Goal: Task Accomplishment & Management: Manage account settings

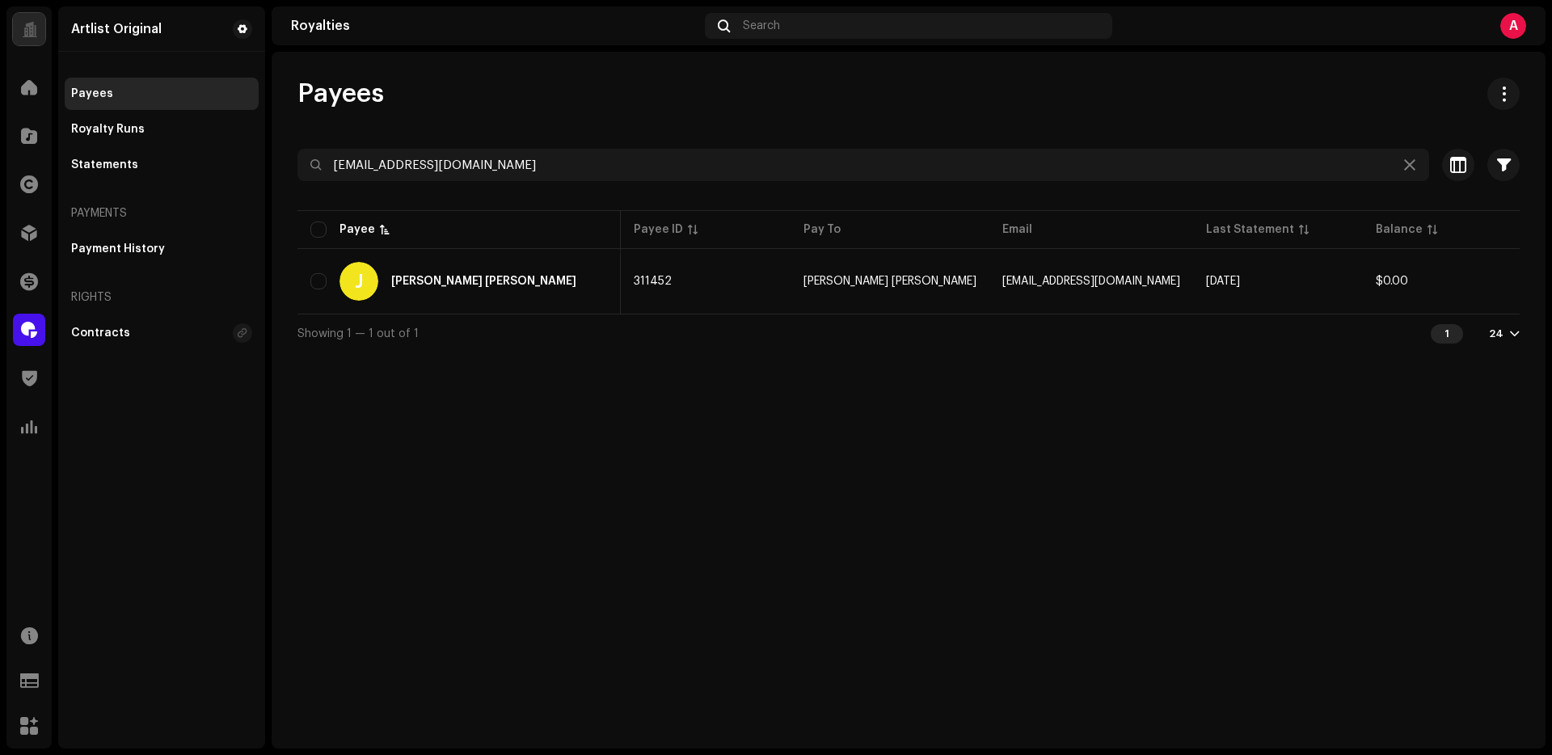
scroll to position [0, 185]
click at [32, 133] on span at bounding box center [29, 135] width 16 height 13
click at [31, 133] on span at bounding box center [29, 135] width 16 height 13
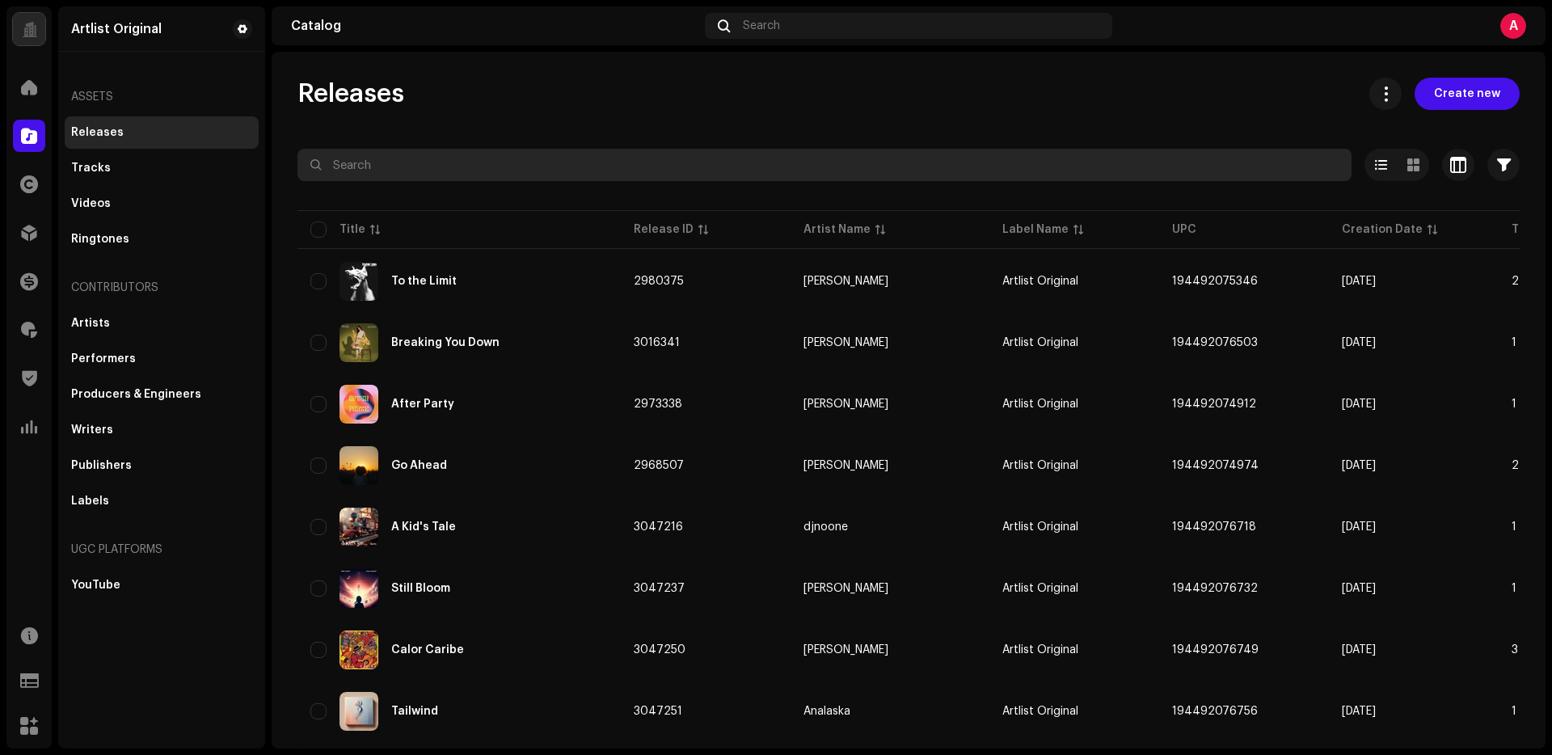
click at [565, 154] on input "text" at bounding box center [824, 165] width 1054 height 32
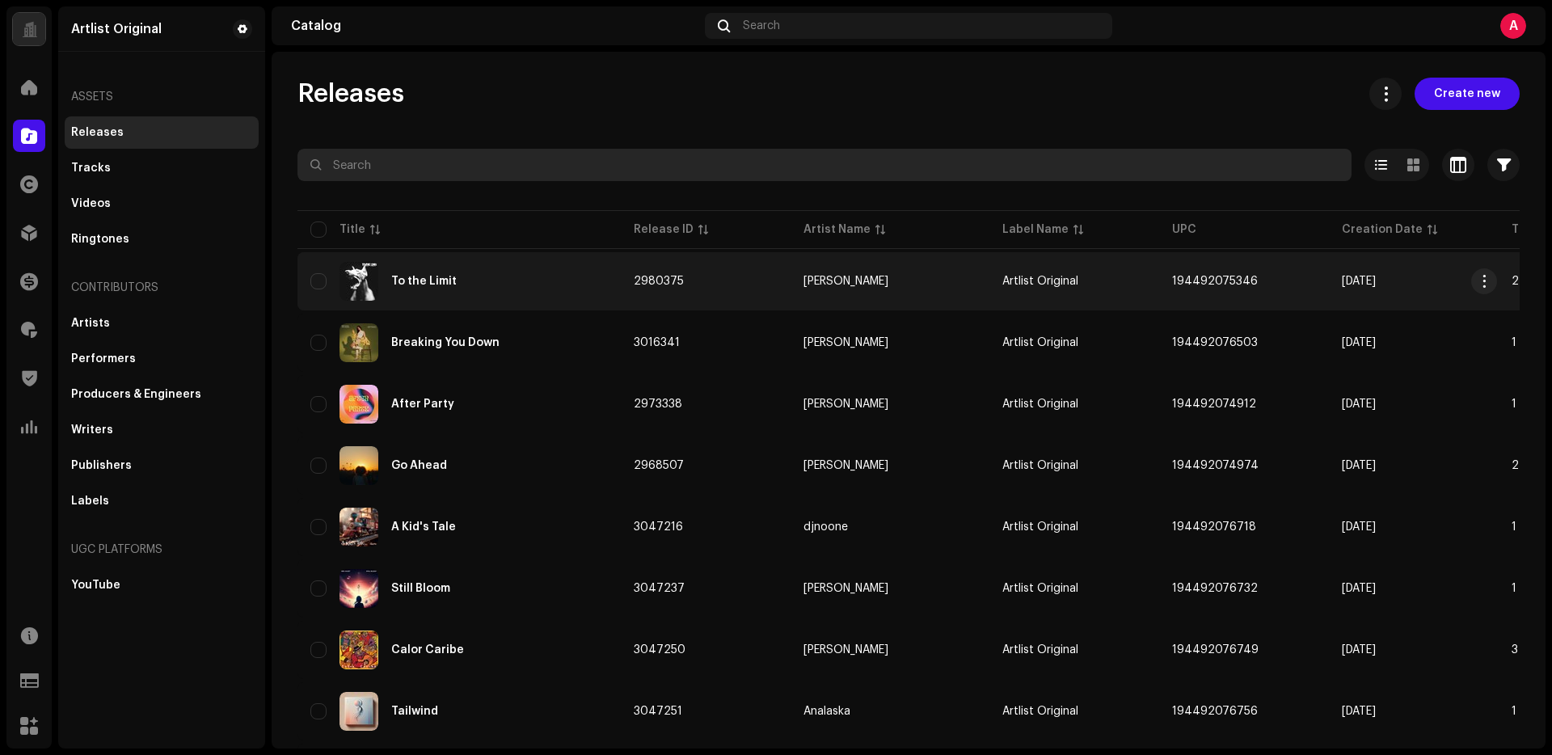
paste input "Rattlesnake"
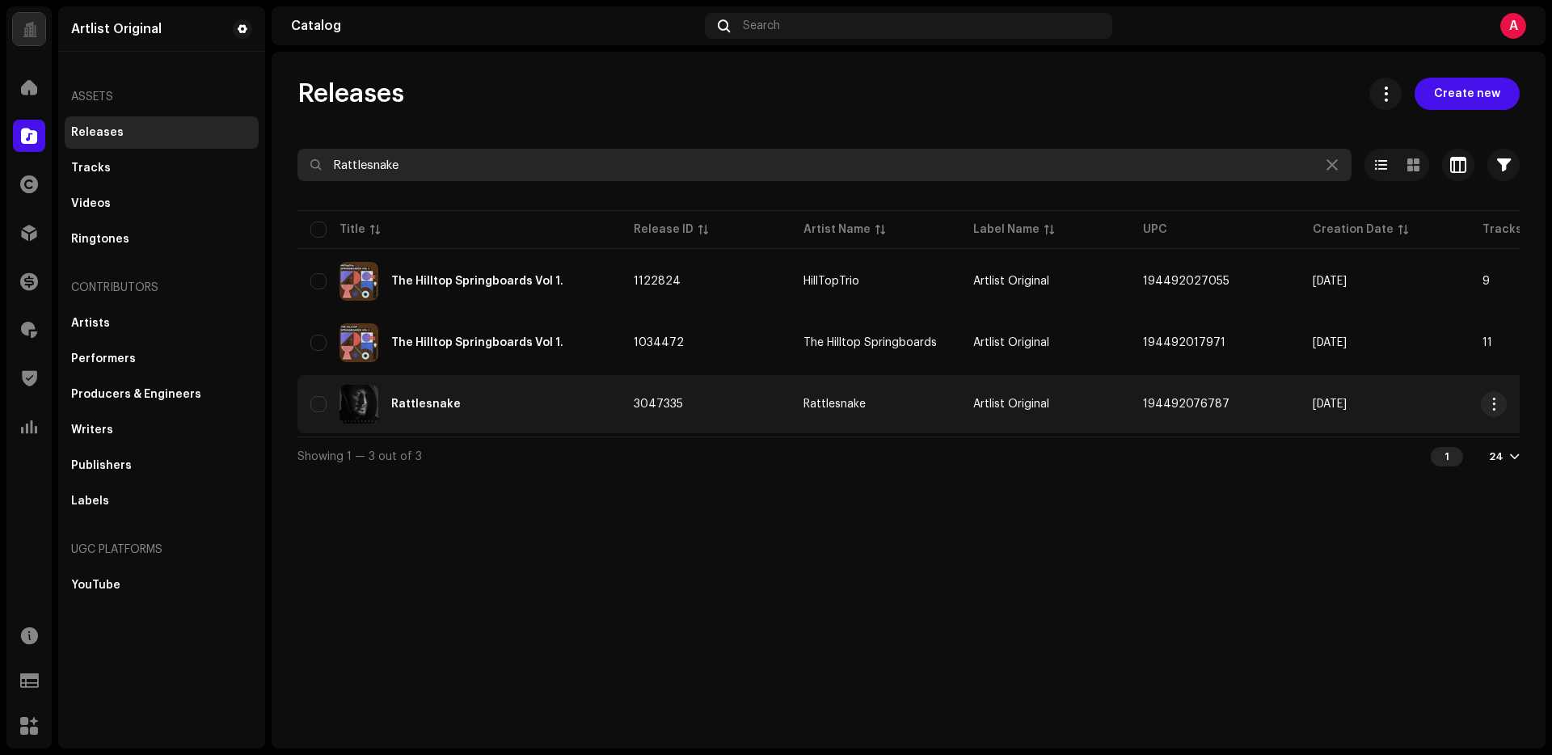
type input "Rattlesnake"
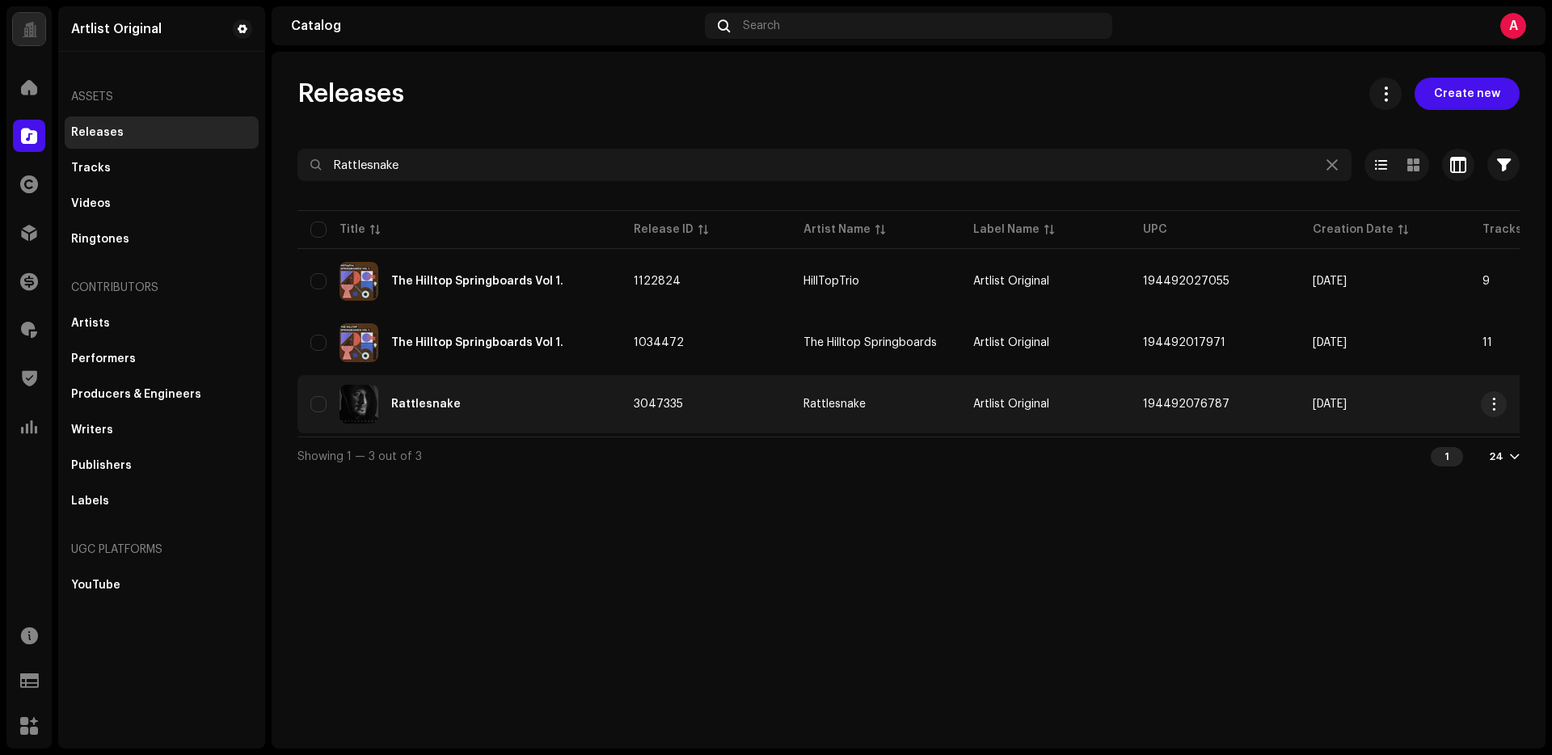
click at [446, 407] on div "Rattlesnake" at bounding box center [426, 403] width 70 height 11
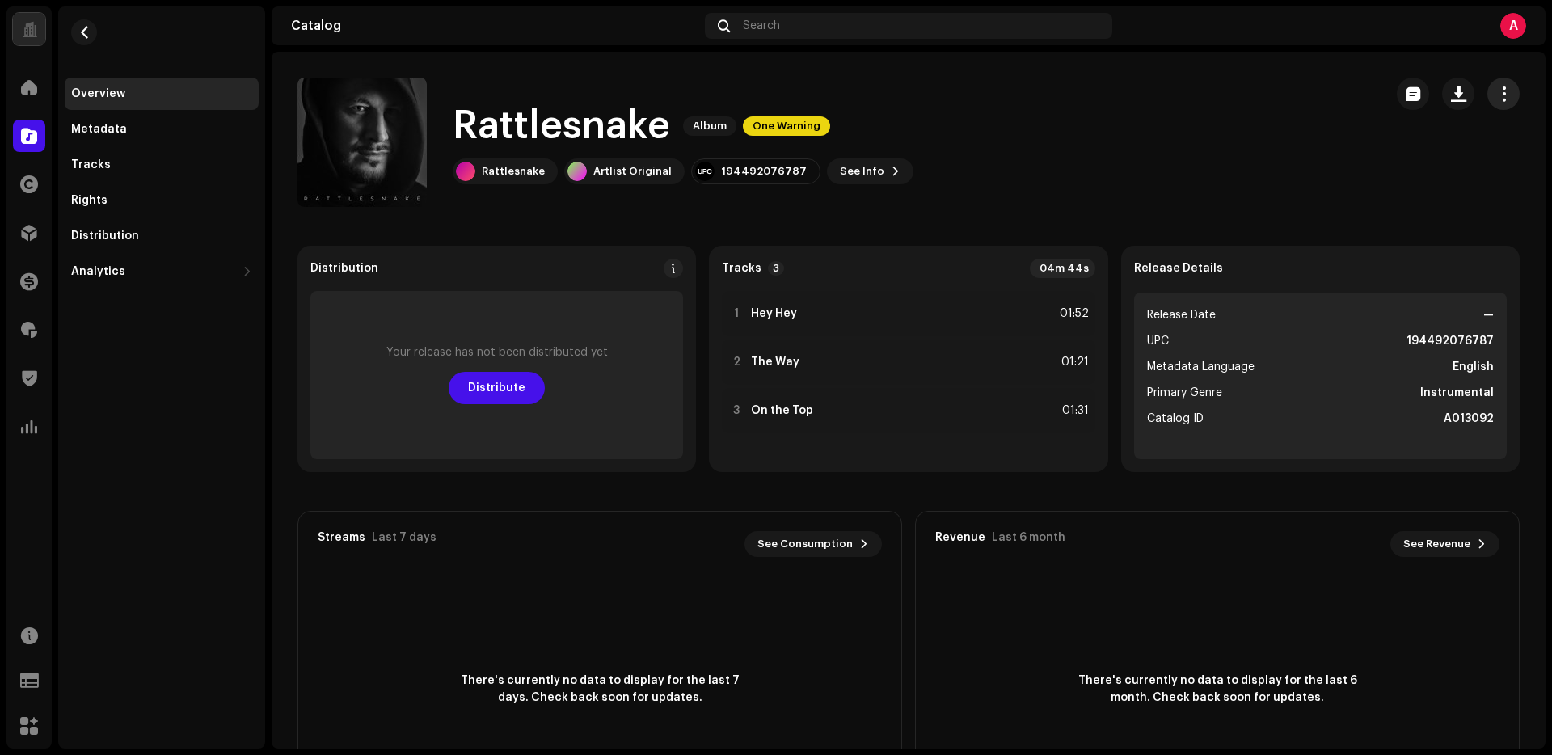
click at [1487, 91] on button "button" at bounding box center [1503, 94] width 32 height 32
click at [1417, 158] on div "Edit" at bounding box center [1420, 166] width 163 height 32
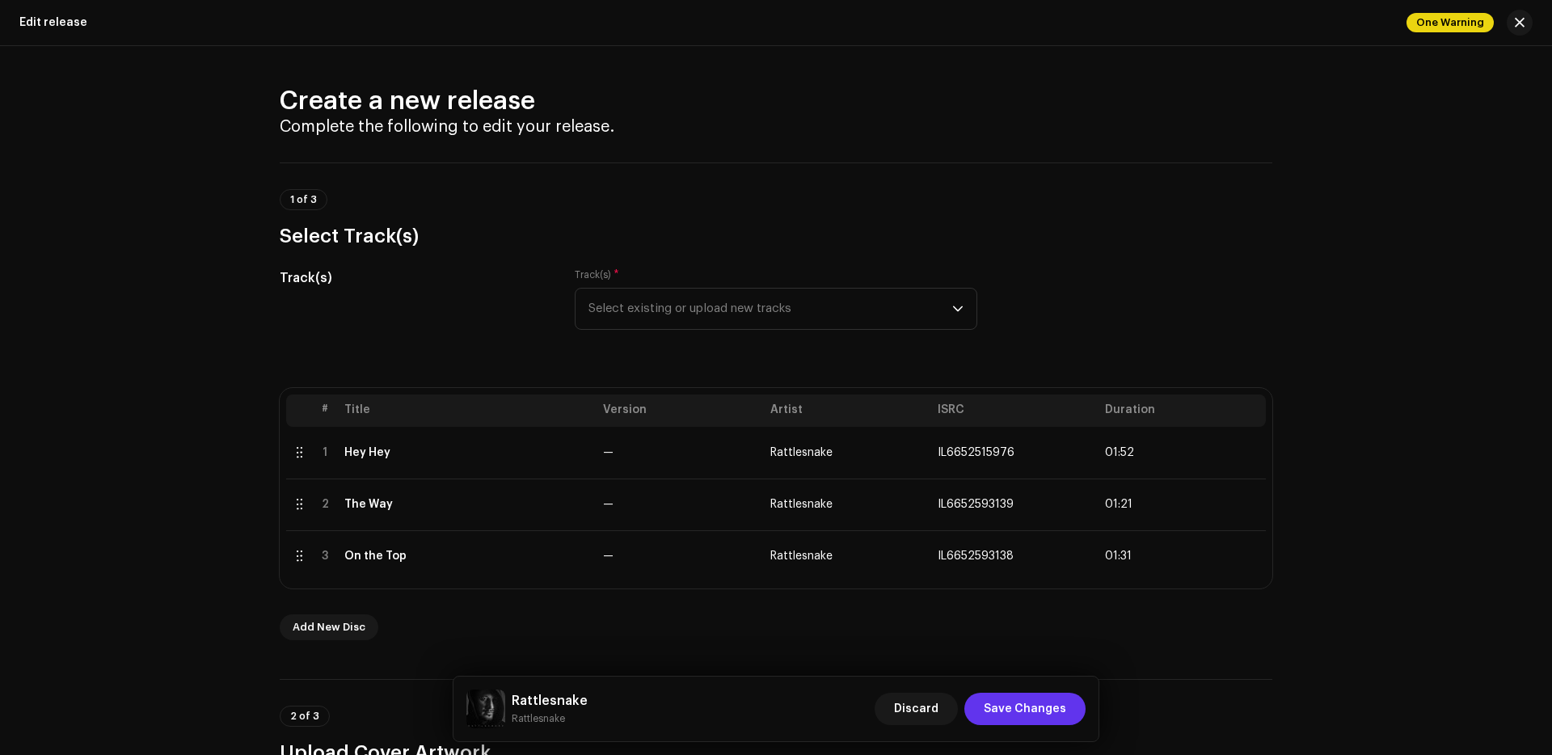
click at [1015, 709] on span "Save Changes" at bounding box center [1025, 709] width 82 height 32
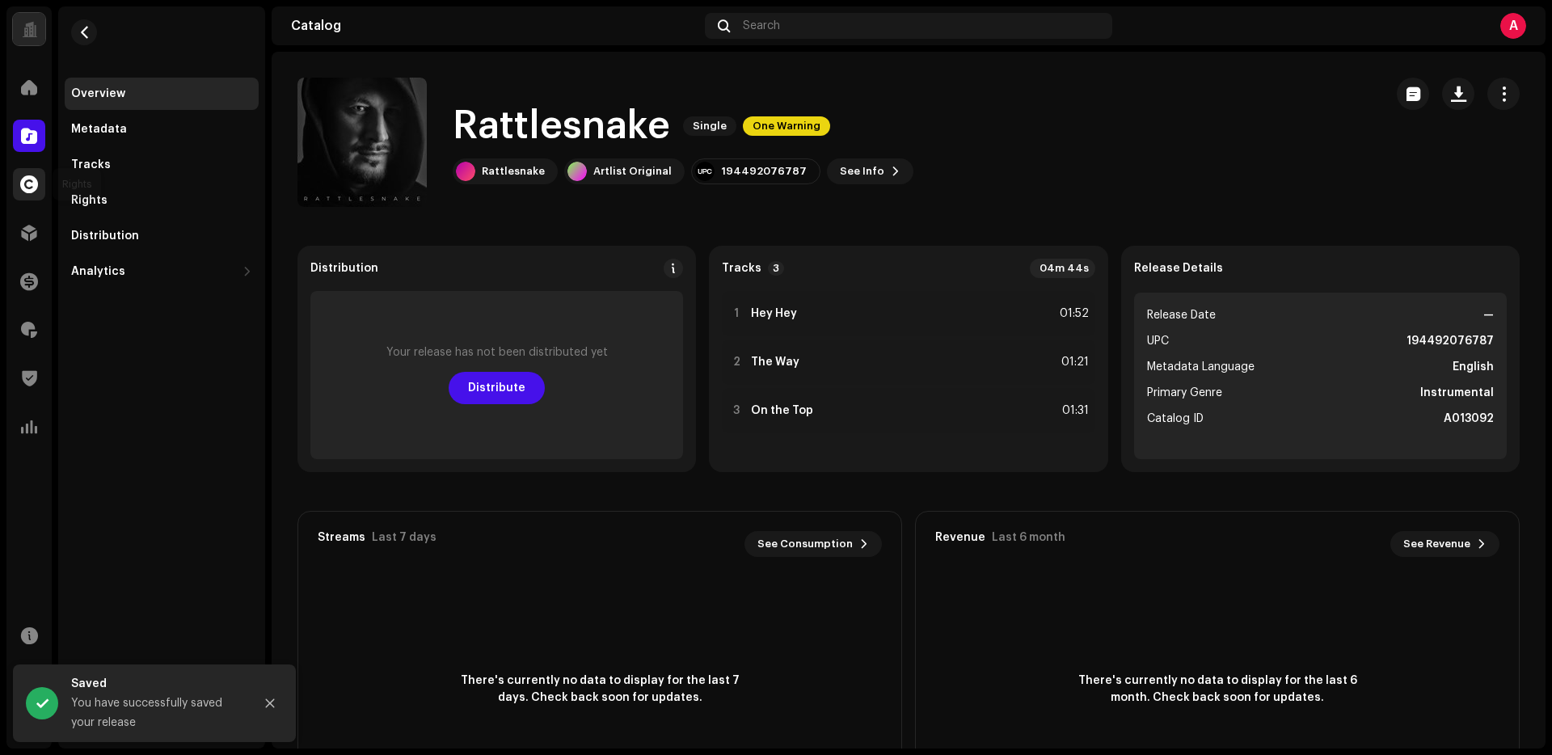
click at [26, 178] on span at bounding box center [29, 184] width 18 height 13
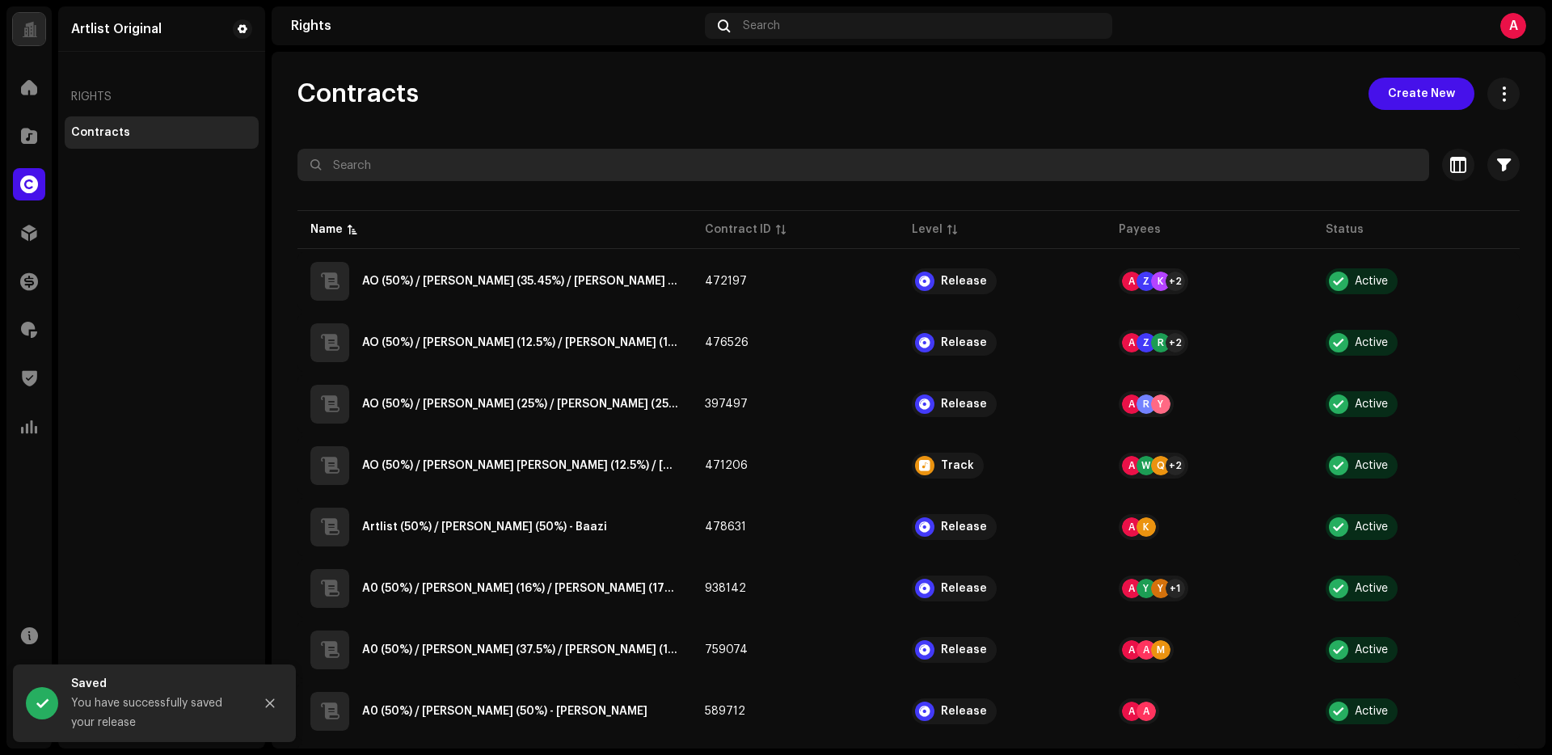
click at [532, 166] on input "text" at bounding box center [862, 165] width 1131 height 32
paste input "[PERSON_NAME]"
type input "[PERSON_NAME]"
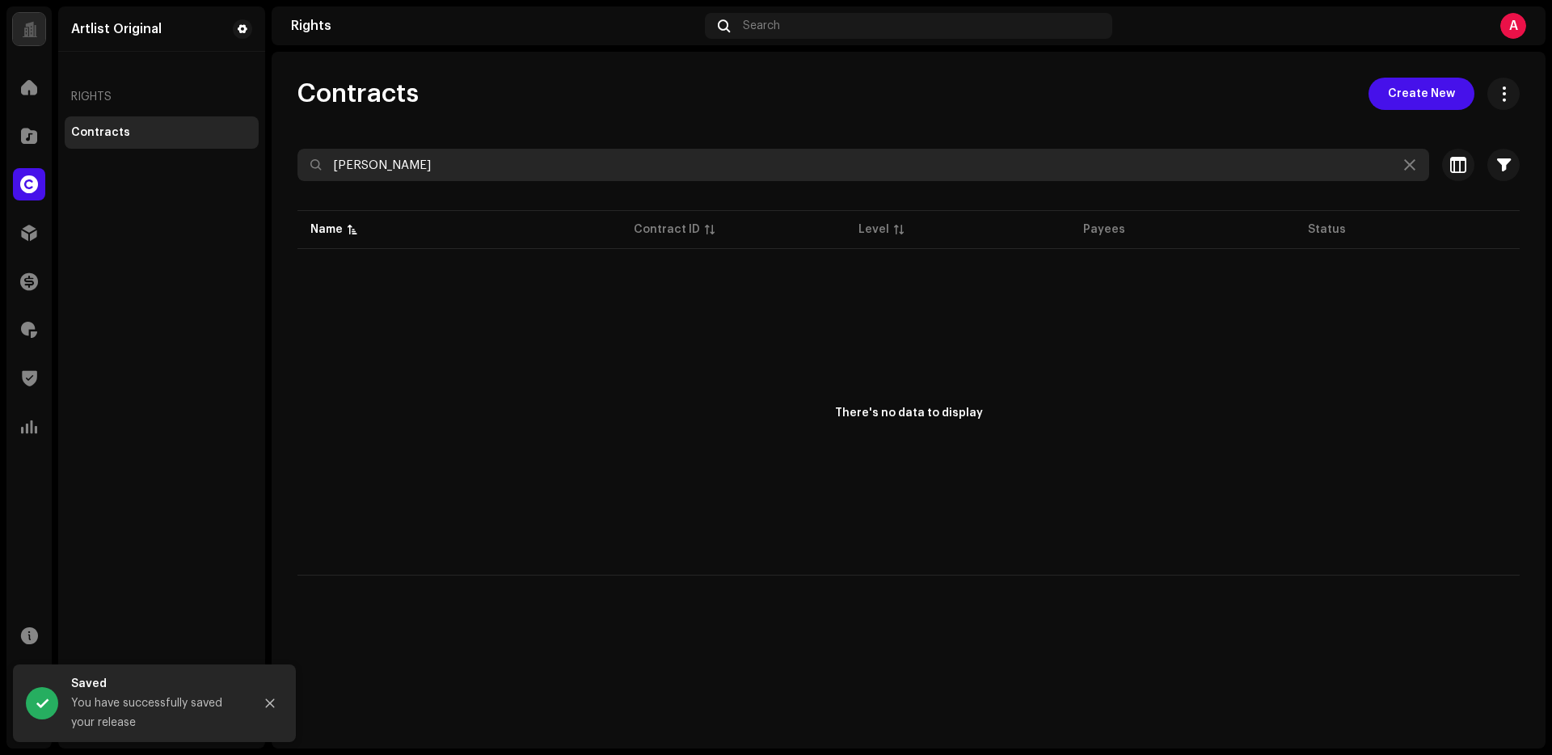
click at [440, 165] on input "[PERSON_NAME]" at bounding box center [862, 165] width 1131 height 32
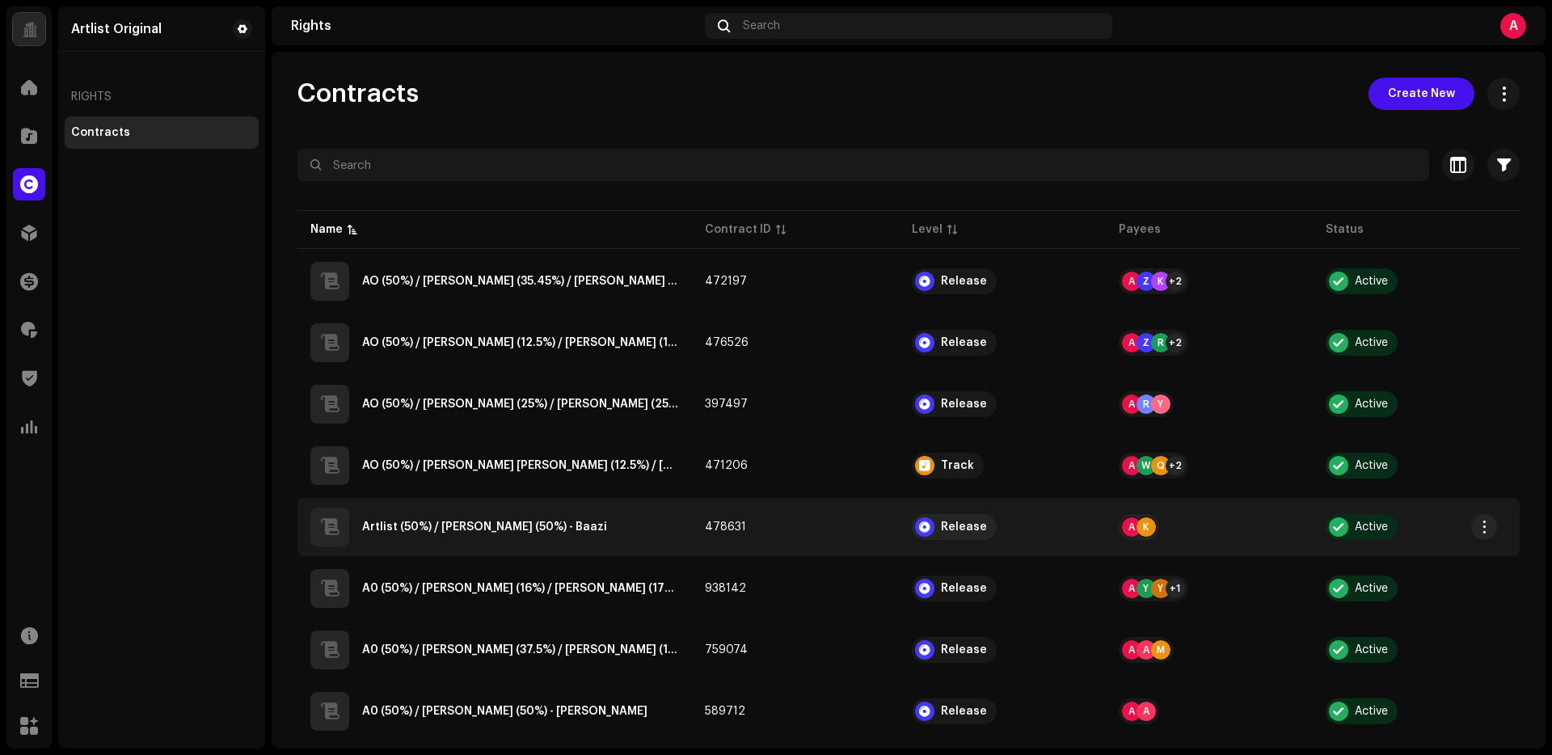
click at [570, 540] on div "Artlist (50%) / [PERSON_NAME] (50%) - Baazi" at bounding box center [494, 527] width 369 height 39
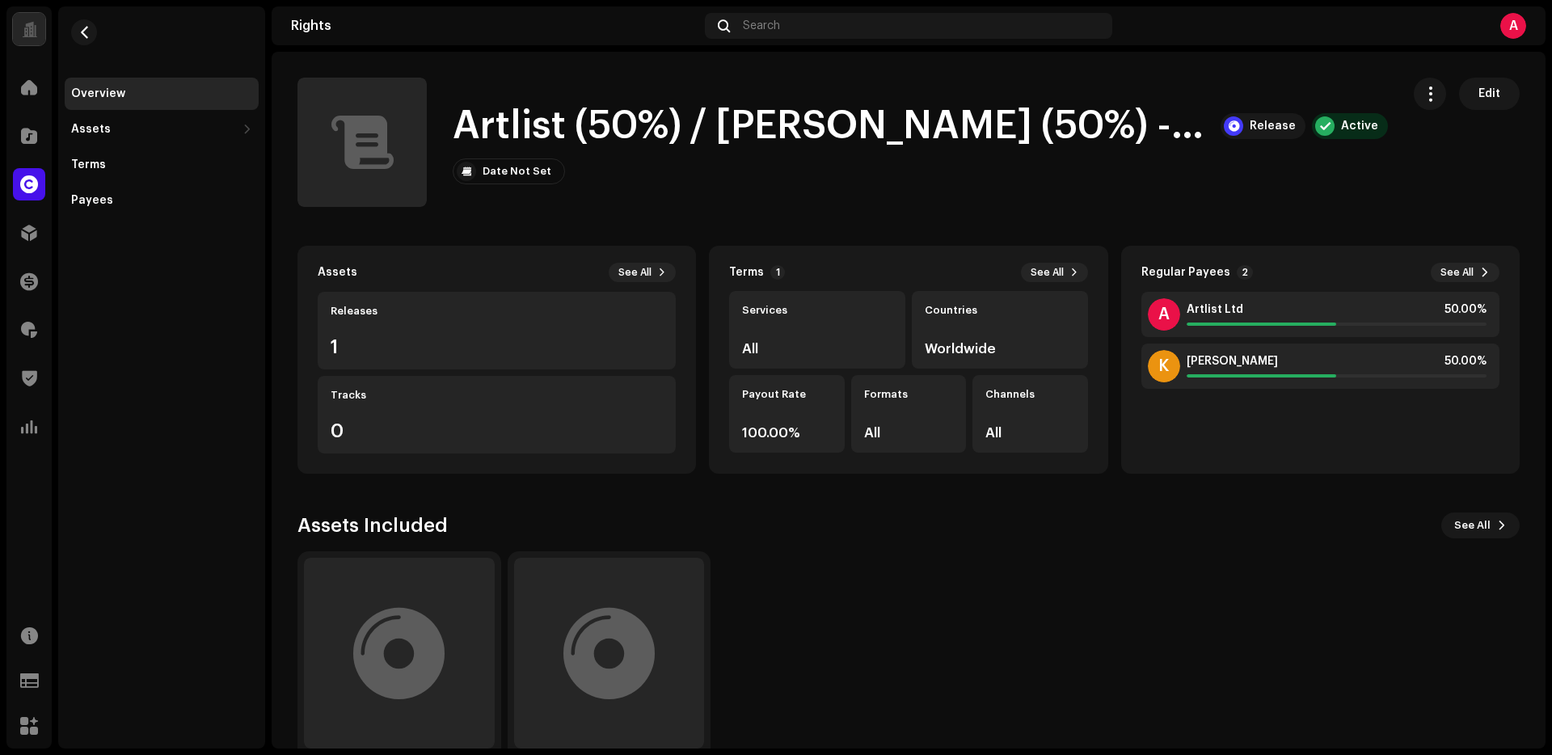
click at [609, 126] on h1 "Artlist (50%) / [PERSON_NAME] (50%) - Baazi" at bounding box center [830, 126] width 755 height 52
click at [609, 127] on h1 "Artlist (50%) / [PERSON_NAME] (50%) - Baazi" at bounding box center [830, 126] width 755 height 52
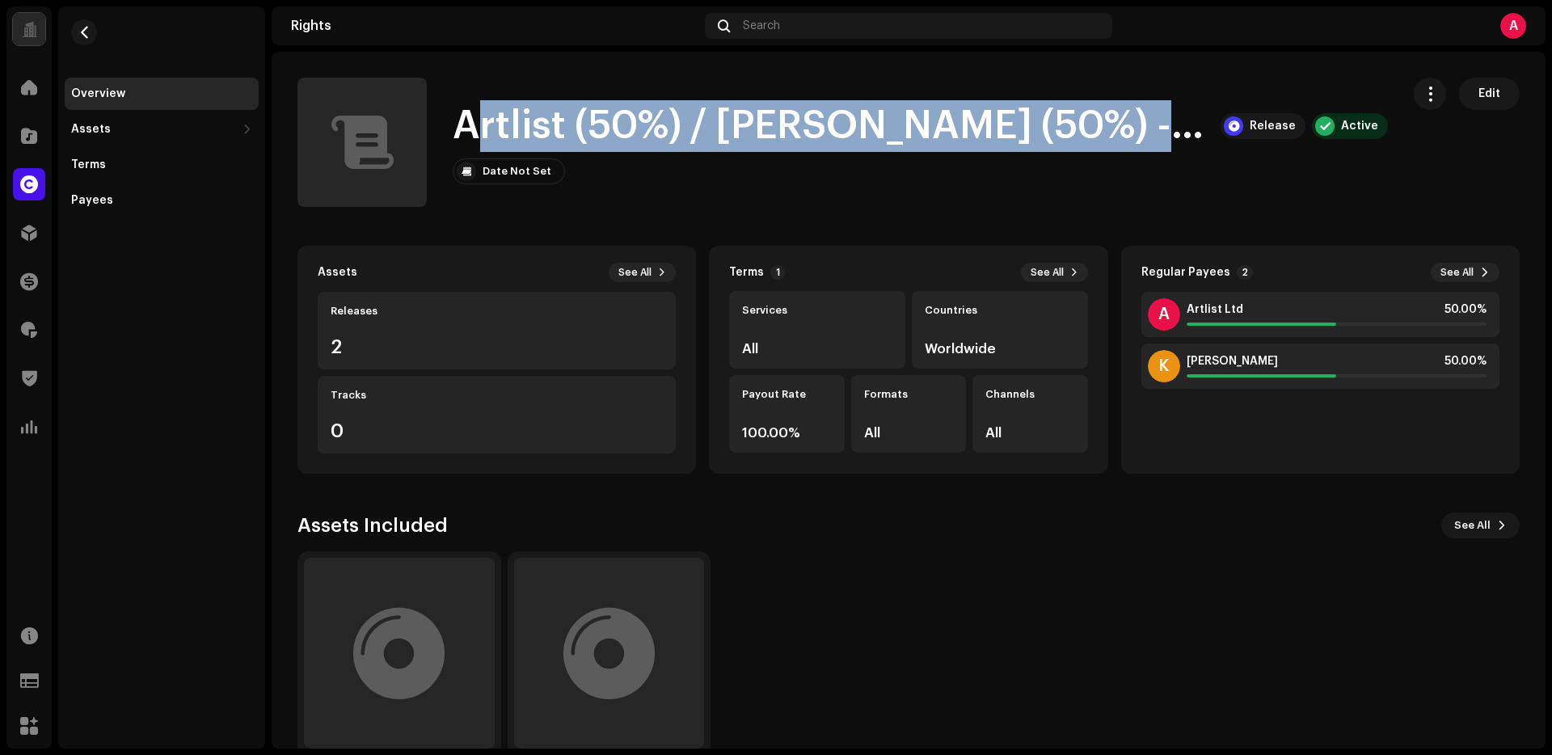
click at [609, 127] on h1 "Artlist (50%) / [PERSON_NAME] (50%) - Baazi" at bounding box center [830, 126] width 755 height 52
copy h1 "Artlist (50%) / [PERSON_NAME] (50%) - Baazi"
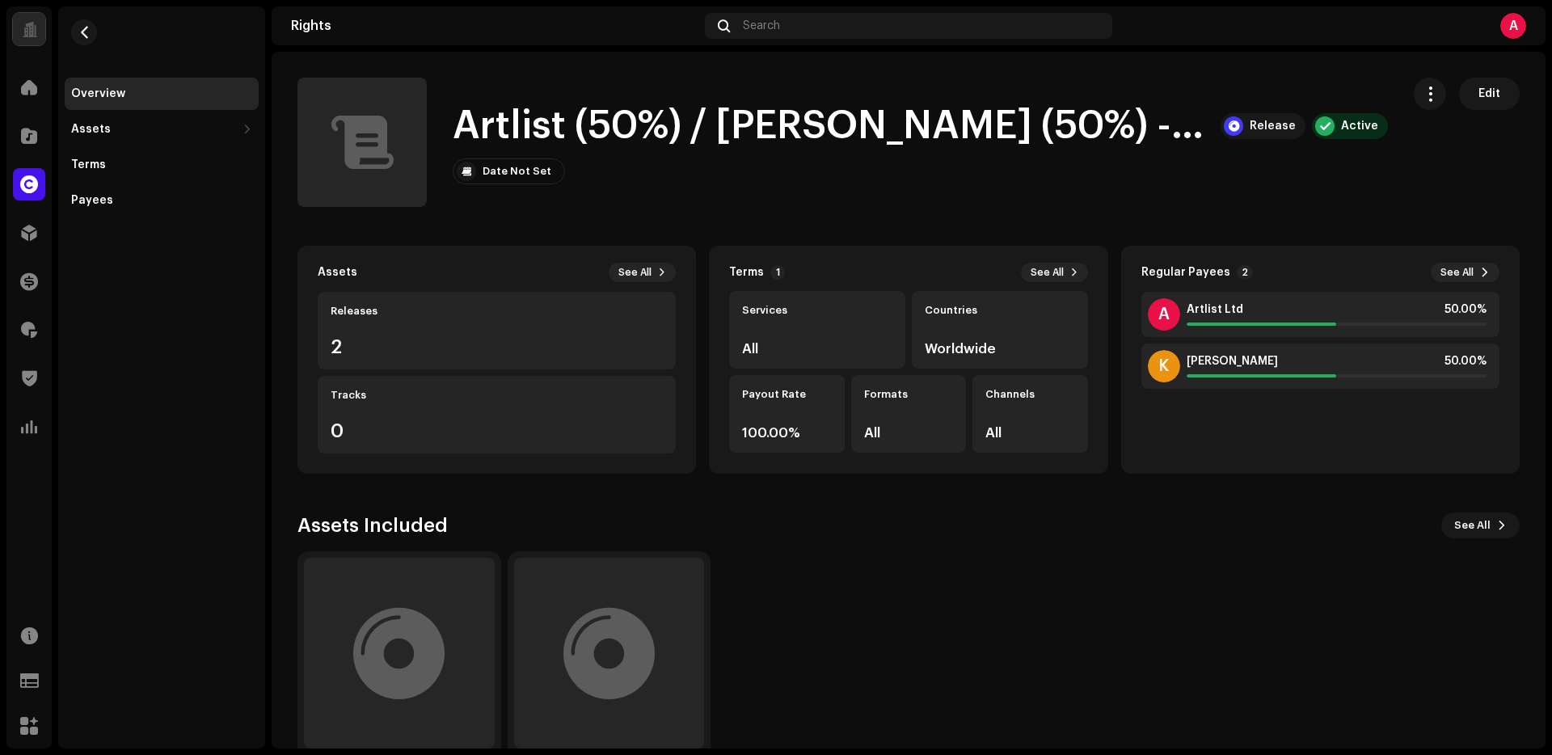
click at [75, 47] on re-m-nav-back at bounding box center [84, 41] width 39 height 71
click at [75, 40] on button "button" at bounding box center [84, 32] width 26 height 26
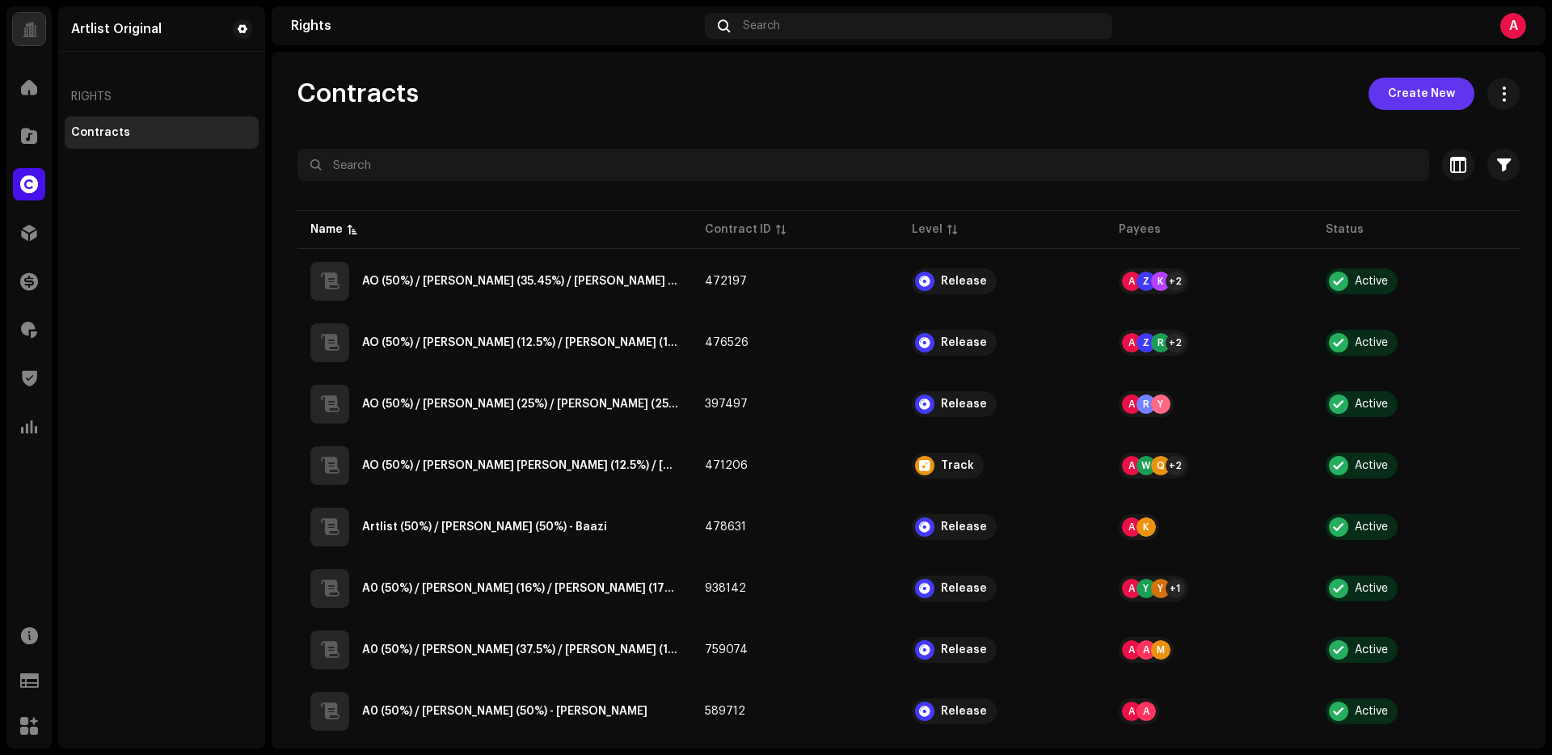
click at [1374, 86] on button "Create New" at bounding box center [1421, 94] width 106 height 32
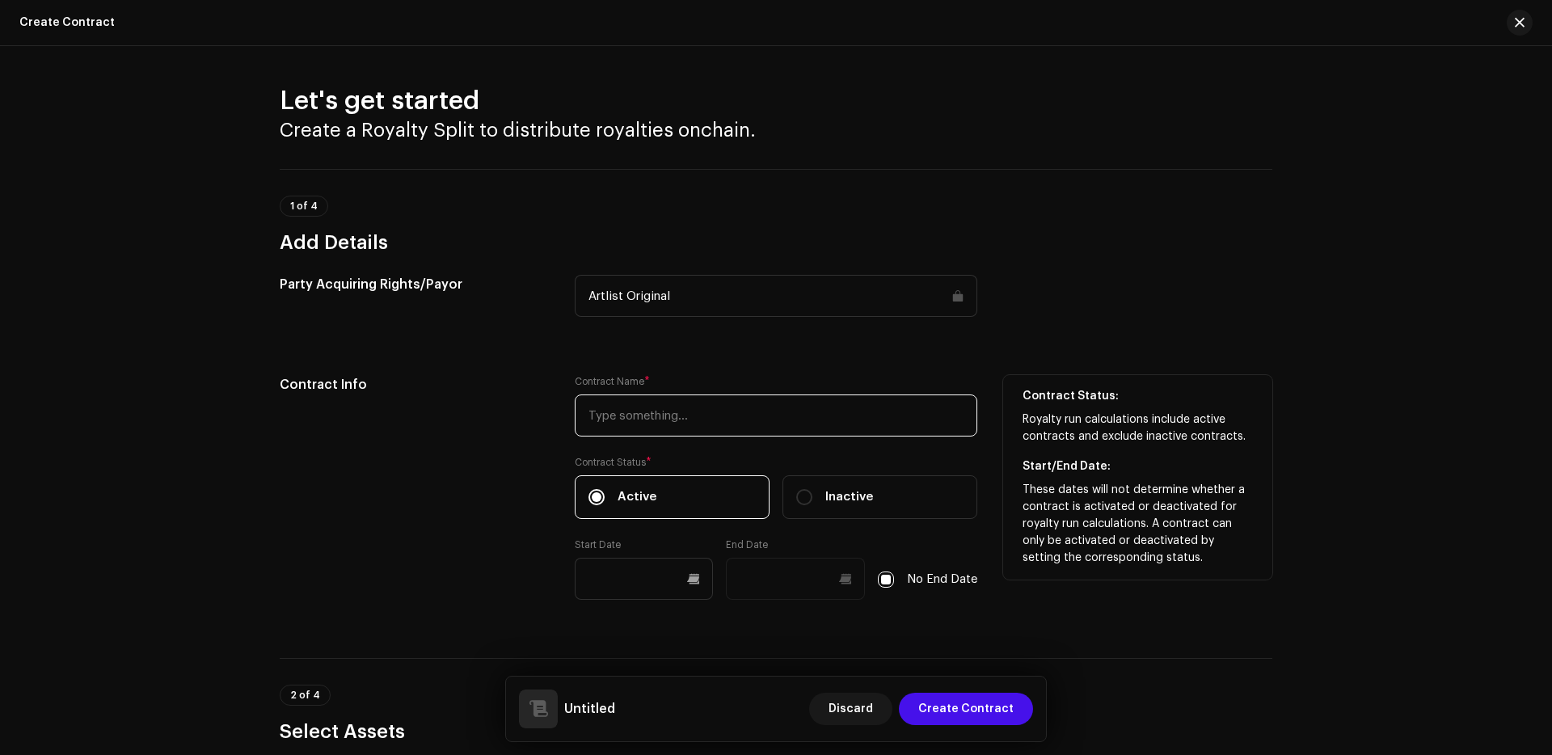
drag, startPoint x: 689, startPoint y: 419, endPoint x: 697, endPoint y: 419, distance: 8.9
click at [689, 419] on input "text" at bounding box center [776, 415] width 402 height 42
paste input "Artlist (50%) / [PERSON_NAME] (50%) - Baazi"
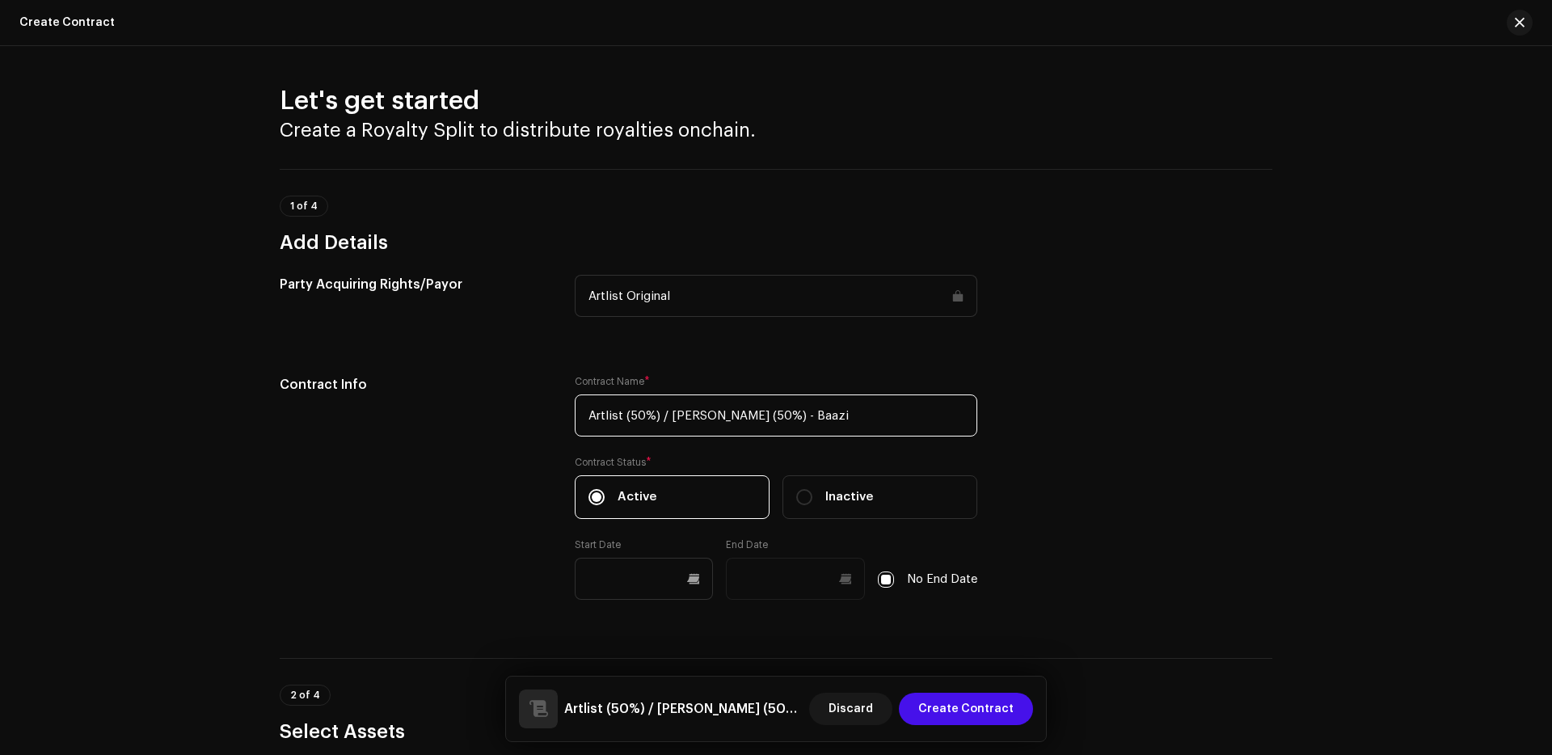
click at [861, 417] on input "Artlist (50%) / [PERSON_NAME] (50%) - Baazi" at bounding box center [776, 415] width 402 height 42
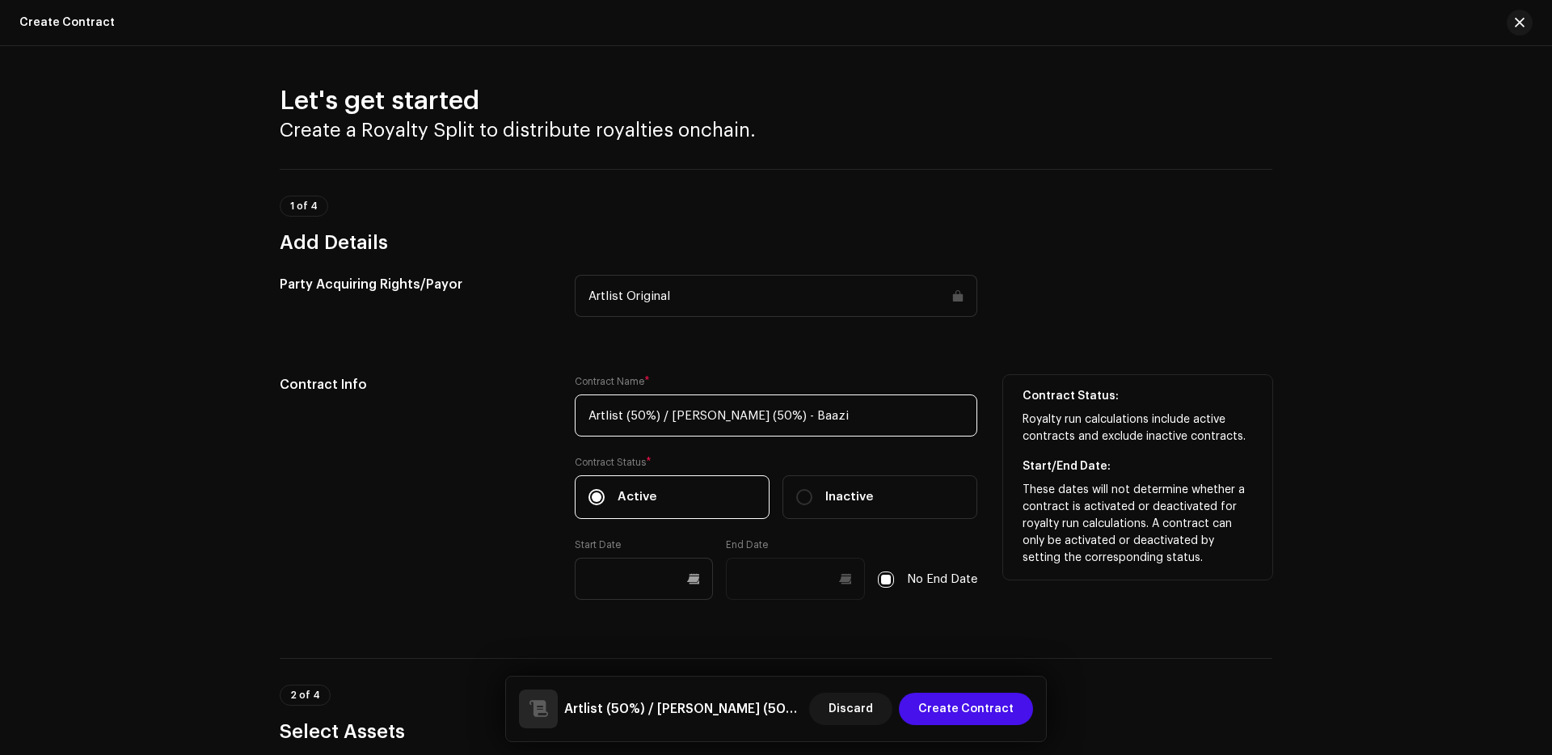
click at [667, 416] on input "Artlist (50%) / [PERSON_NAME] (50%) - Baazi" at bounding box center [776, 415] width 402 height 42
drag, startPoint x: 665, startPoint y: 417, endPoint x: 817, endPoint y: 443, distance: 154.1
click at [790, 419] on input "Artlist (50%) / [PERSON_NAME] (50%) - Baazi" at bounding box center [776, 415] width 402 height 42
paste input "[PERSON_NAME]"
click at [809, 405] on input "Artlist (50%) / [PERSON_NAME] (50%) - Baazi" at bounding box center [776, 415] width 402 height 42
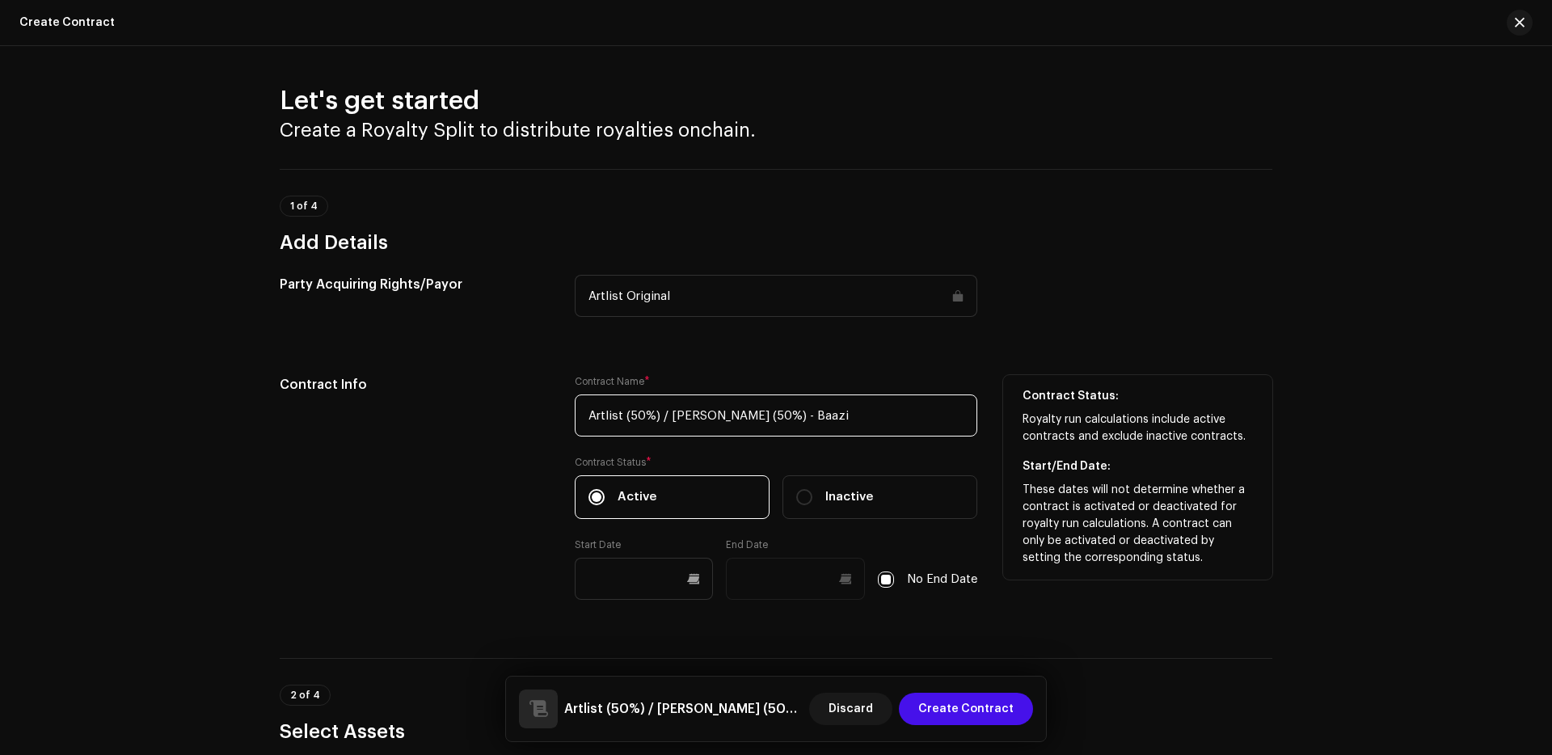
click at [809, 405] on input "Artlist (50%) / [PERSON_NAME] (50%) - Baazi" at bounding box center [776, 415] width 402 height 42
click at [814, 416] on input "Artlist (50%) / [PERSON_NAME] (50%) - Baazi" at bounding box center [776, 415] width 402 height 42
paste input "Rattlesnake"
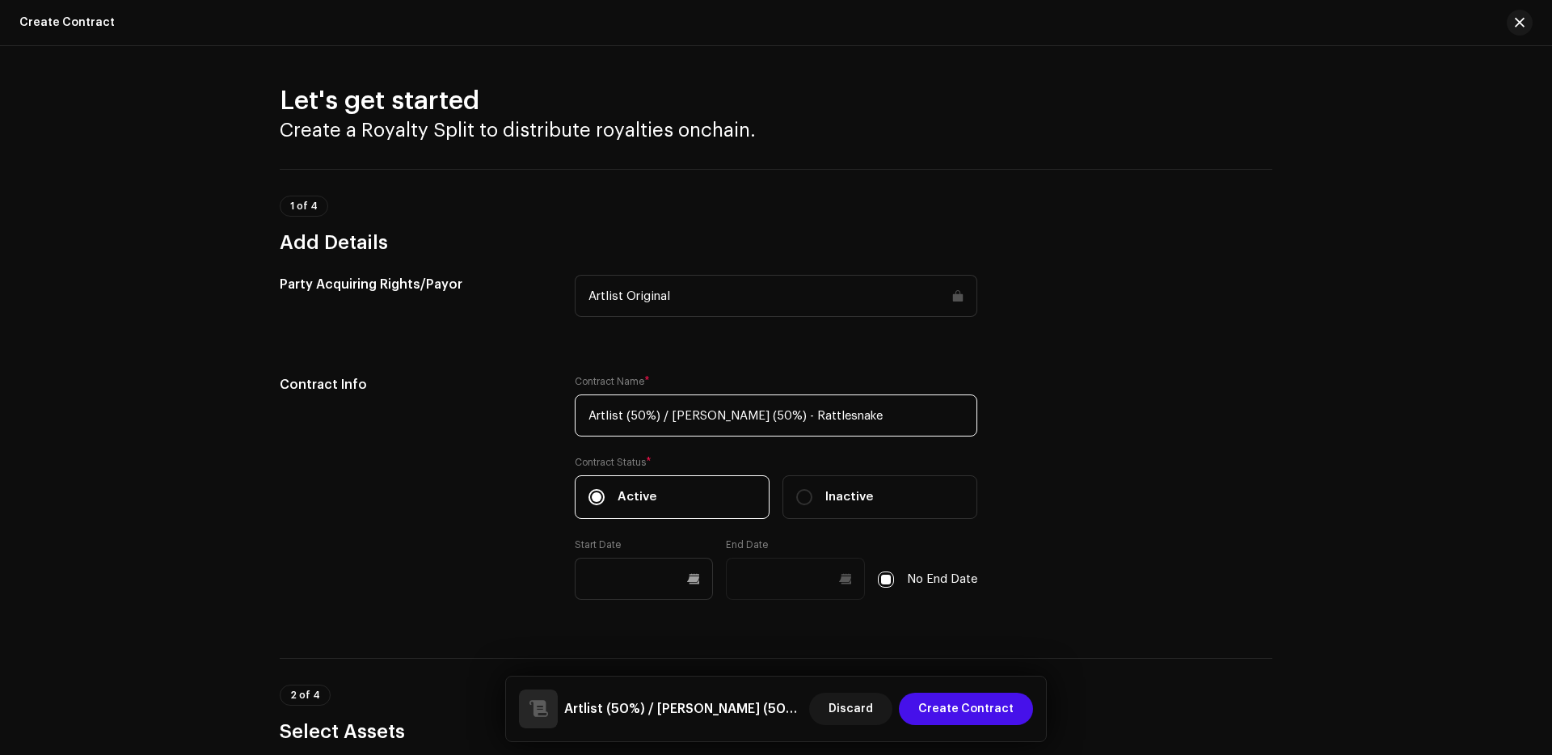
type input "Artlist (50%) / [PERSON_NAME] (50%) - Rattlesnake"
click at [1028, 329] on div "Party Acquiring Rights/Payor Artlist Original" at bounding box center [776, 305] width 992 height 61
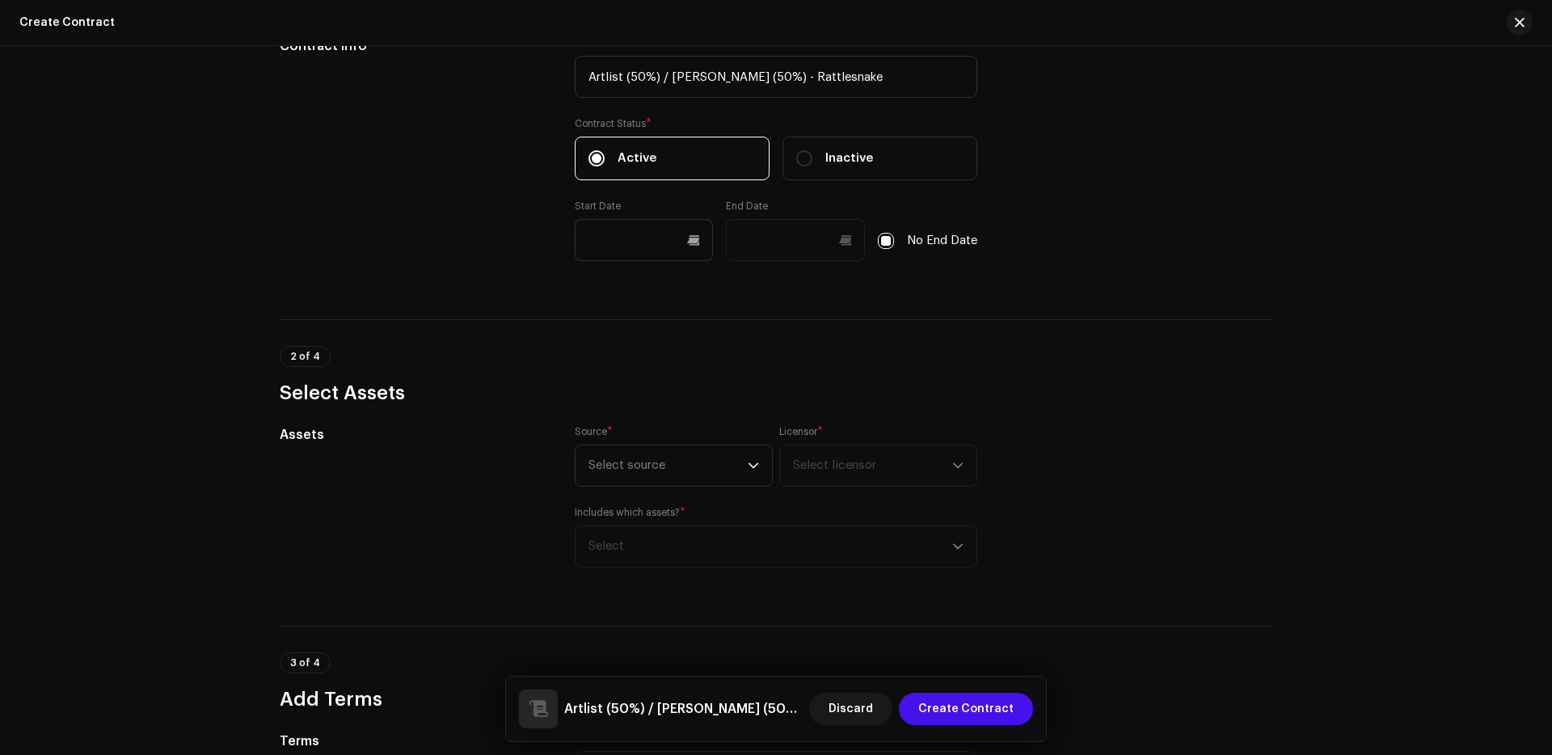
scroll to position [361, 0]
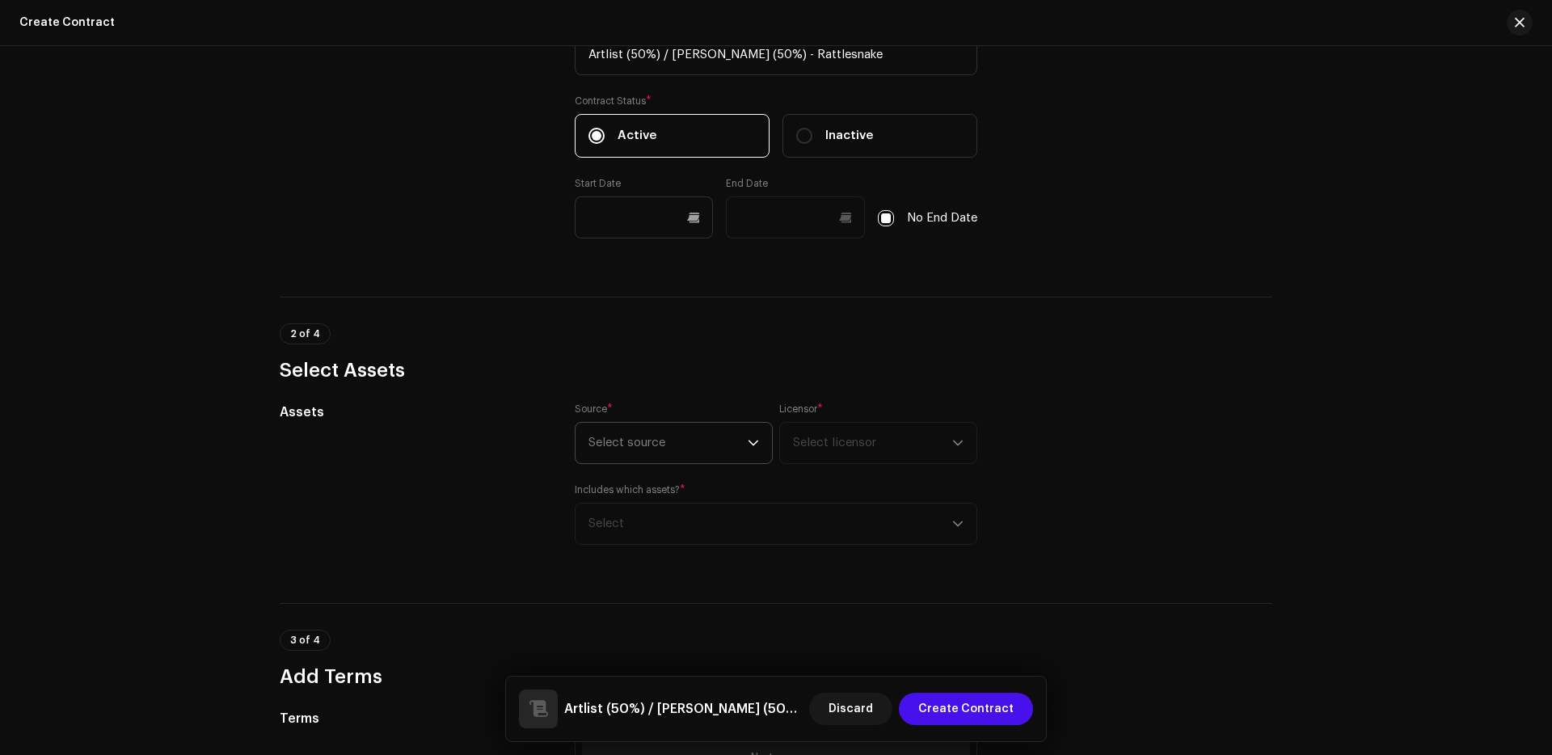
click at [694, 446] on span "Select source" at bounding box center [667, 443] width 159 height 40
drag, startPoint x: 680, startPoint y: 482, endPoint x: 763, endPoint y: 464, distance: 84.3
click at [681, 481] on li "Artist" at bounding box center [673, 488] width 183 height 32
click at [857, 451] on span "Select licensor" at bounding box center [872, 443] width 159 height 40
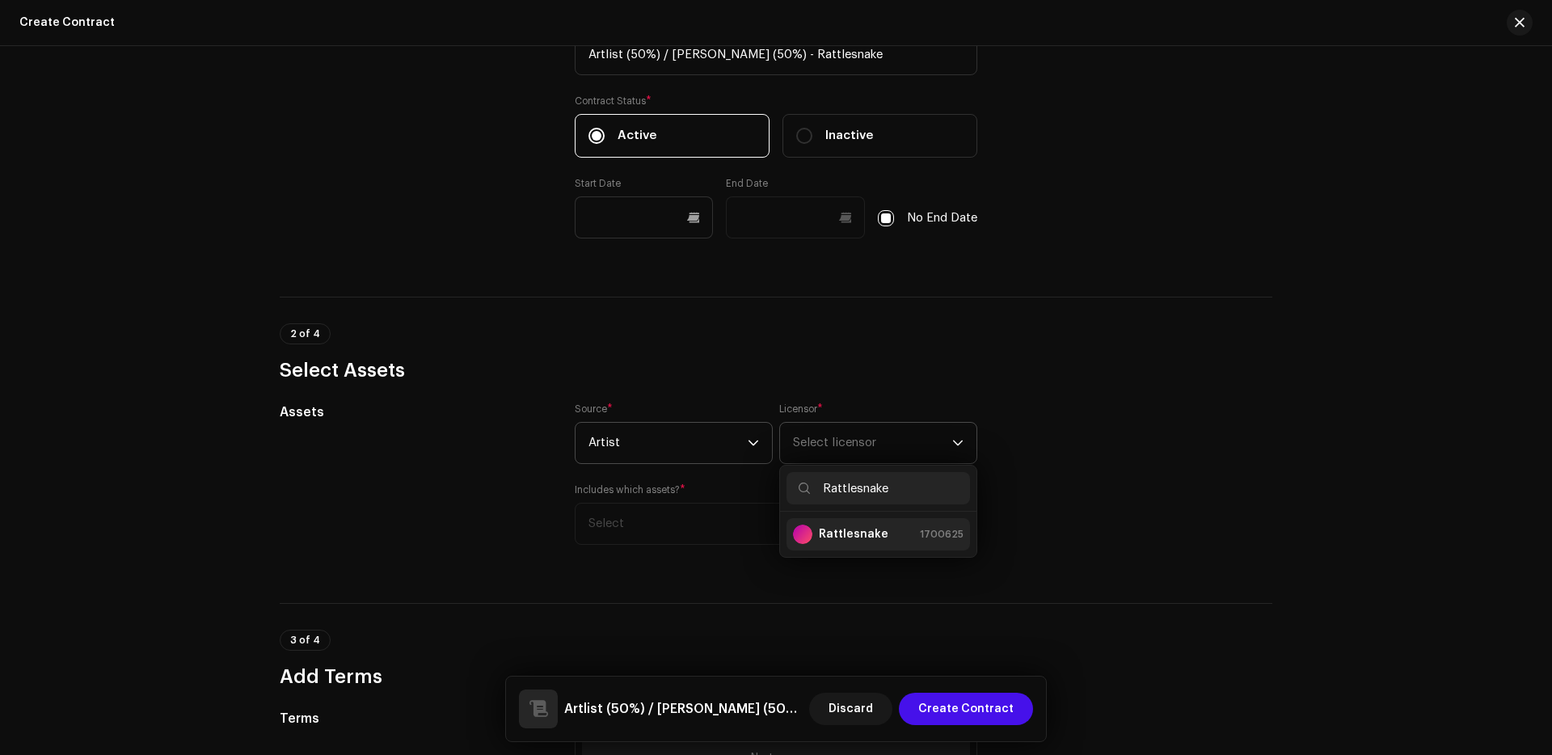
type input "Rattlesnake"
click at [861, 530] on strong "Rattlesnake" at bounding box center [854, 534] width 70 height 16
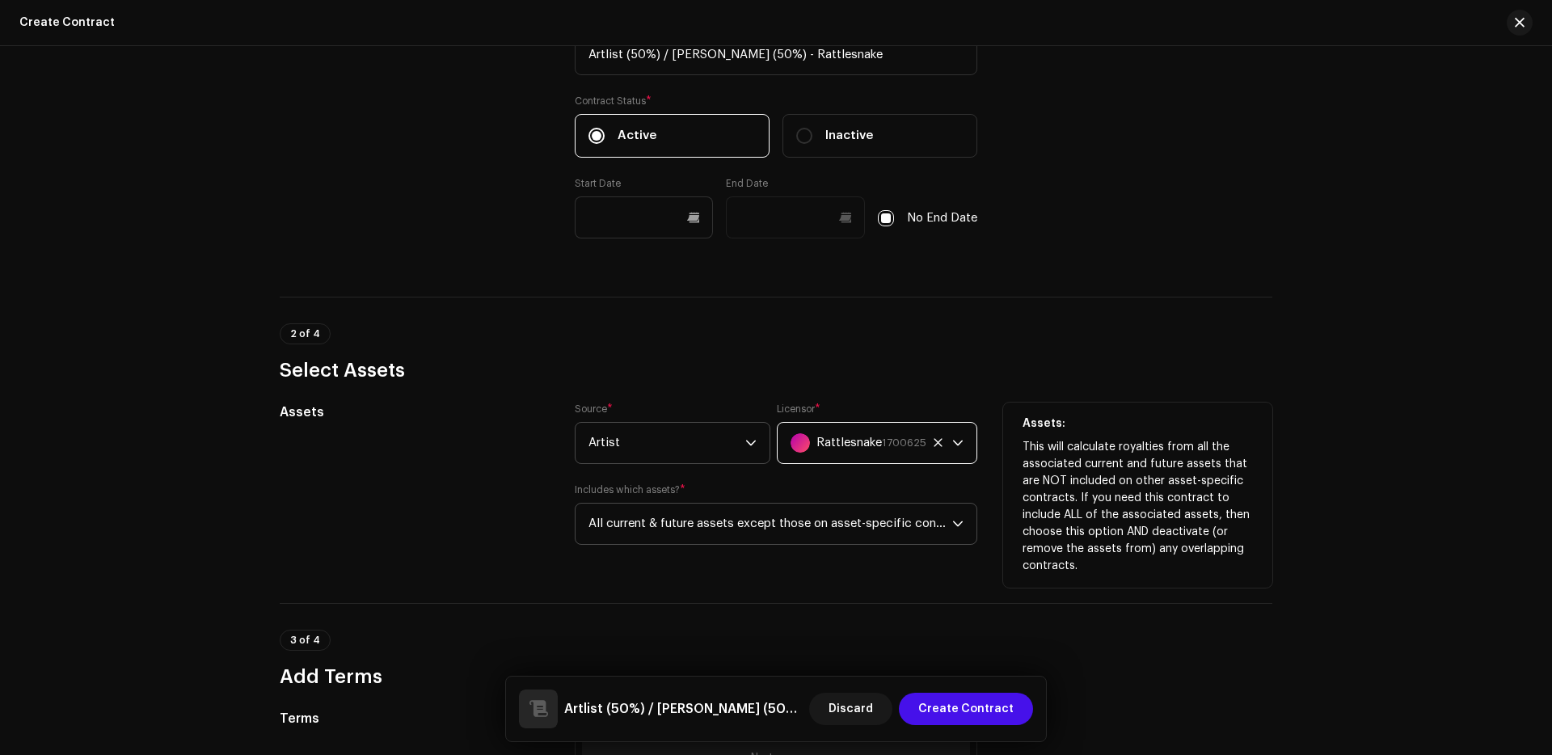
click at [853, 532] on span "All current & future assets except those on asset-specific contracts" at bounding box center [770, 523] width 364 height 40
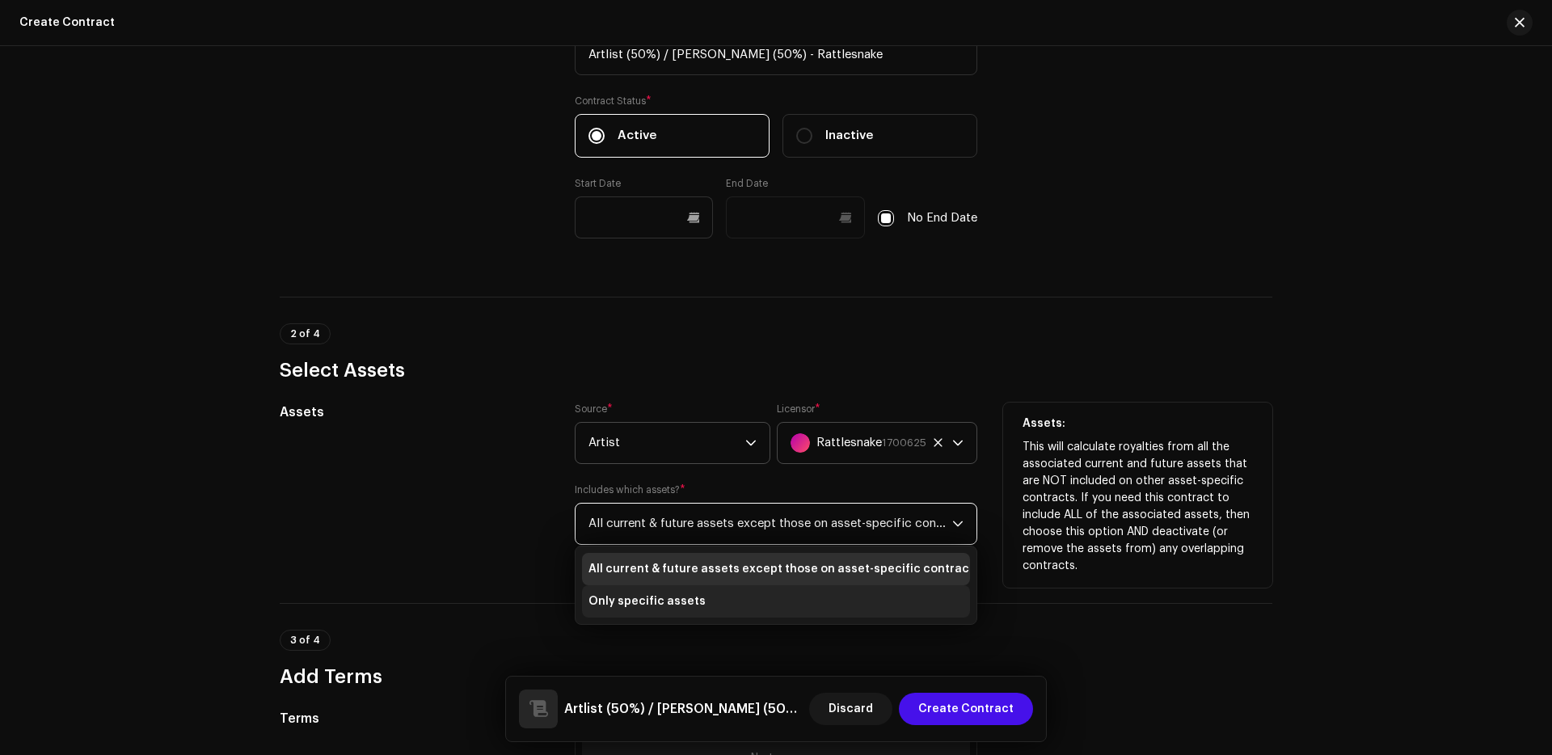
click at [711, 613] on li "Only specific assets" at bounding box center [776, 601] width 388 height 32
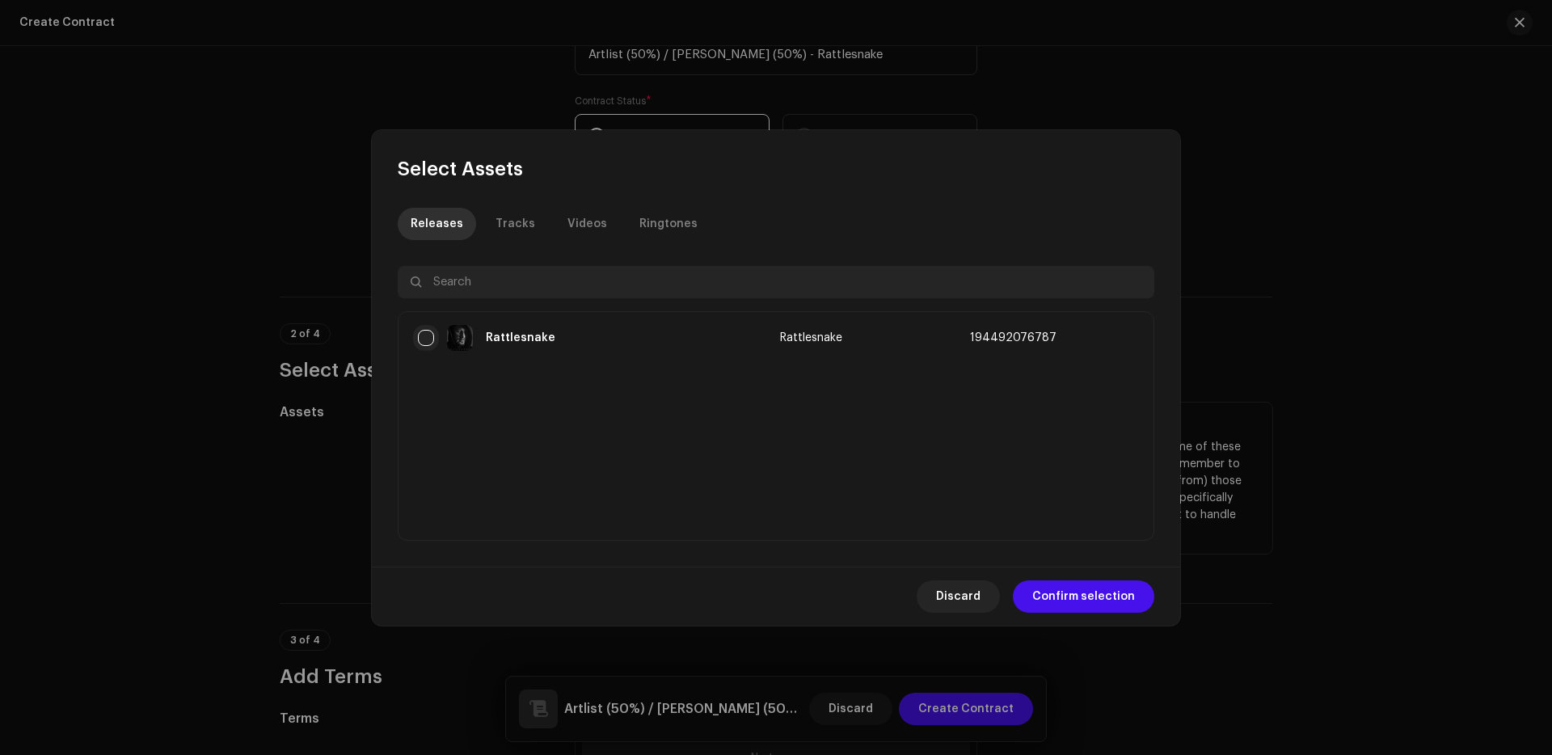
click at [422, 335] on input "checkbox" at bounding box center [426, 338] width 16 height 16
checkbox input "true"
click at [1118, 594] on span "Confirm selection" at bounding box center [1083, 596] width 103 height 32
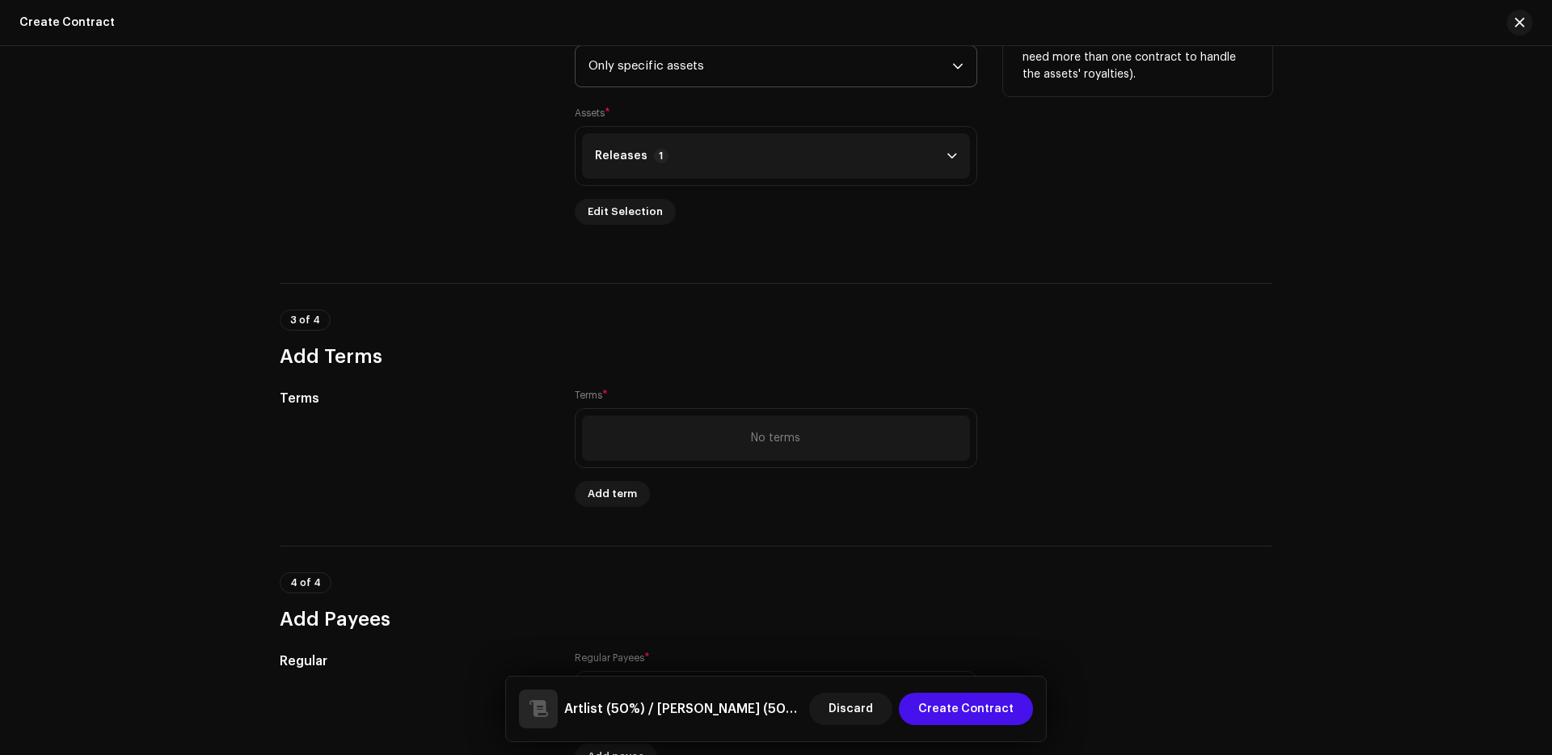
scroll to position [889, 0]
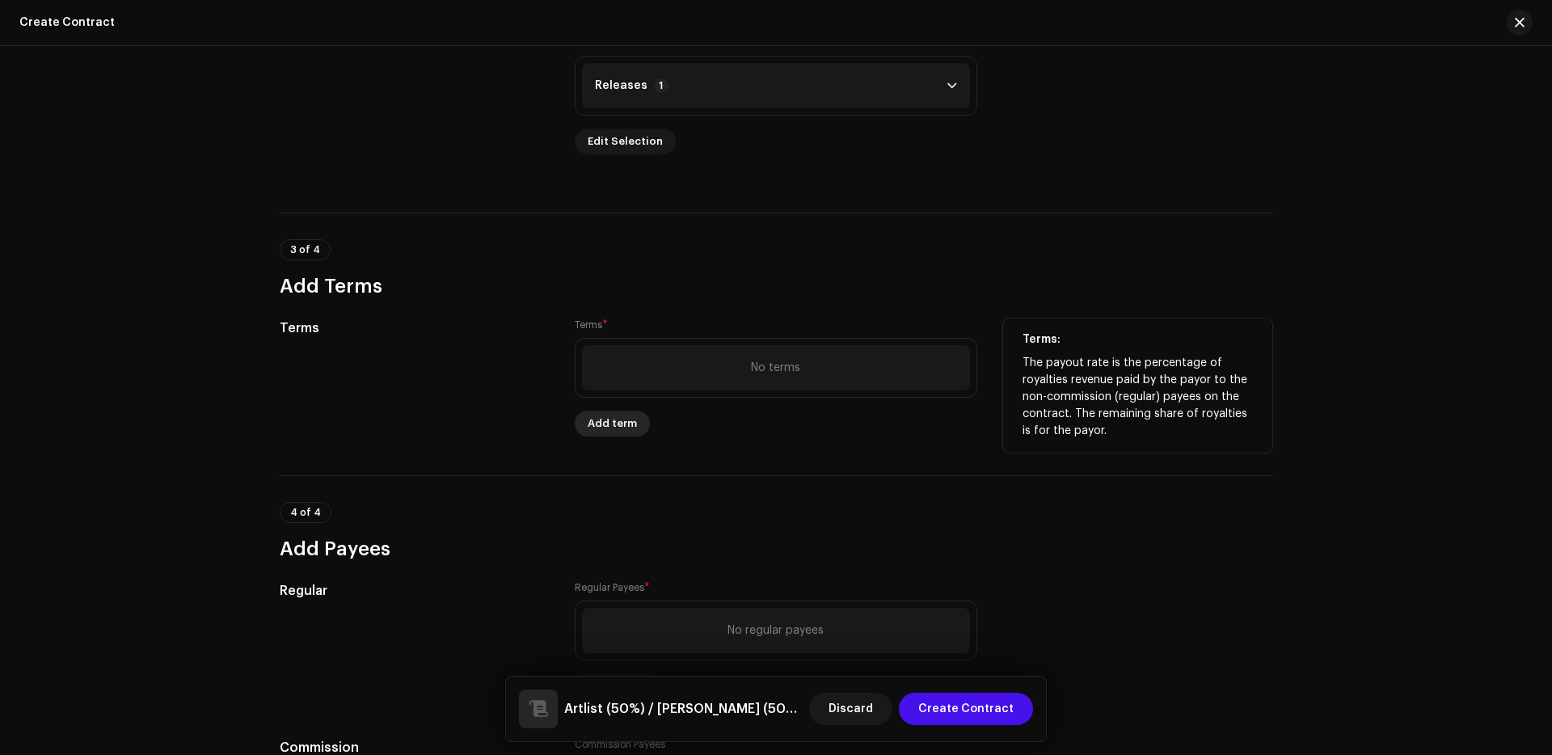
click at [613, 423] on span "Add term" at bounding box center [612, 423] width 49 height 32
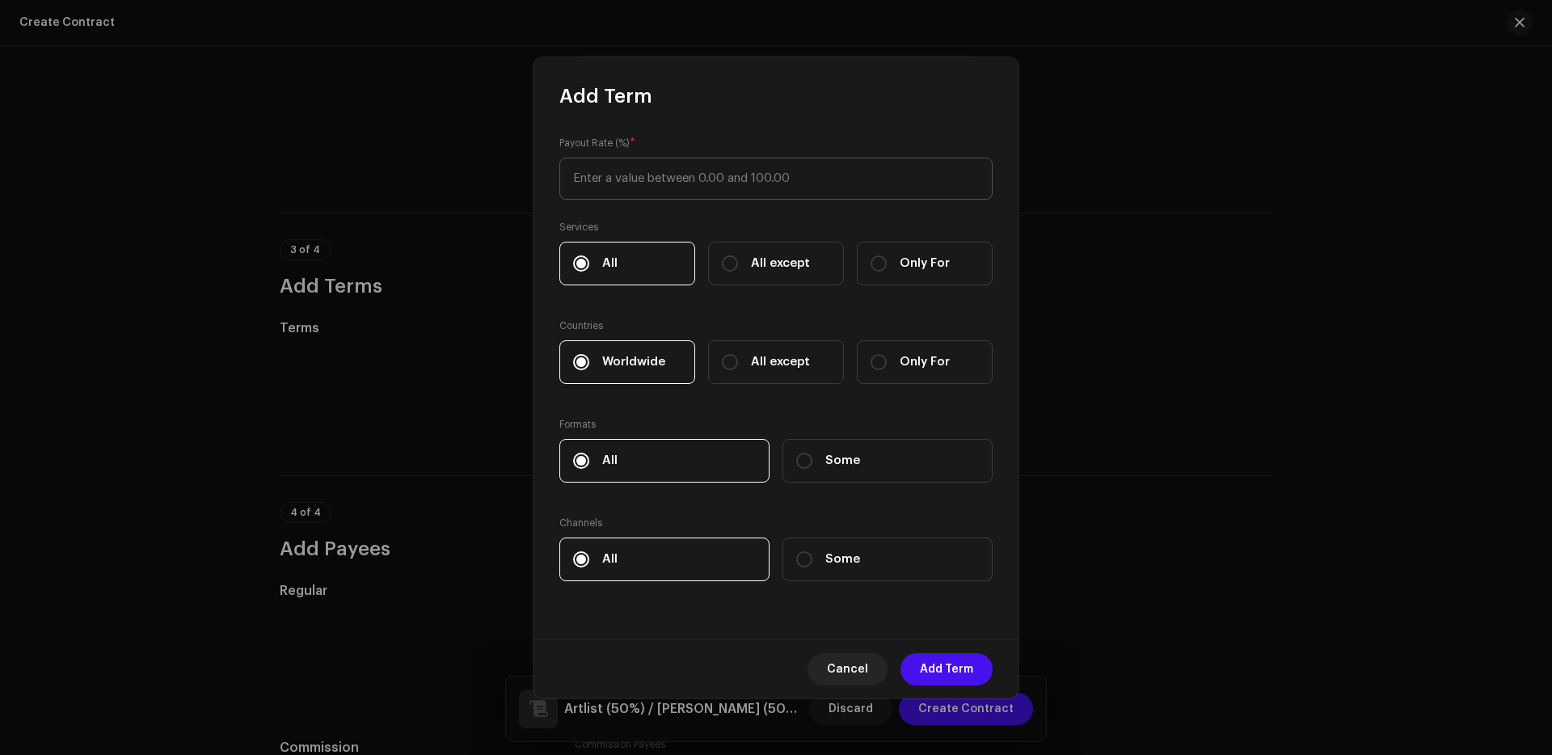
click at [701, 179] on input at bounding box center [775, 179] width 433 height 42
type input "100"
click at [953, 659] on span "Add Term" at bounding box center [946, 669] width 53 height 32
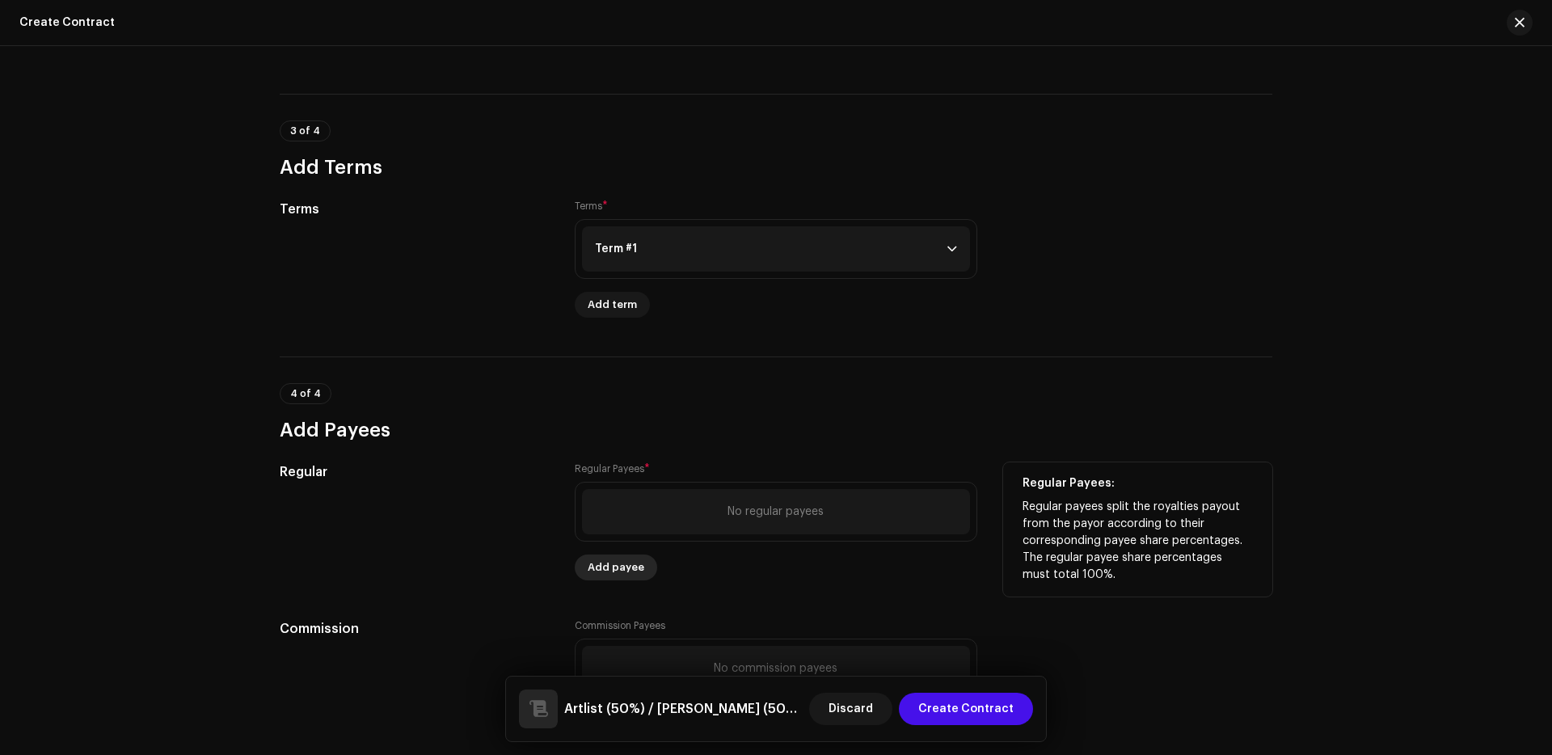
click at [630, 559] on span "Add payee" at bounding box center [616, 567] width 57 height 32
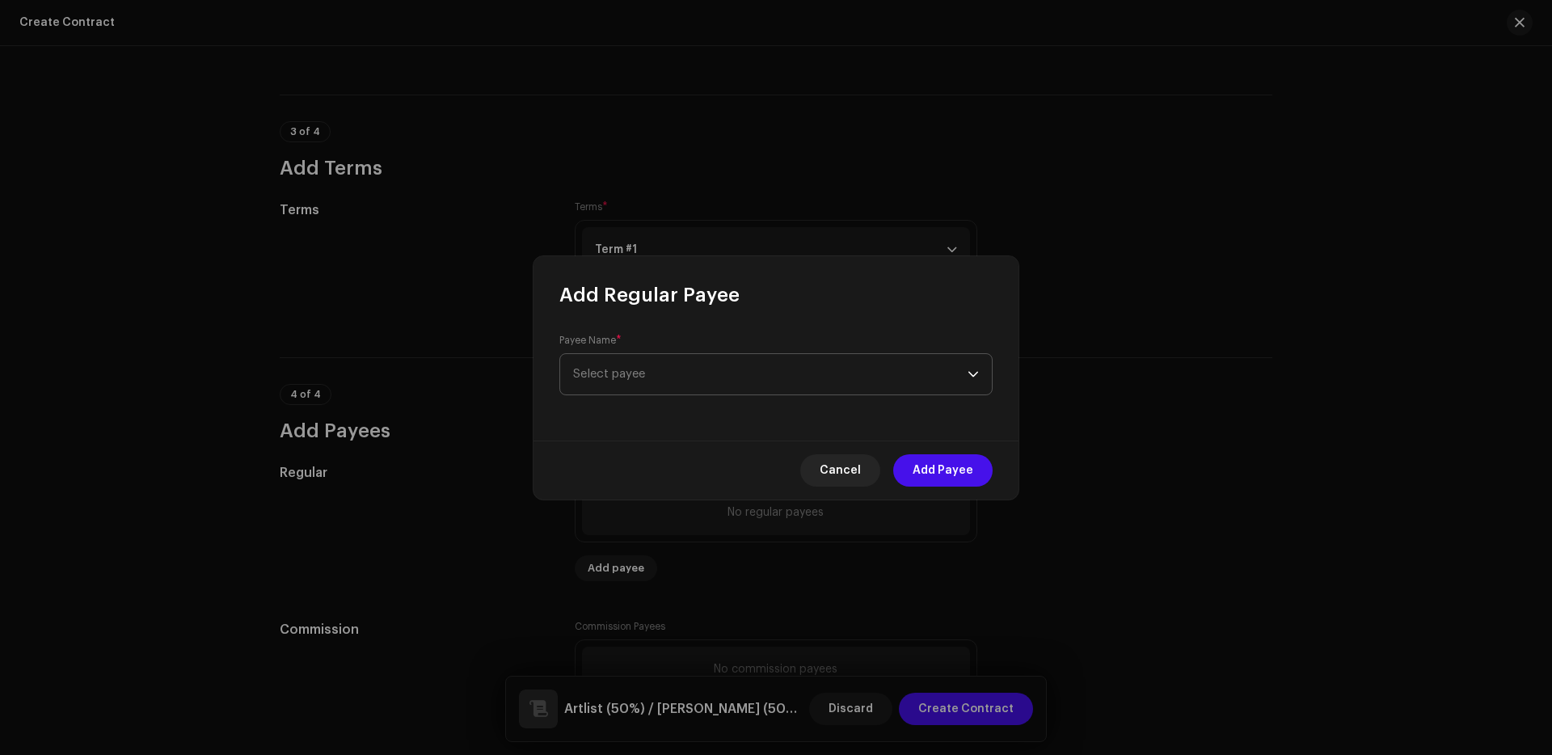
click at [668, 350] on div "Payee Name * Select payee" at bounding box center [775, 364] width 433 height 61
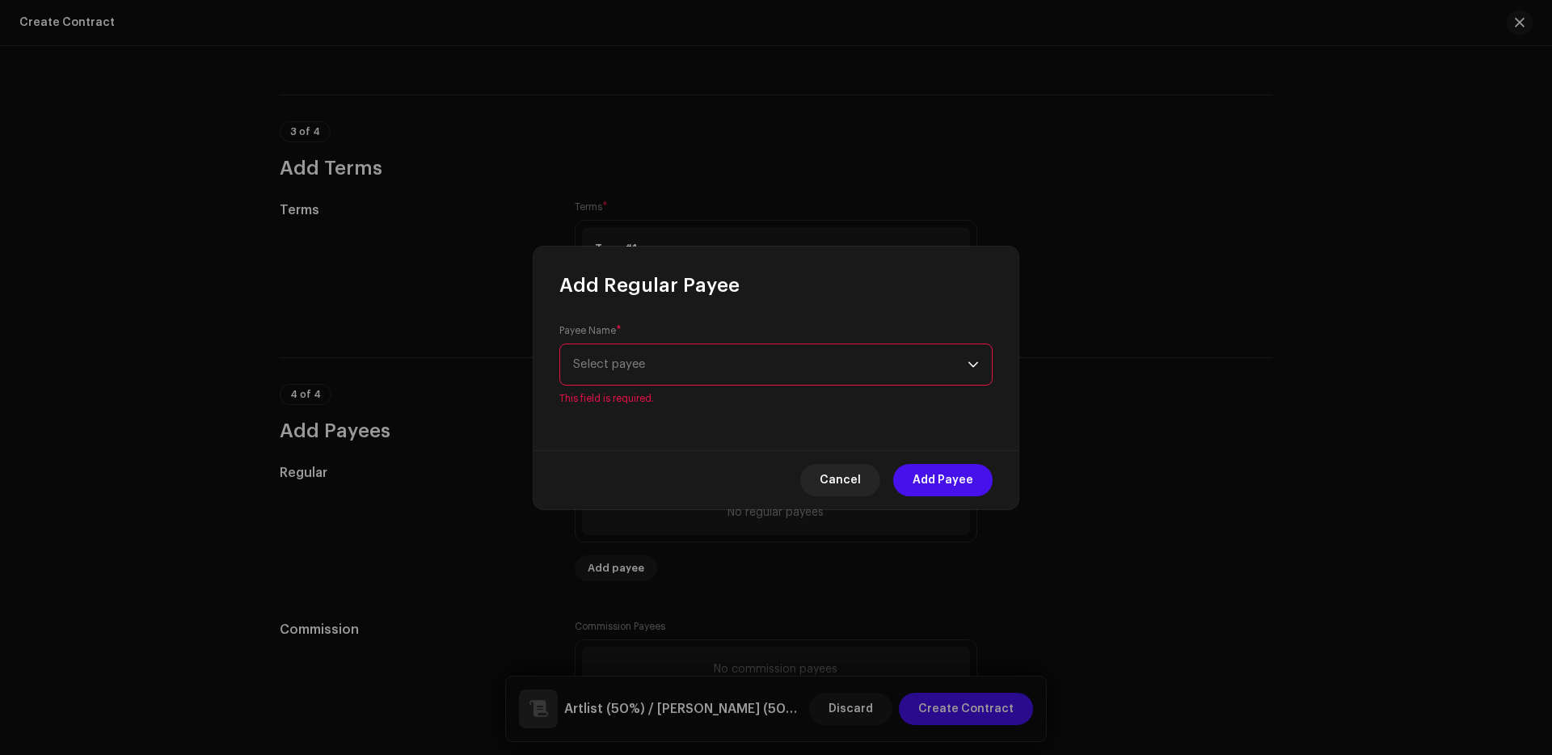
click at [675, 352] on span "Select payee" at bounding box center [770, 364] width 394 height 40
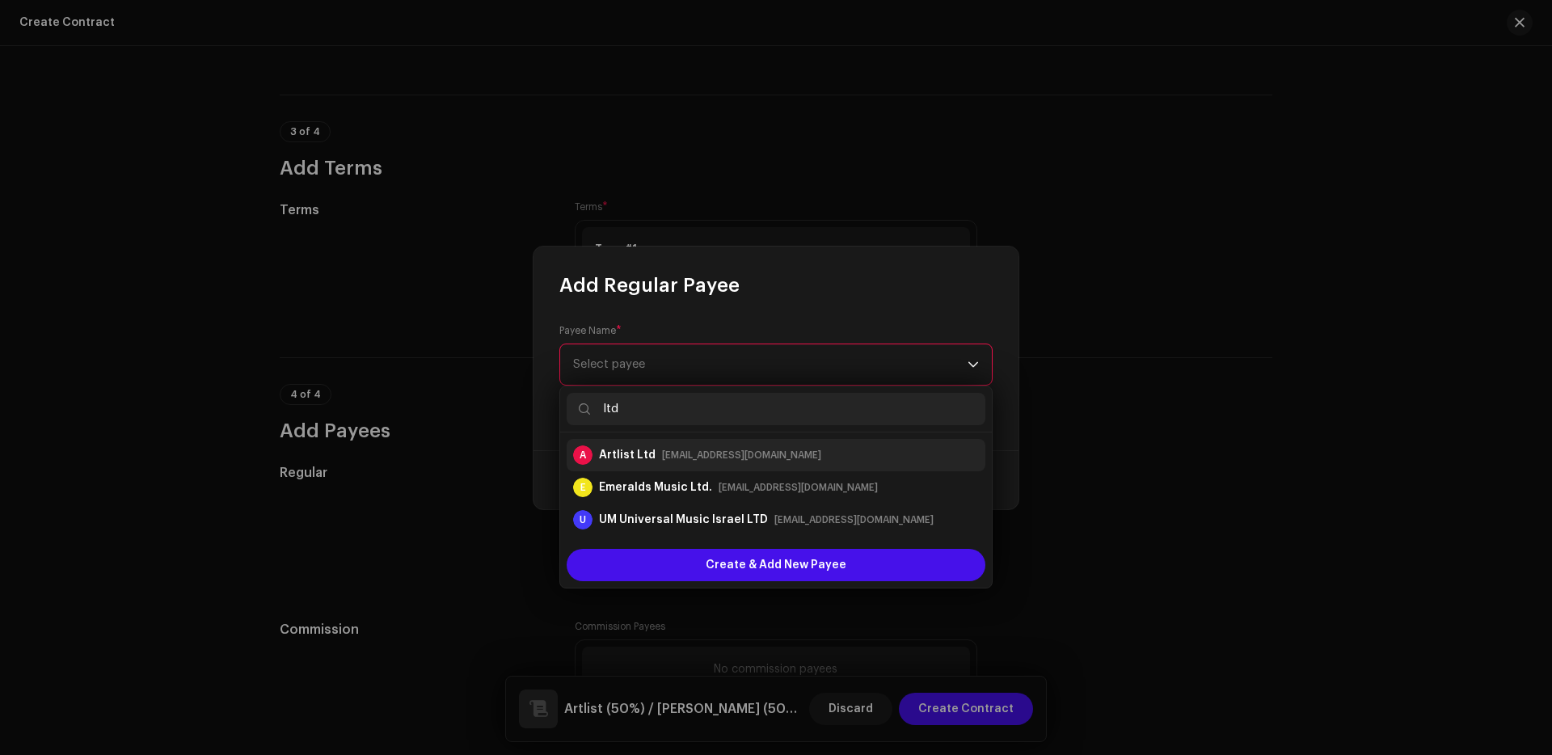
type input "ltd"
click at [681, 461] on div "[EMAIL_ADDRESS][DOMAIN_NAME]" at bounding box center [741, 455] width 159 height 16
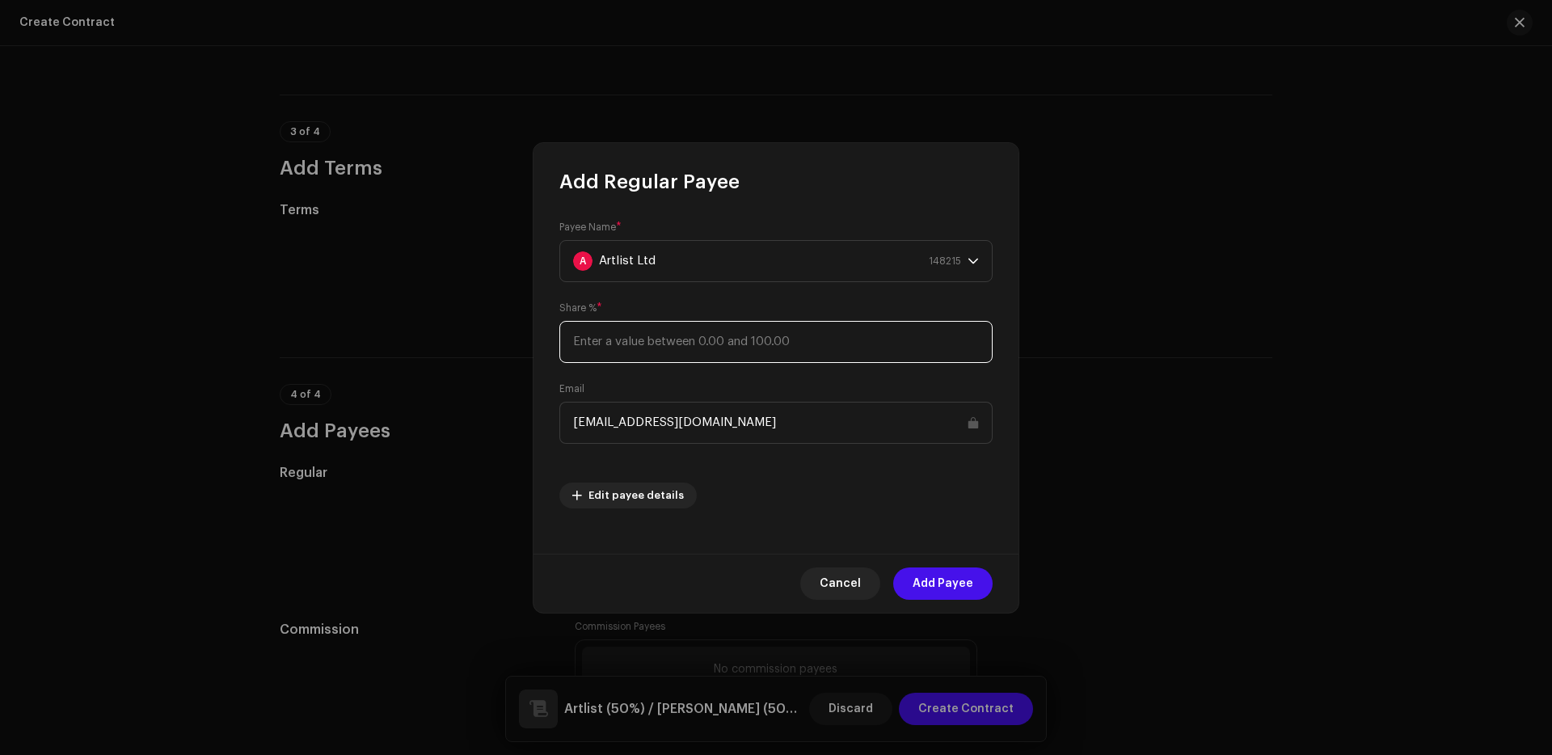
click at [800, 326] on input at bounding box center [775, 342] width 433 height 42
type input "50"
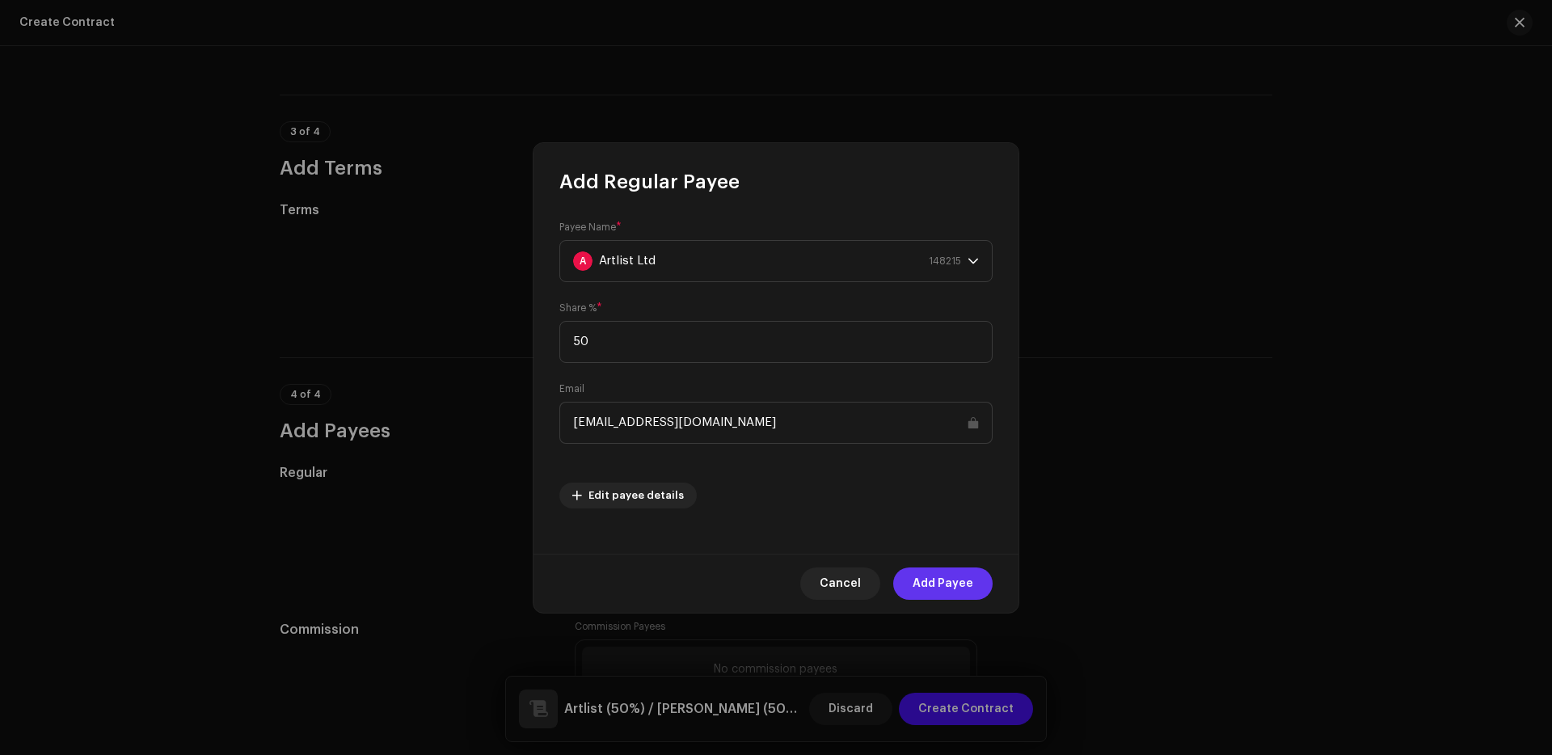
click at [958, 592] on span "Add Payee" at bounding box center [942, 583] width 61 height 32
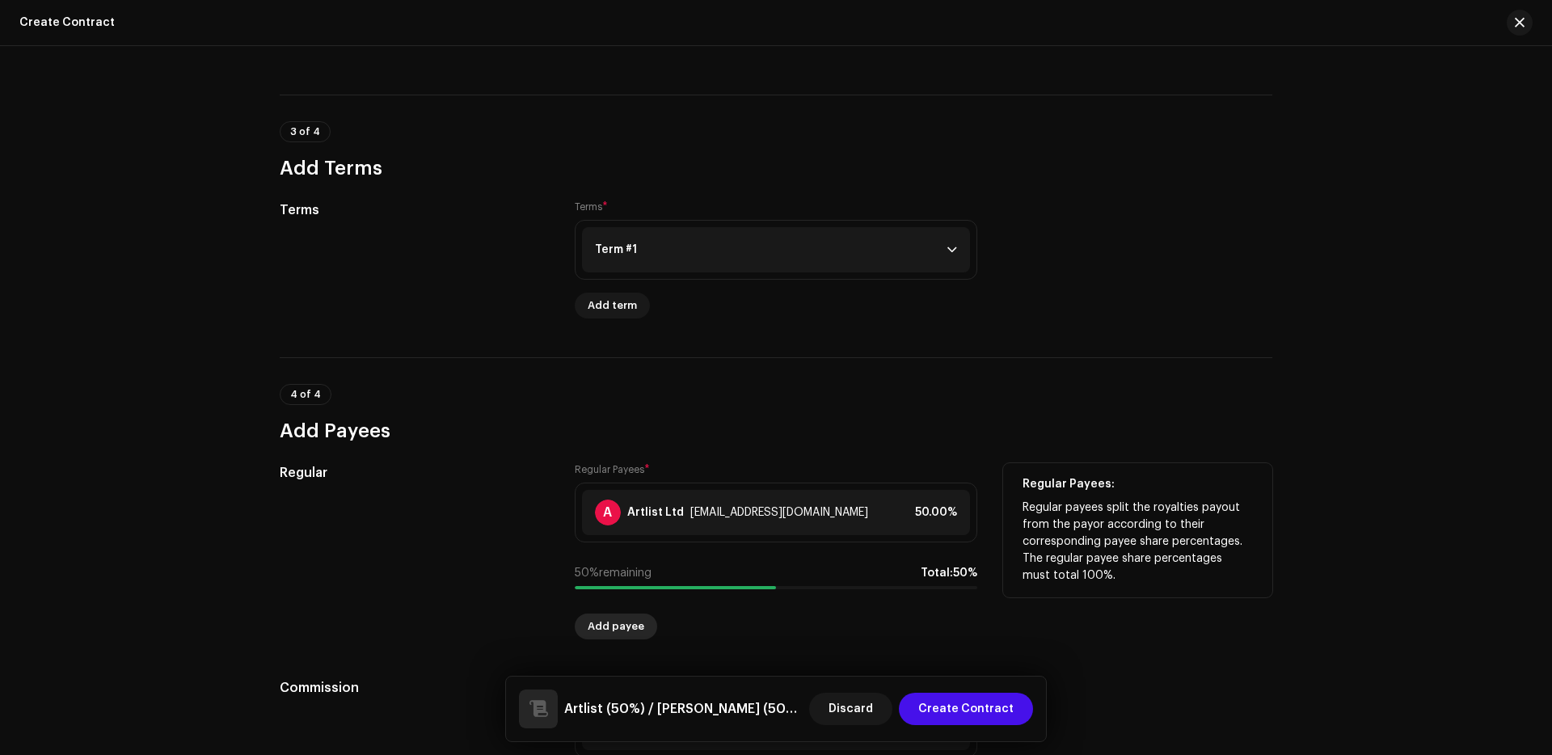
click at [626, 633] on span "Add payee" at bounding box center [616, 626] width 57 height 32
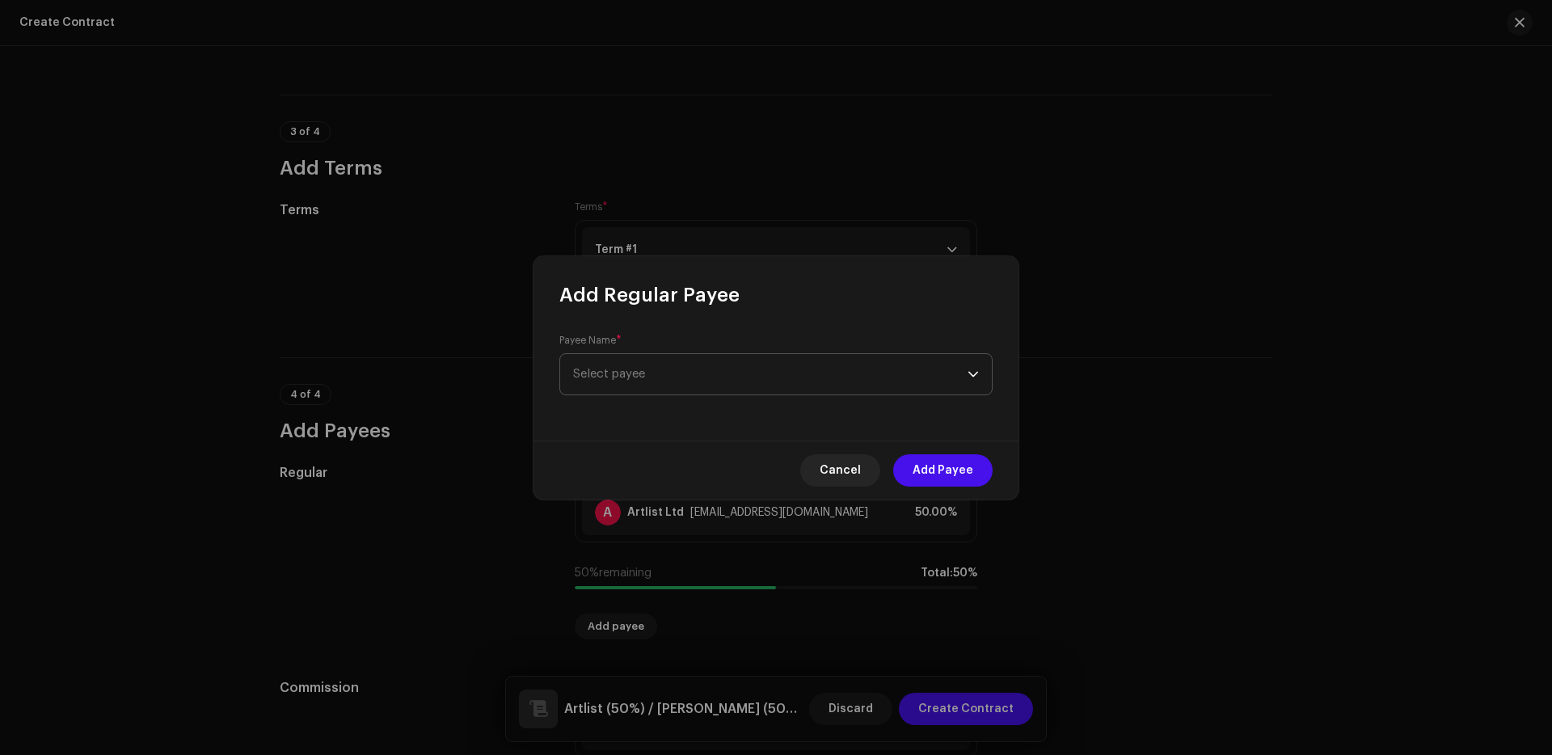
click at [713, 356] on span "Select payee" at bounding box center [770, 374] width 394 height 40
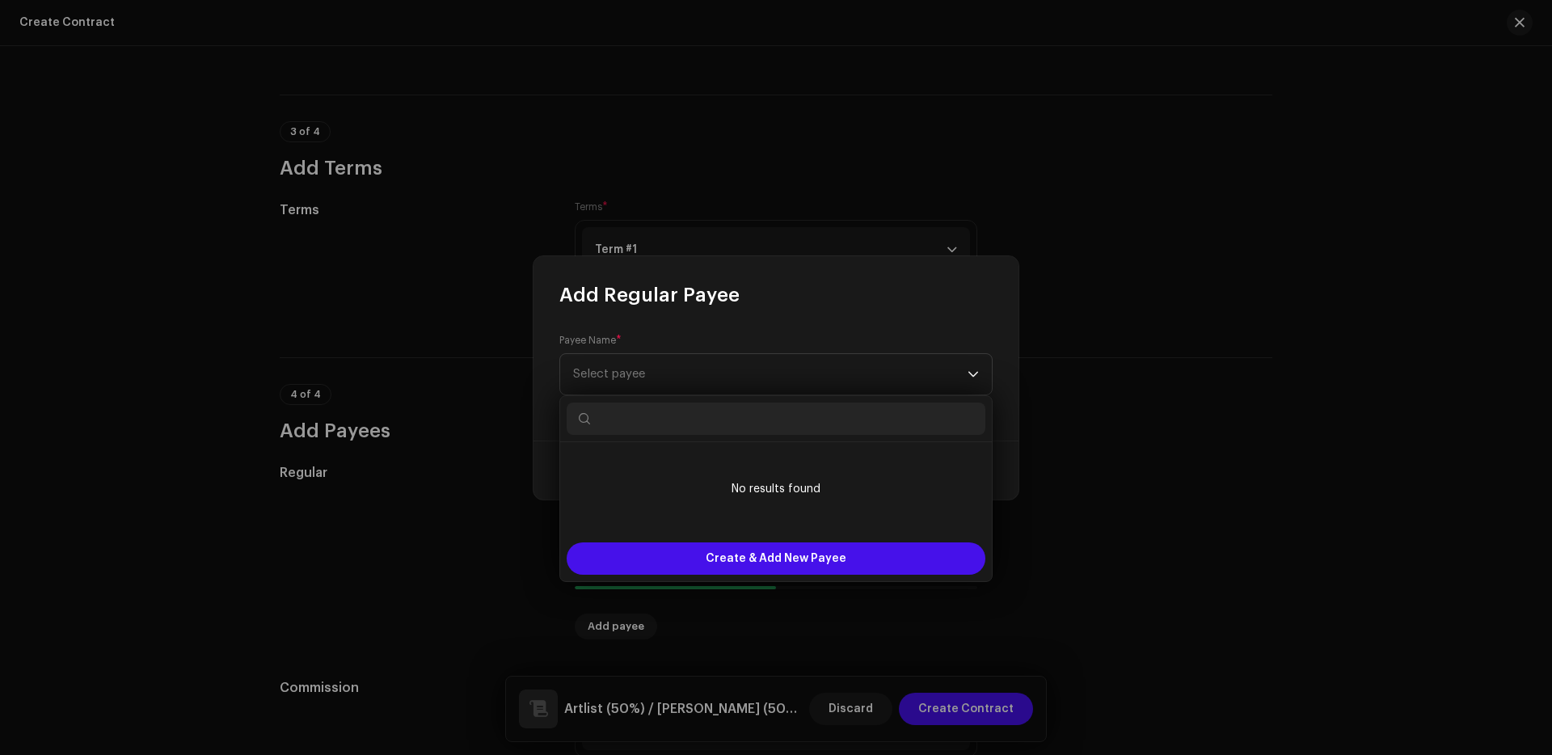
click at [649, 410] on input "text" at bounding box center [776, 418] width 419 height 32
paste input "[PERSON_NAME]"
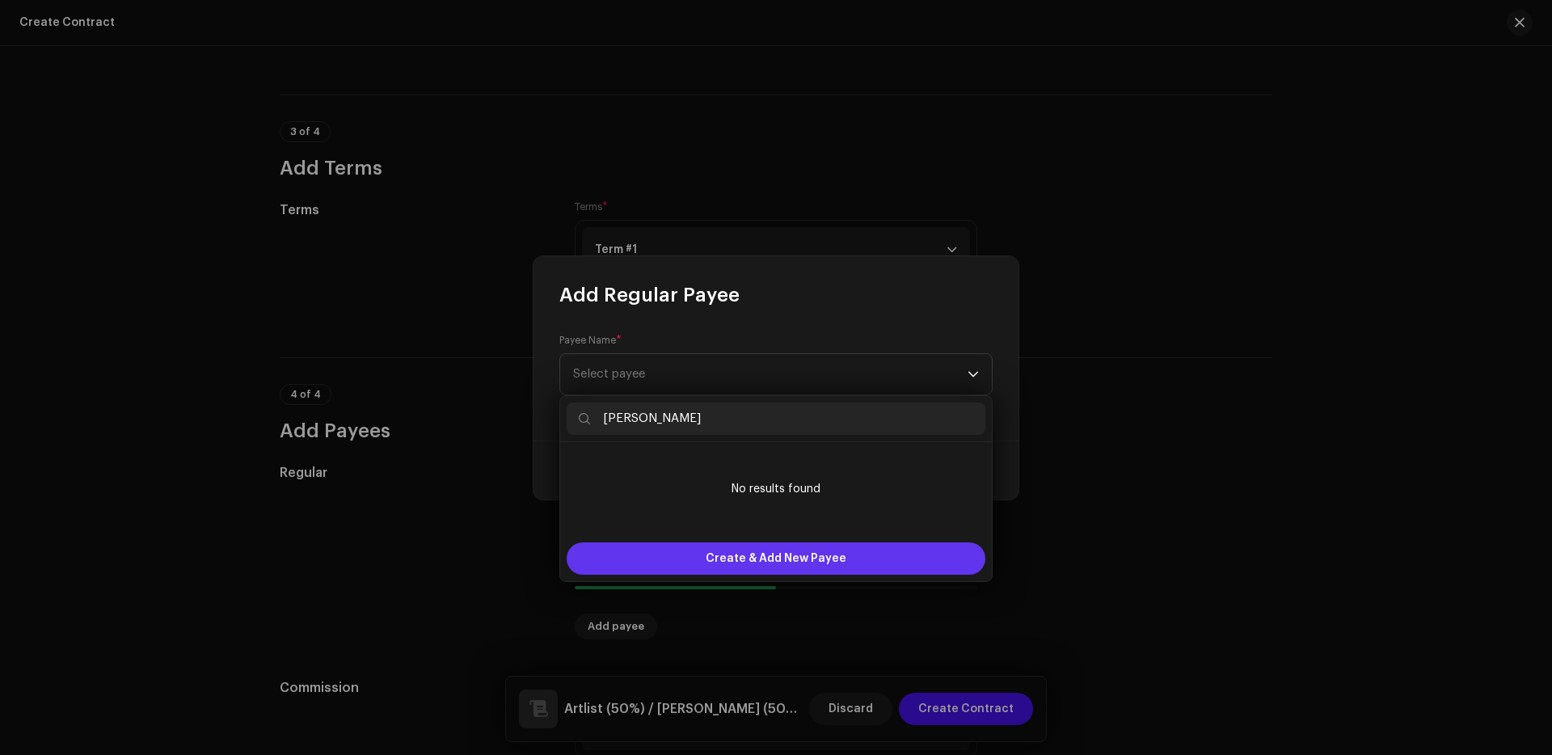
type input "[PERSON_NAME]"
click at [837, 547] on span "Create & Add New Payee" at bounding box center [776, 558] width 141 height 32
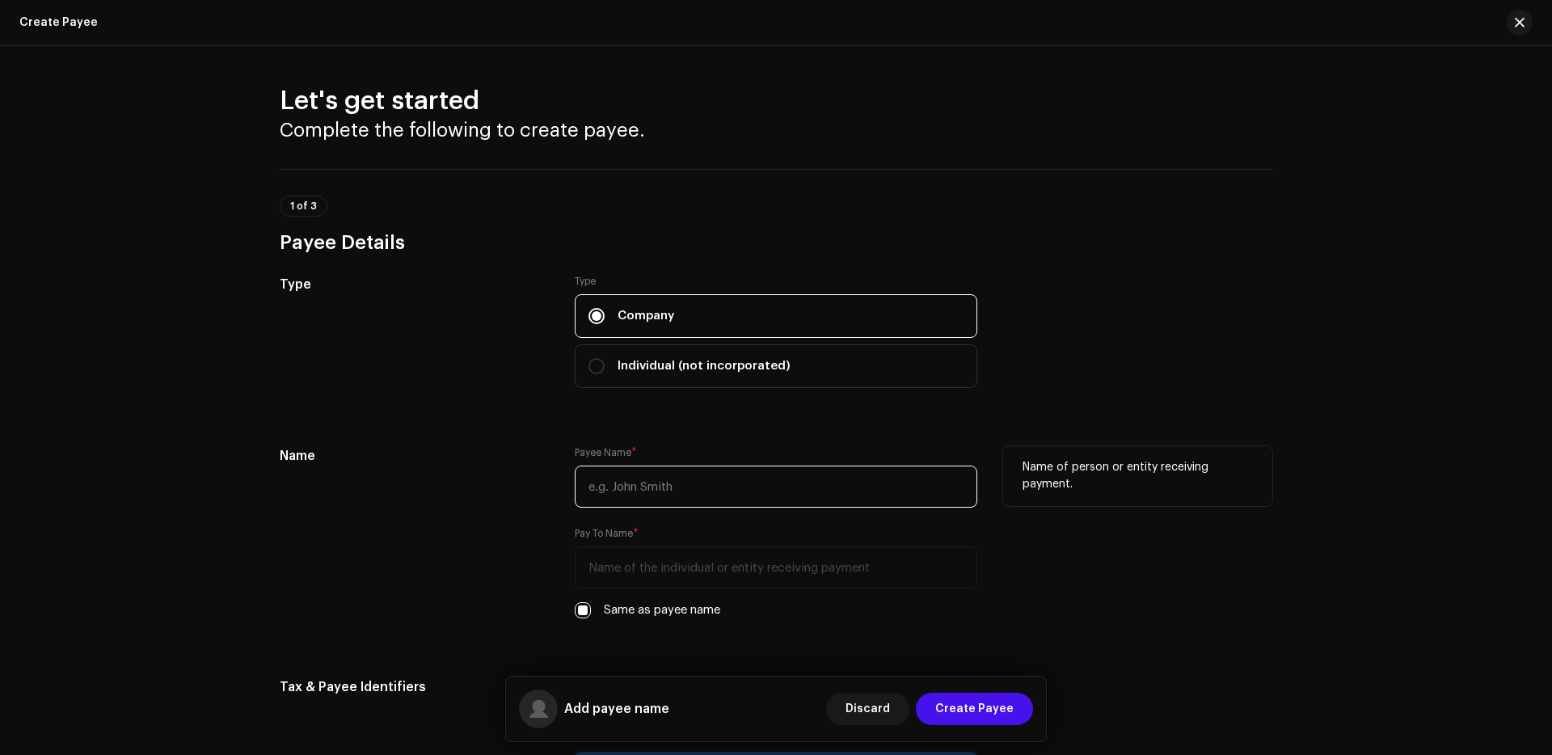
click at [735, 503] on input "text" at bounding box center [776, 486] width 402 height 42
paste input "[PERSON_NAME]"
type input "[PERSON_NAME]"
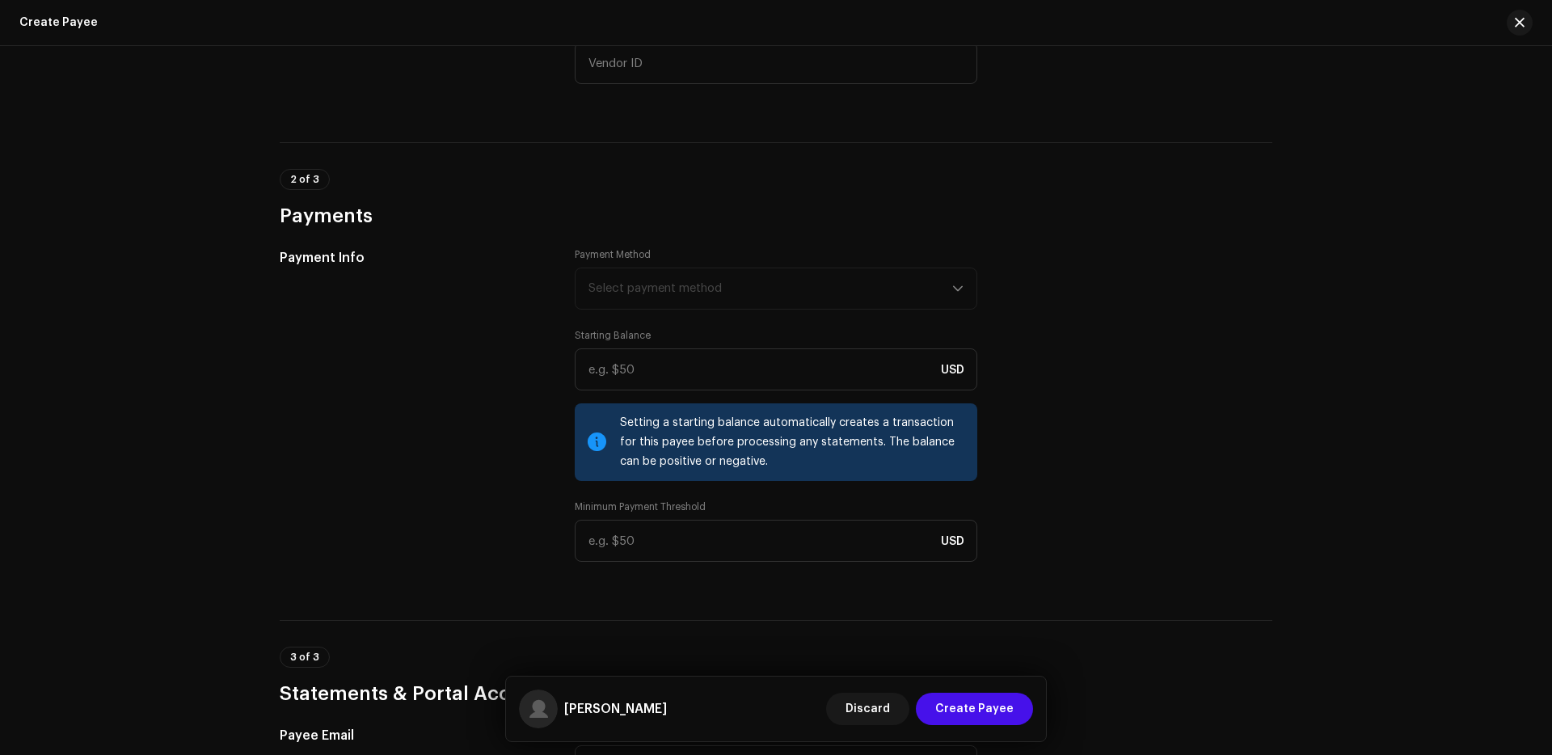
scroll to position [1460, 0]
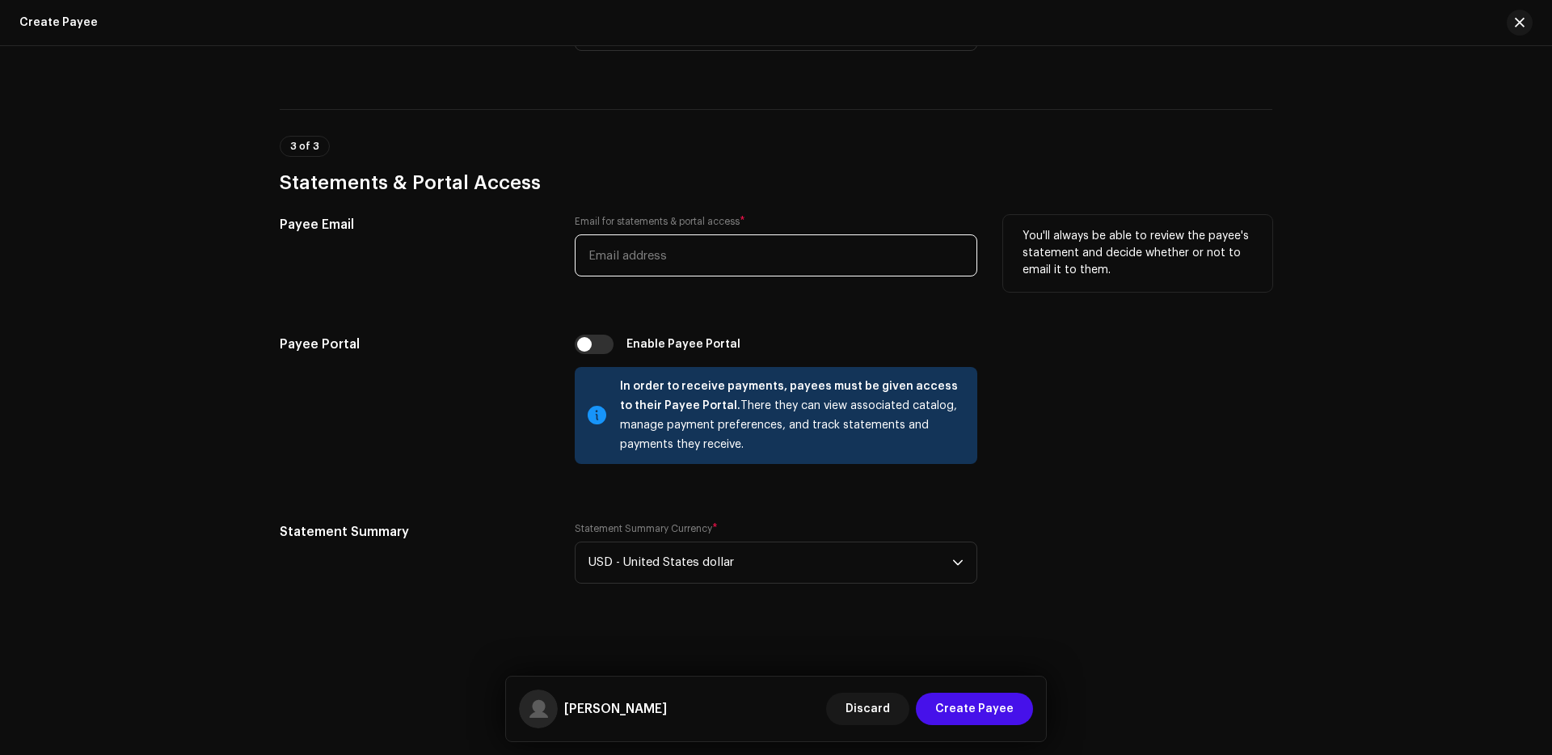
click at [710, 259] on input "email" at bounding box center [776, 255] width 402 height 42
paste input "[PERSON_NAME][EMAIL_ADDRESS][DOMAIN_NAME]"
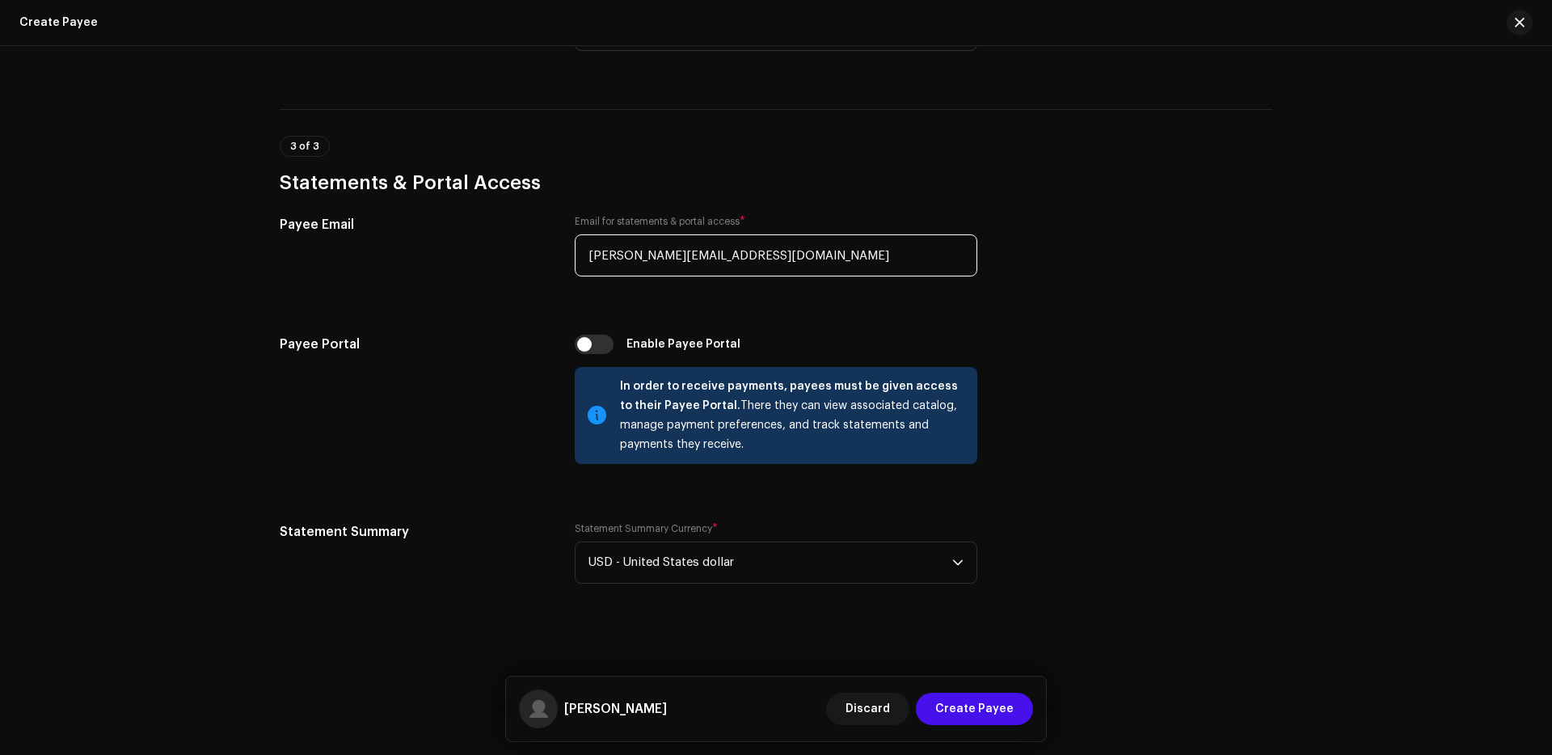
type input "[PERSON_NAME][EMAIL_ADDRESS][DOMAIN_NAME]"
click at [972, 705] on span "Create Payee" at bounding box center [974, 709] width 78 height 32
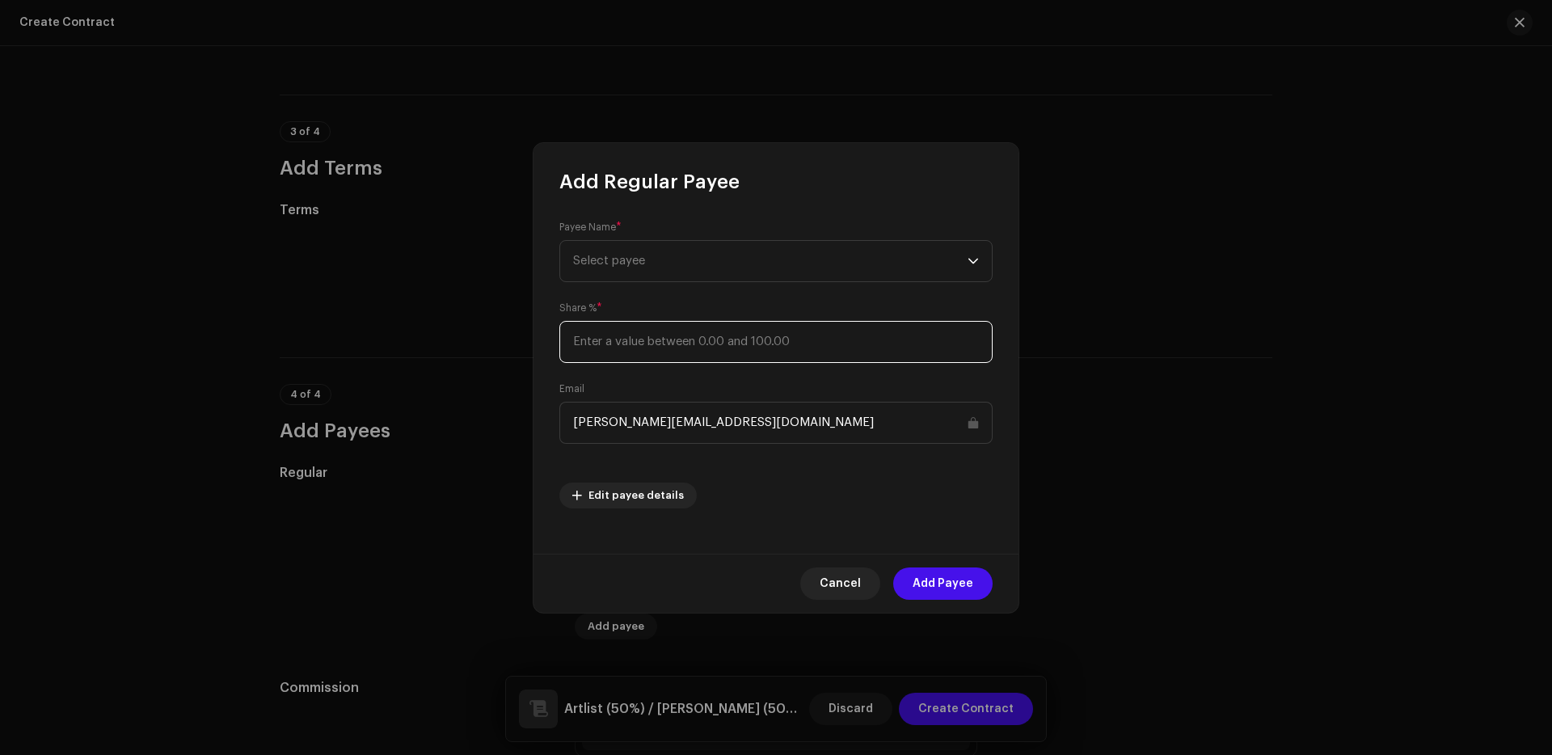
click at [818, 350] on input at bounding box center [775, 342] width 433 height 42
type input "50"
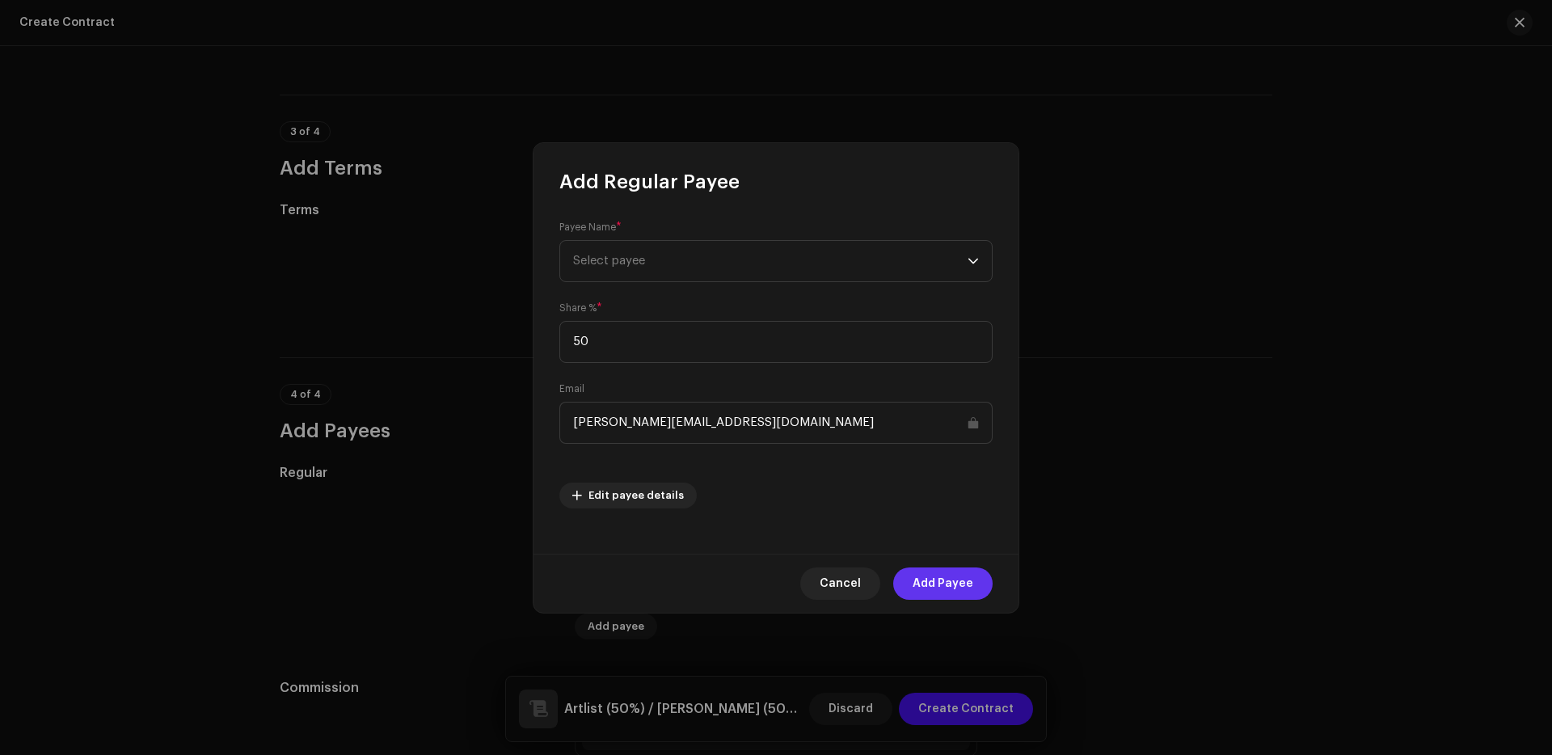
click at [955, 597] on span "Add Payee" at bounding box center [942, 583] width 61 height 32
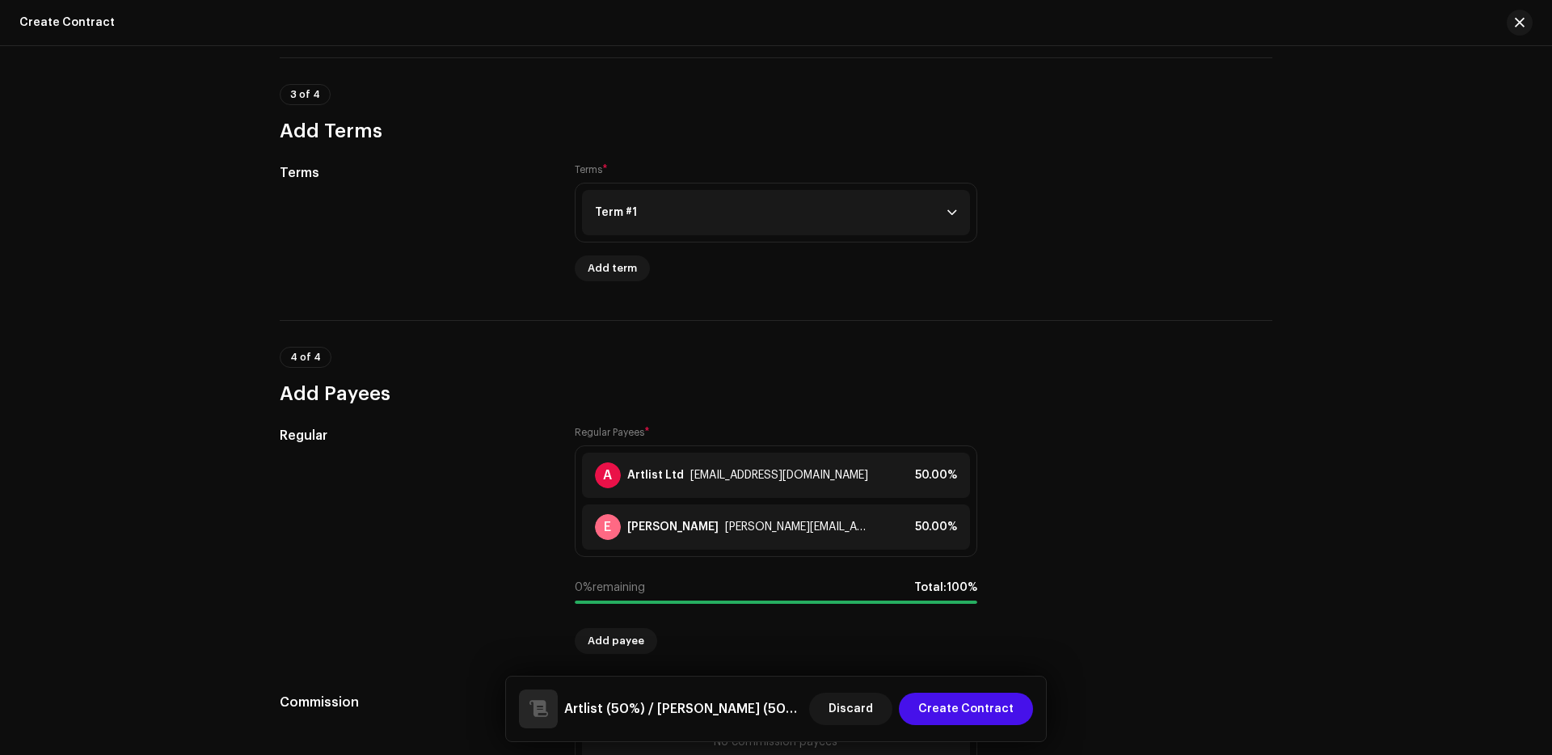
scroll to position [1215, 0]
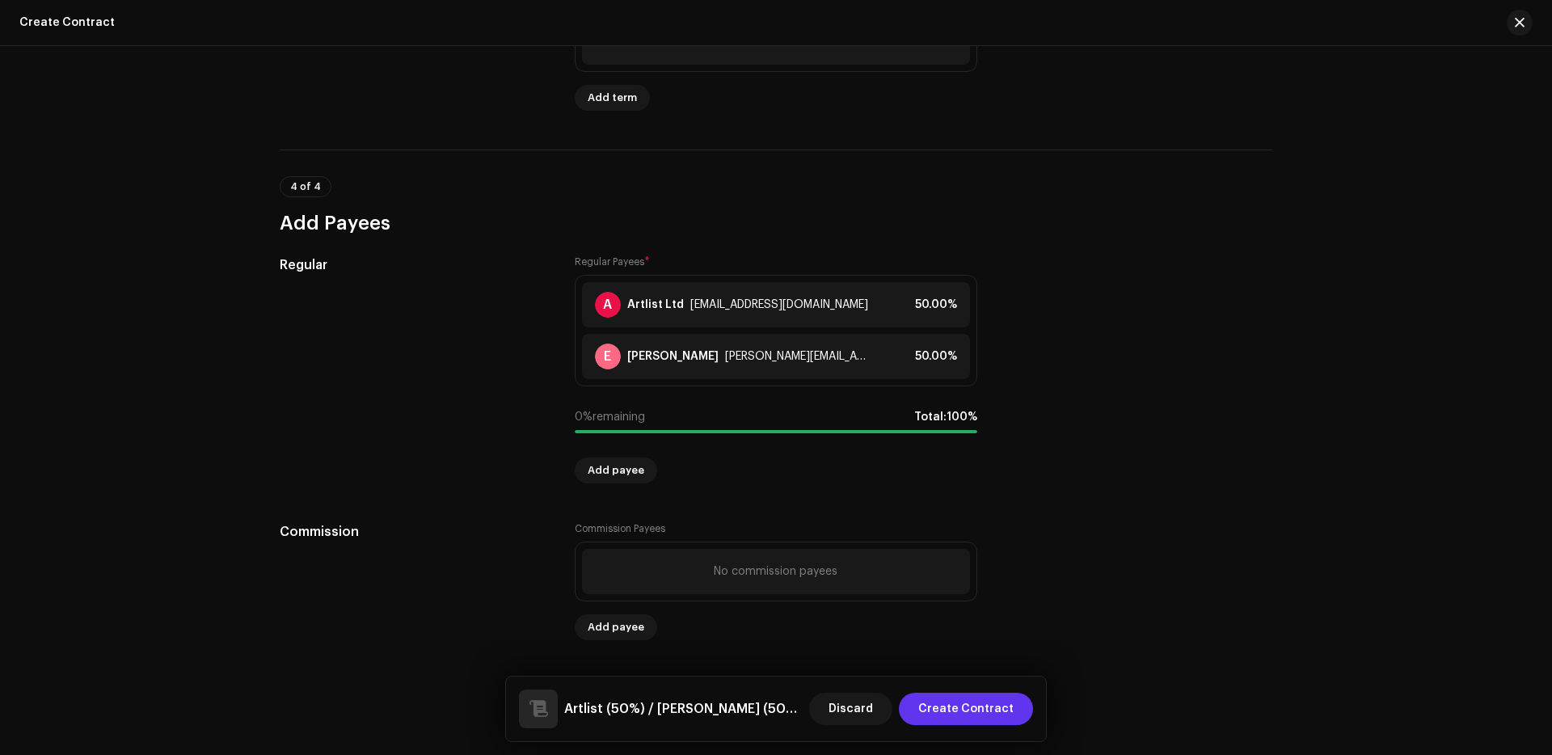
click at [971, 706] on span "Create Contract" at bounding box center [965, 709] width 95 height 32
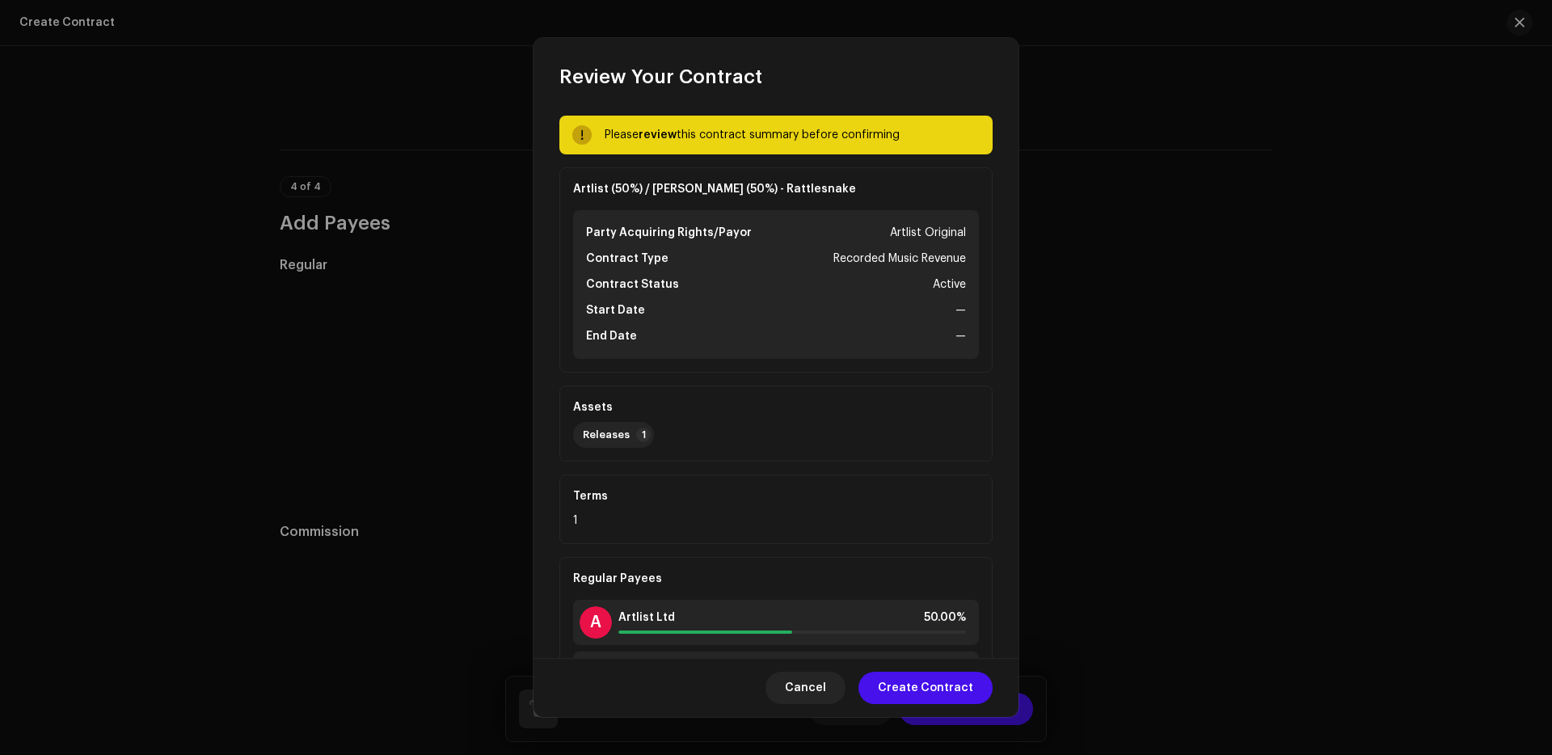
scroll to position [78, 0]
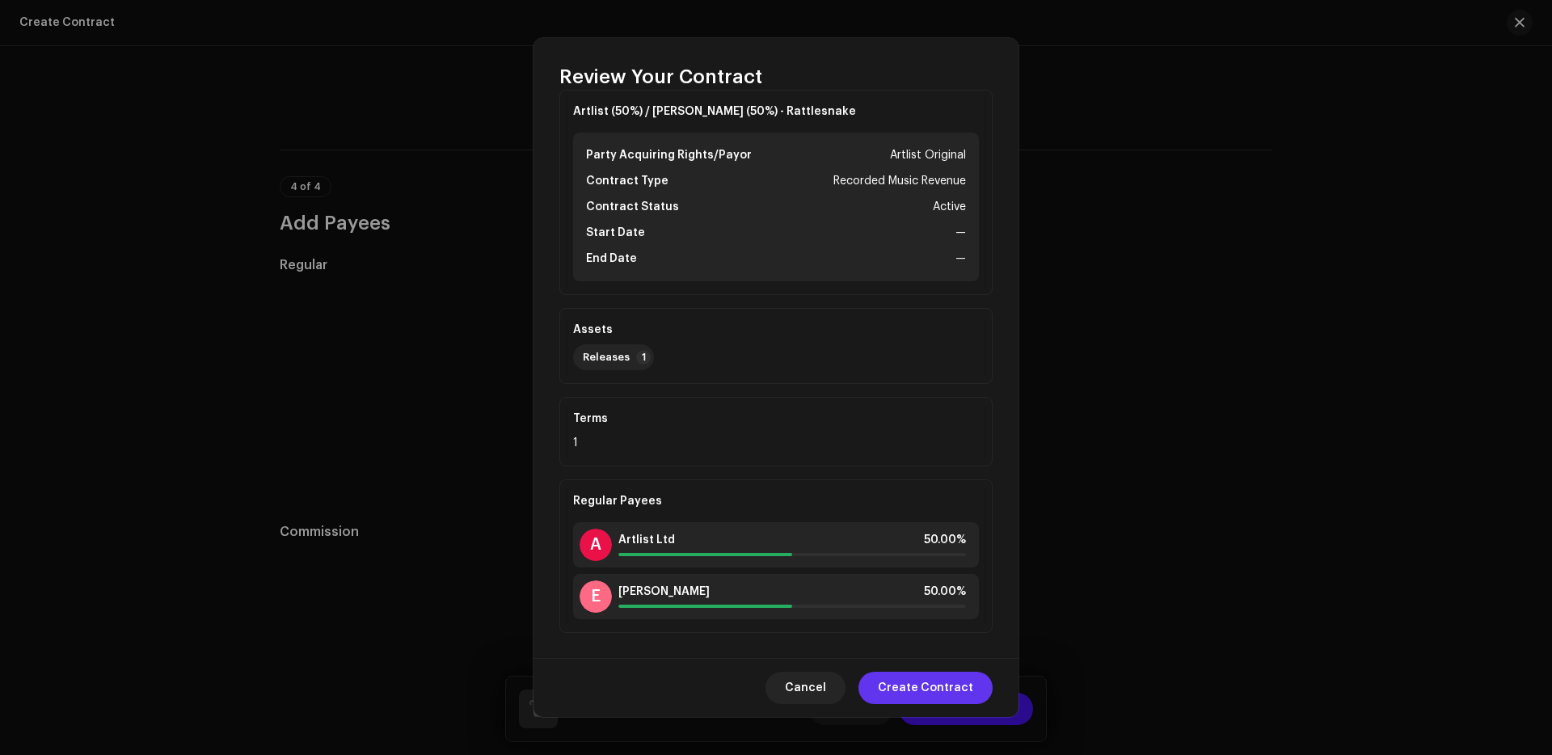
click at [950, 685] on span "Create Contract" at bounding box center [925, 688] width 95 height 32
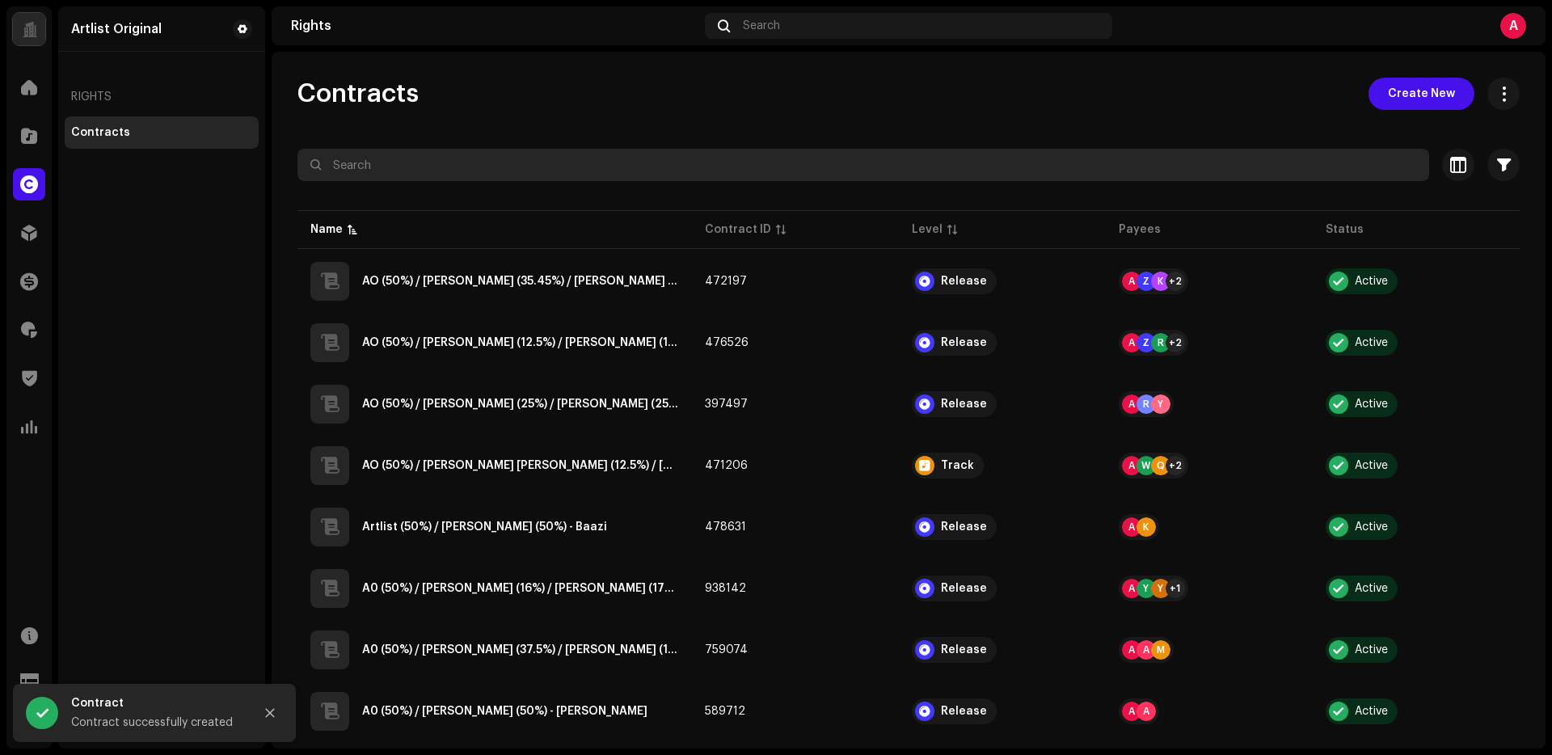
click at [508, 158] on input "text" at bounding box center [862, 165] width 1131 height 32
paste input "[PERSON_NAME][EMAIL_ADDRESS][DOMAIN_NAME]"
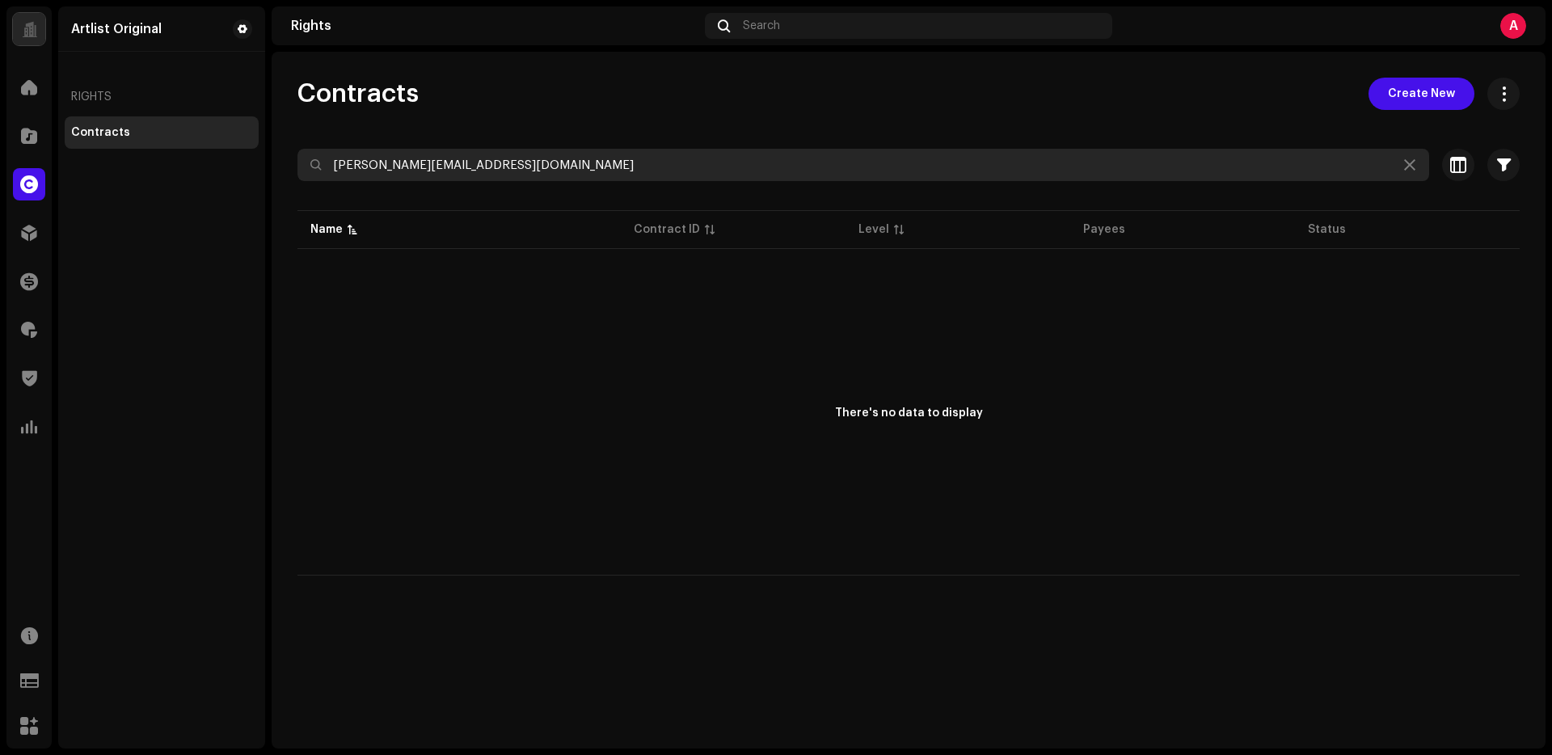
click at [557, 158] on input "[PERSON_NAME][EMAIL_ADDRESS][DOMAIN_NAME]" at bounding box center [862, 165] width 1131 height 32
paste input "[PERSON_NAME]"
type input "[PERSON_NAME]"
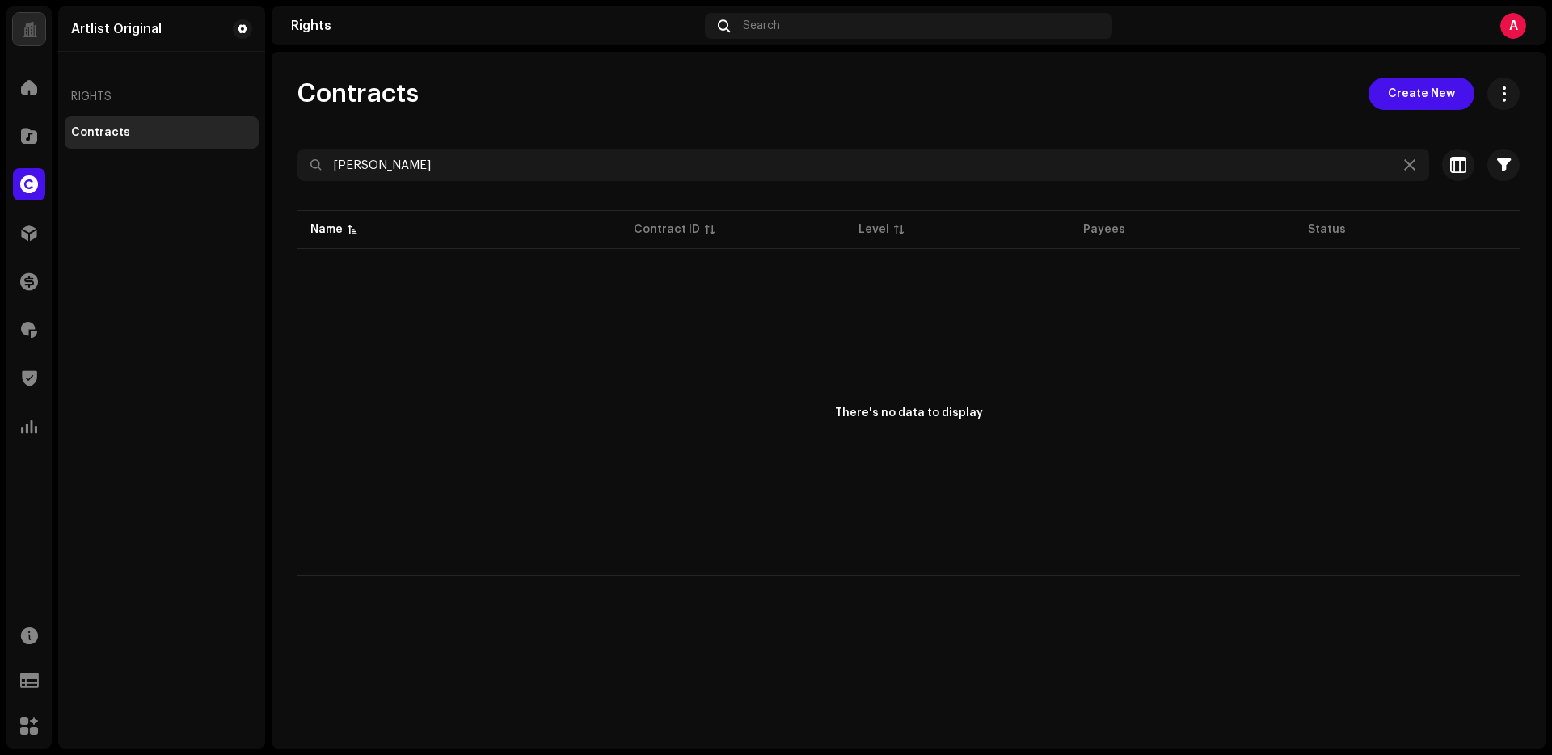
click at [158, 123] on div "Contracts" at bounding box center [162, 132] width 194 height 32
click at [21, 142] on span at bounding box center [29, 135] width 16 height 13
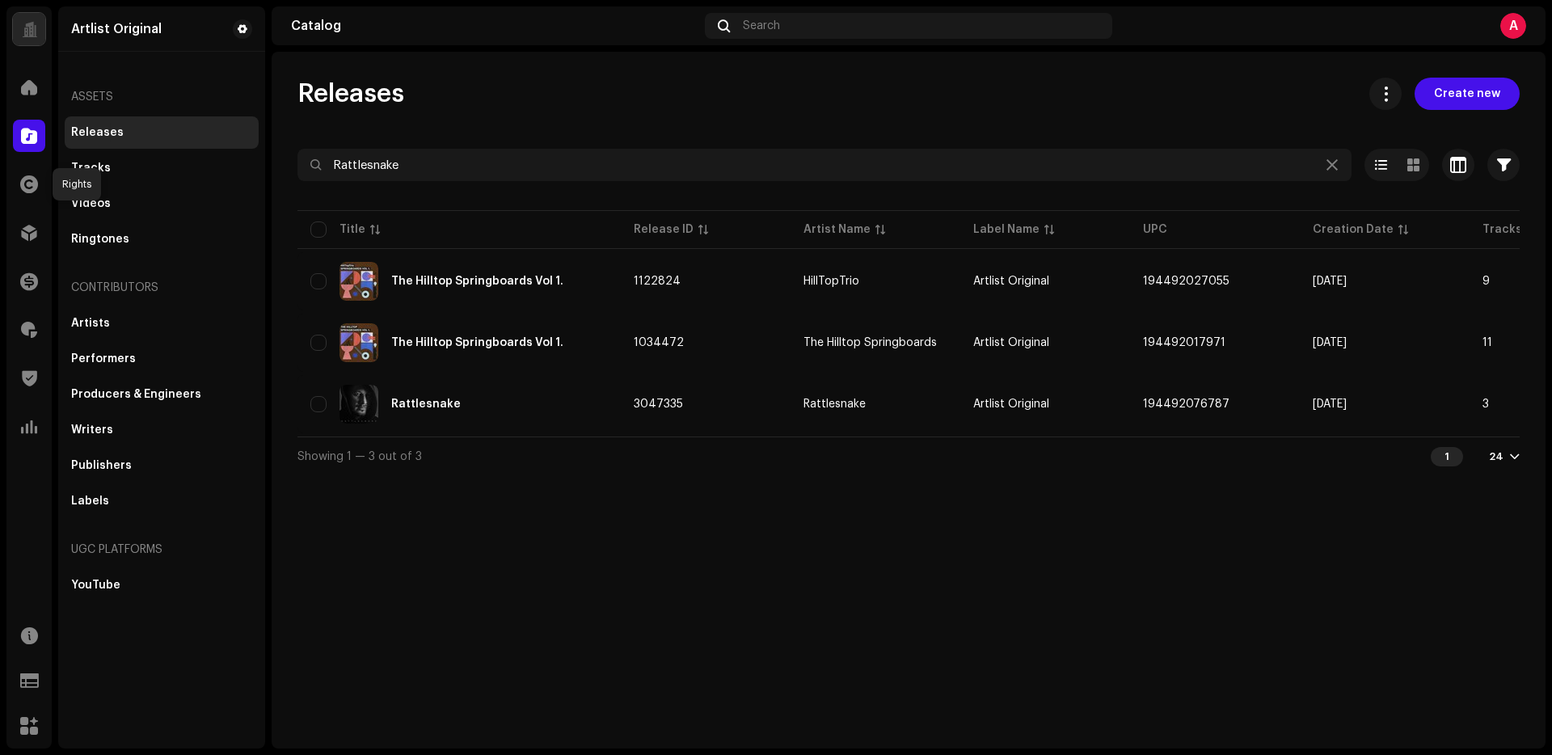
drag, startPoint x: 29, startPoint y: 190, endPoint x: 74, endPoint y: 190, distance: 45.3
click at [30, 190] on span at bounding box center [29, 184] width 18 height 13
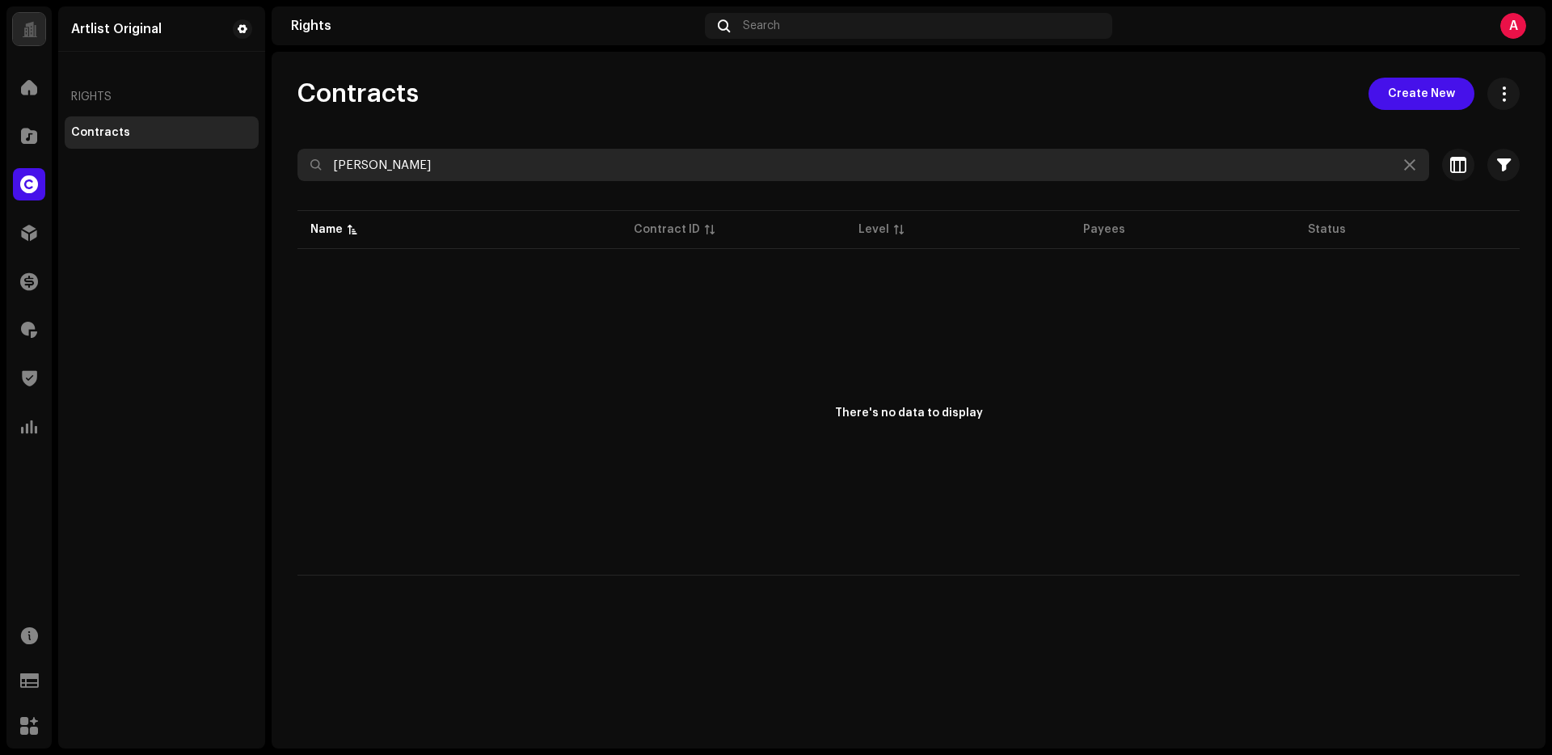
click at [535, 178] on input "[PERSON_NAME]" at bounding box center [862, 165] width 1131 height 32
paste input "[PERSON_NAME]"
click at [537, 171] on input "[PERSON_NAME]" at bounding box center [862, 165] width 1131 height 32
click at [536, 171] on input "[PERSON_NAME]" at bounding box center [862, 165] width 1131 height 32
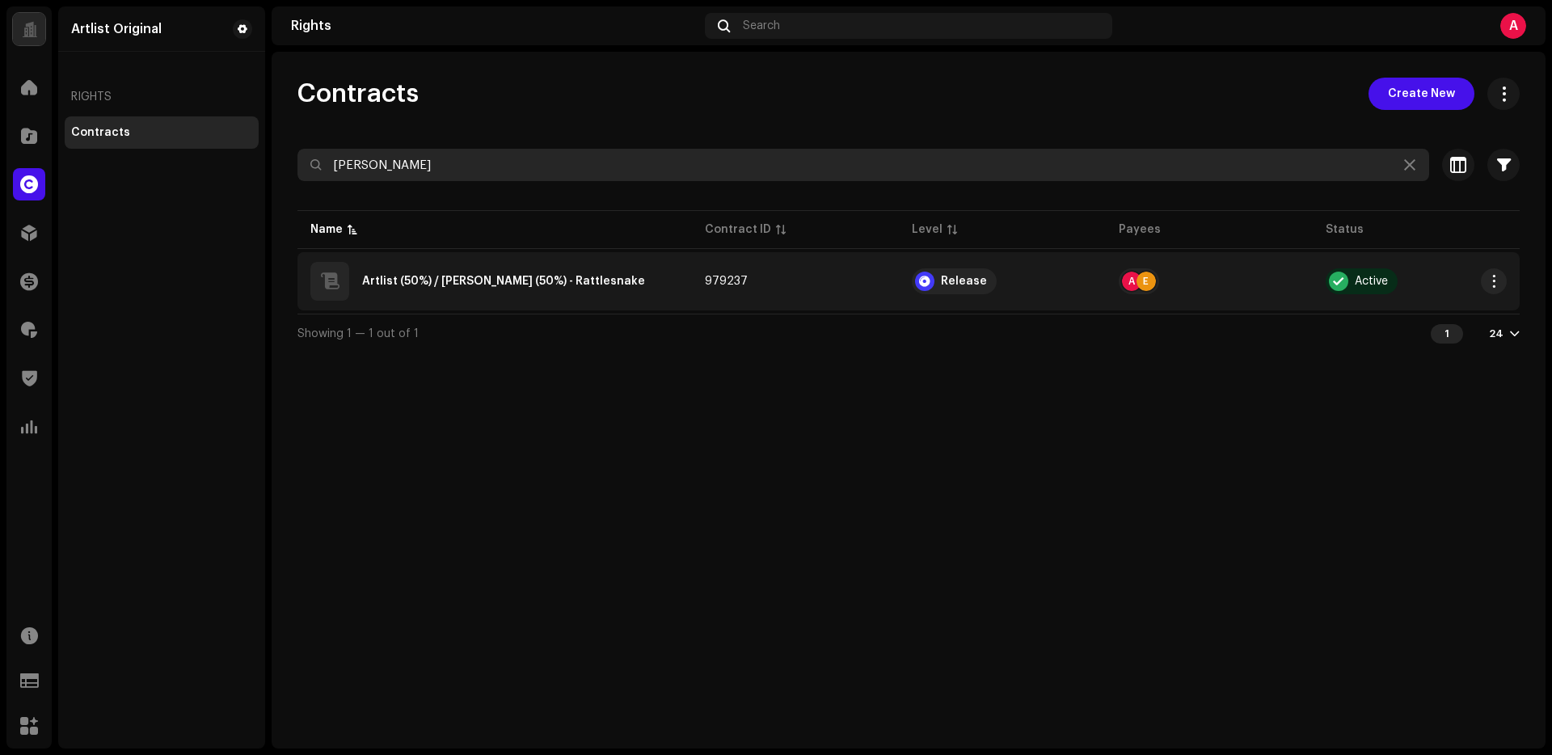
type input "[PERSON_NAME]"
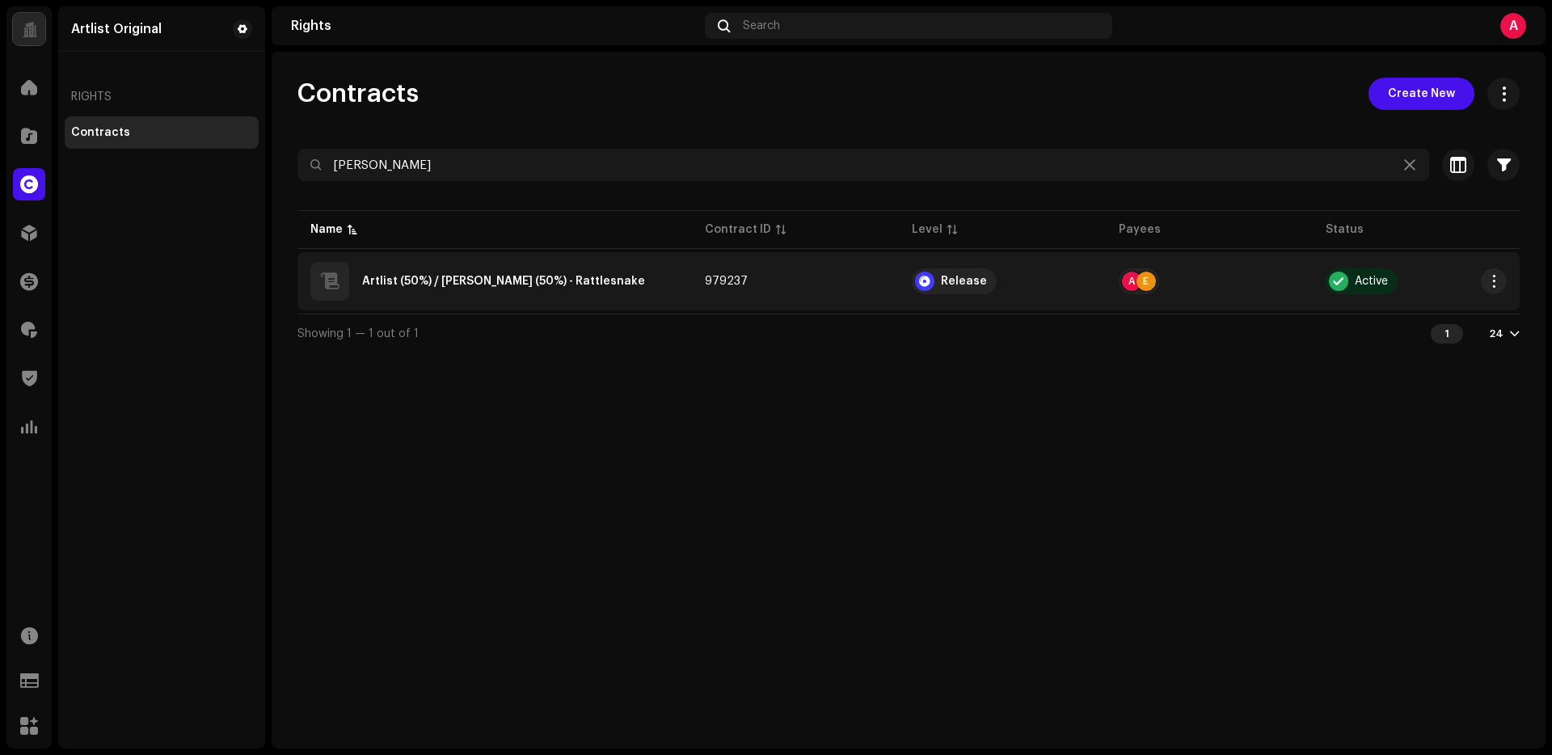
click at [550, 282] on div "Artlist (50%) / [PERSON_NAME] (50%) - Rattlesnake" at bounding box center [503, 281] width 283 height 11
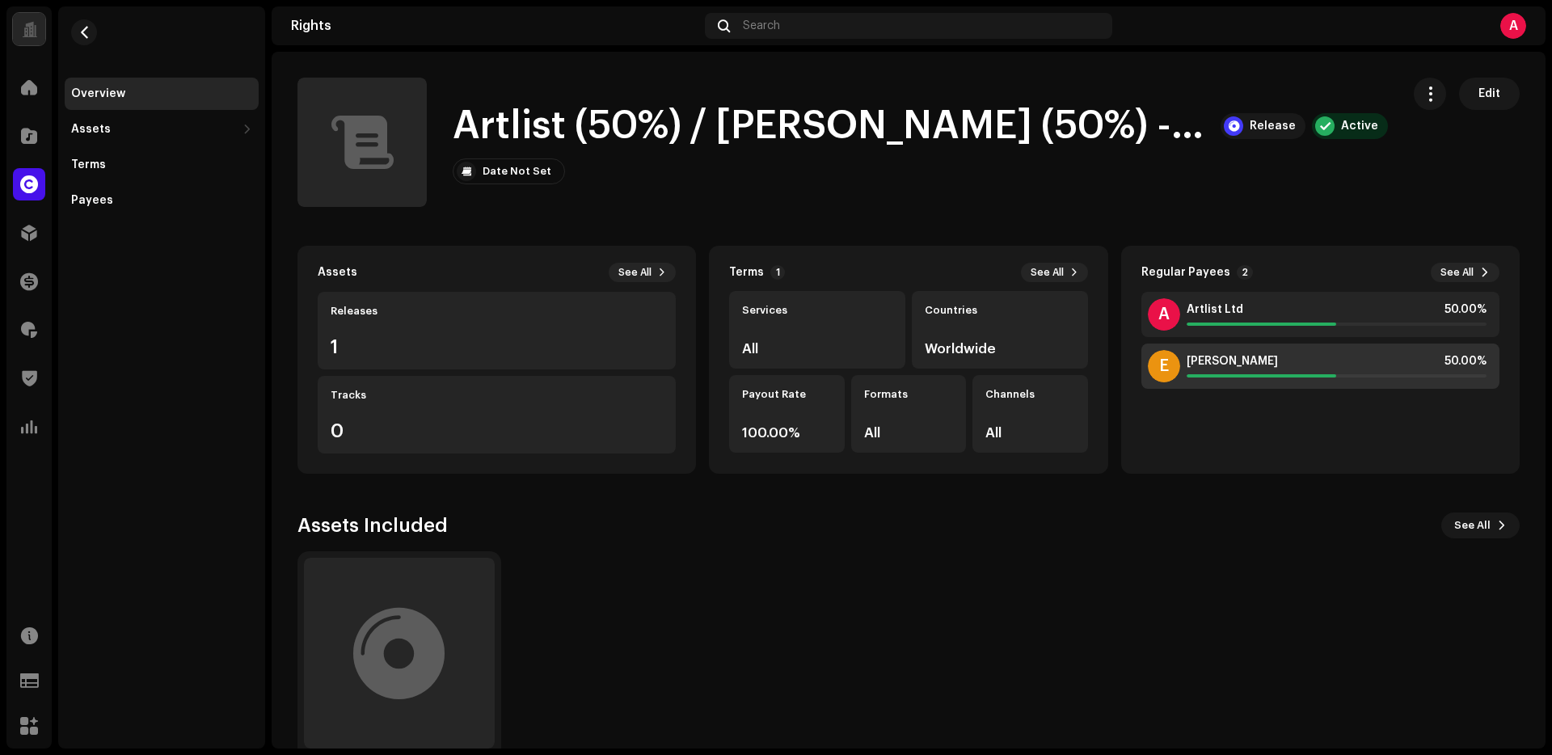
click at [1237, 351] on div "E [PERSON_NAME] 50.00%" at bounding box center [1320, 365] width 358 height 45
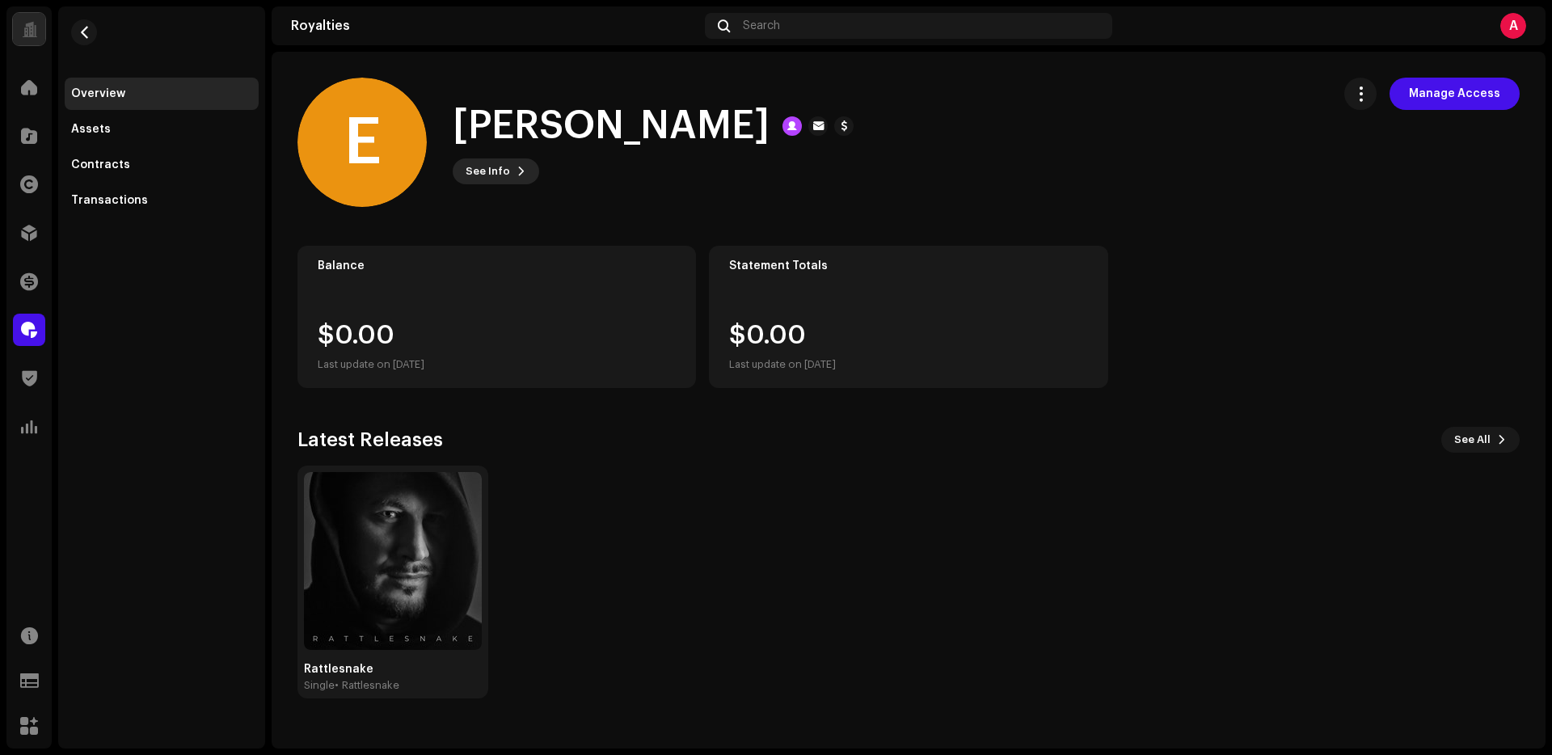
click at [501, 169] on span "See Info" at bounding box center [487, 171] width 44 height 32
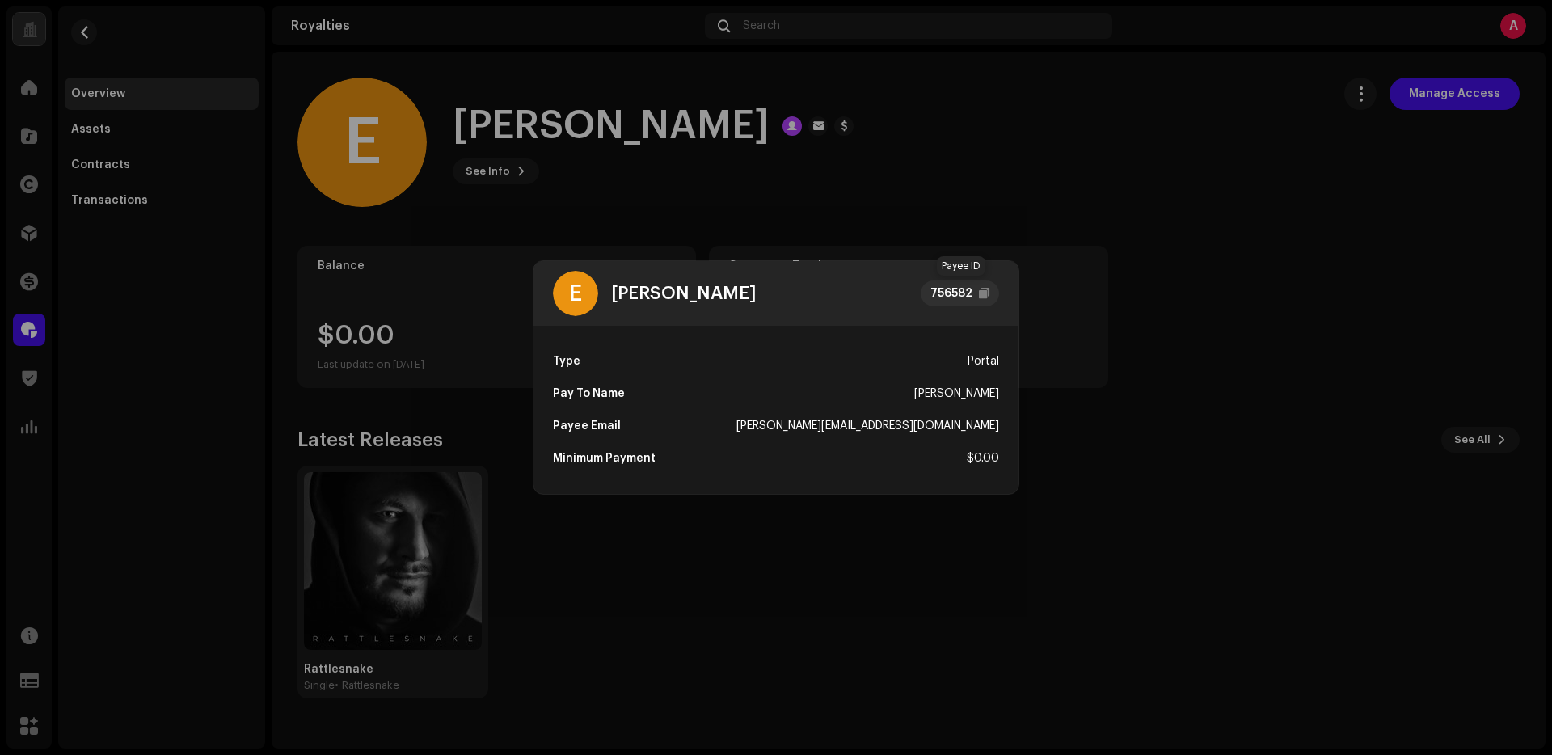
click at [992, 294] on div "756582" at bounding box center [959, 293] width 78 height 26
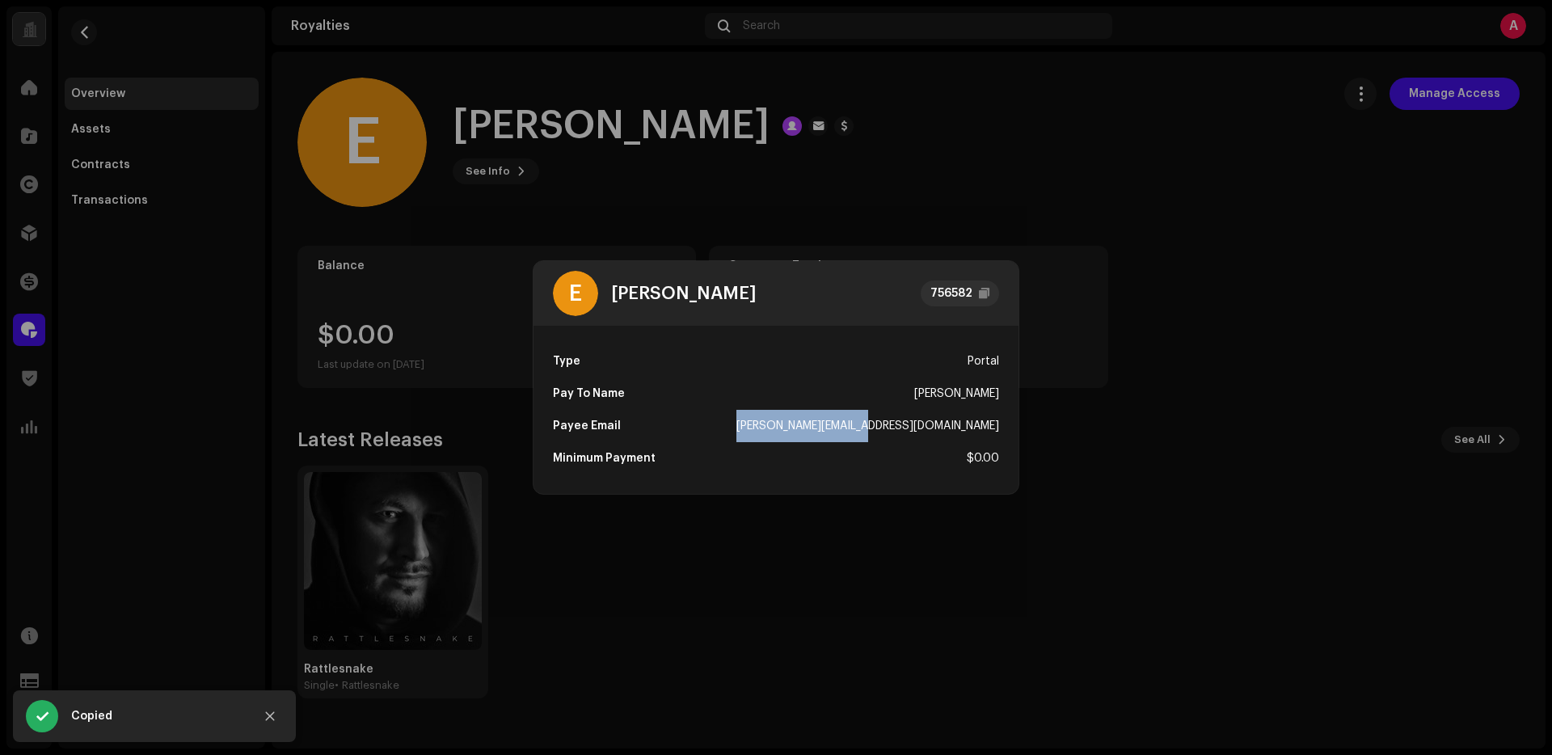
drag, startPoint x: 851, startPoint y: 427, endPoint x: 1015, endPoint y: 428, distance: 164.1
click at [1015, 428] on div "Type Portal Pay To Name [PERSON_NAME] Email [PERSON_NAME][EMAIL_ADDRESS][DOMAIN…" at bounding box center [775, 410] width 485 height 168
copy div "[PERSON_NAME][EMAIL_ADDRESS][DOMAIN_NAME]"
drag, startPoint x: 915, startPoint y: 393, endPoint x: 1001, endPoint y: 394, distance: 86.5
click at [1001, 394] on div "Type Portal Pay To Name [PERSON_NAME] Email [PERSON_NAME][EMAIL_ADDRESS][DOMAIN…" at bounding box center [775, 410] width 485 height 168
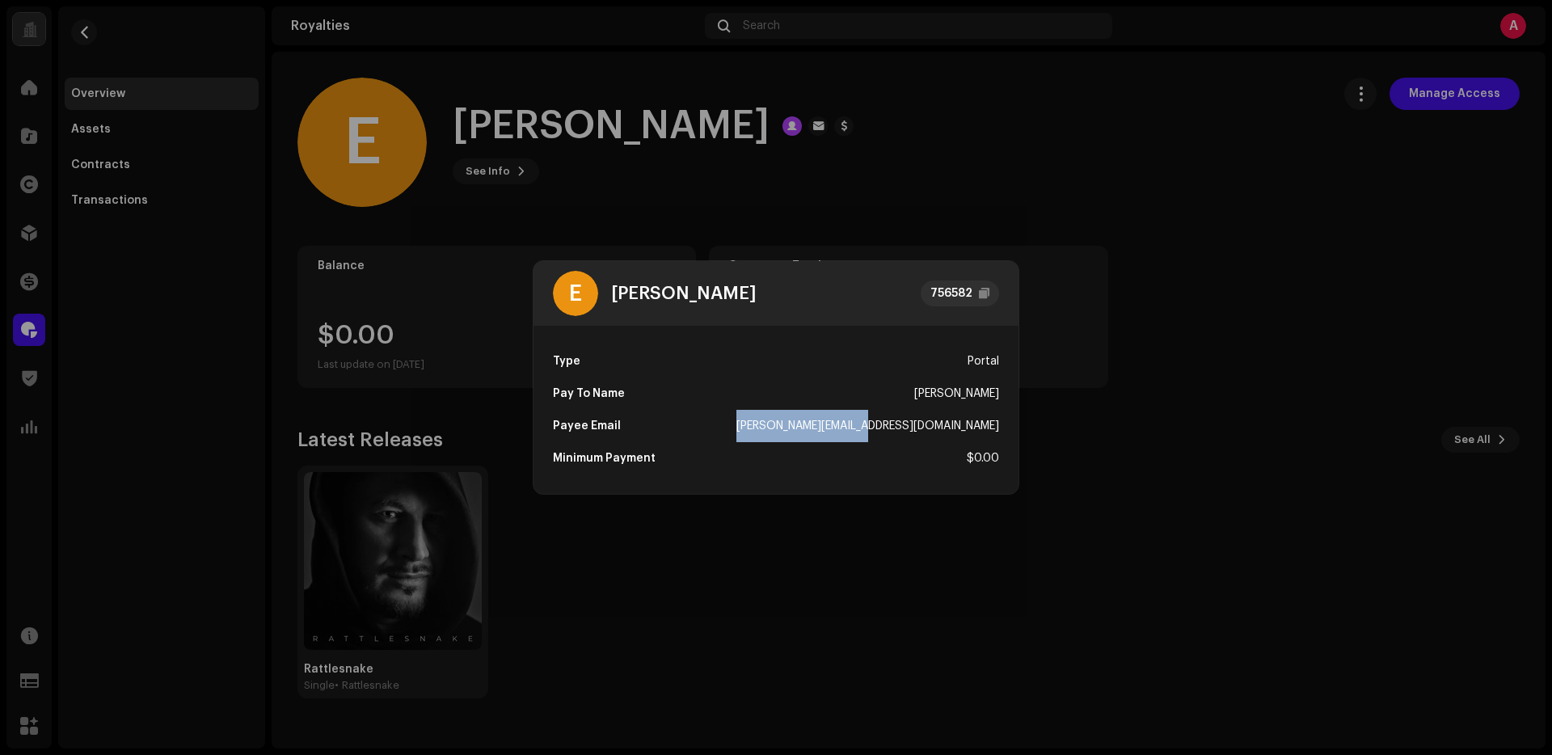
copy div "[PERSON_NAME]"
click at [996, 310] on div "E [PERSON_NAME] 756582" at bounding box center [775, 293] width 485 height 65
drag, startPoint x: 1014, startPoint y: 264, endPoint x: 1003, endPoint y: 263, distance: 11.4
click at [1014, 264] on div "E [PERSON_NAME] 756582" at bounding box center [775, 293] width 485 height 65
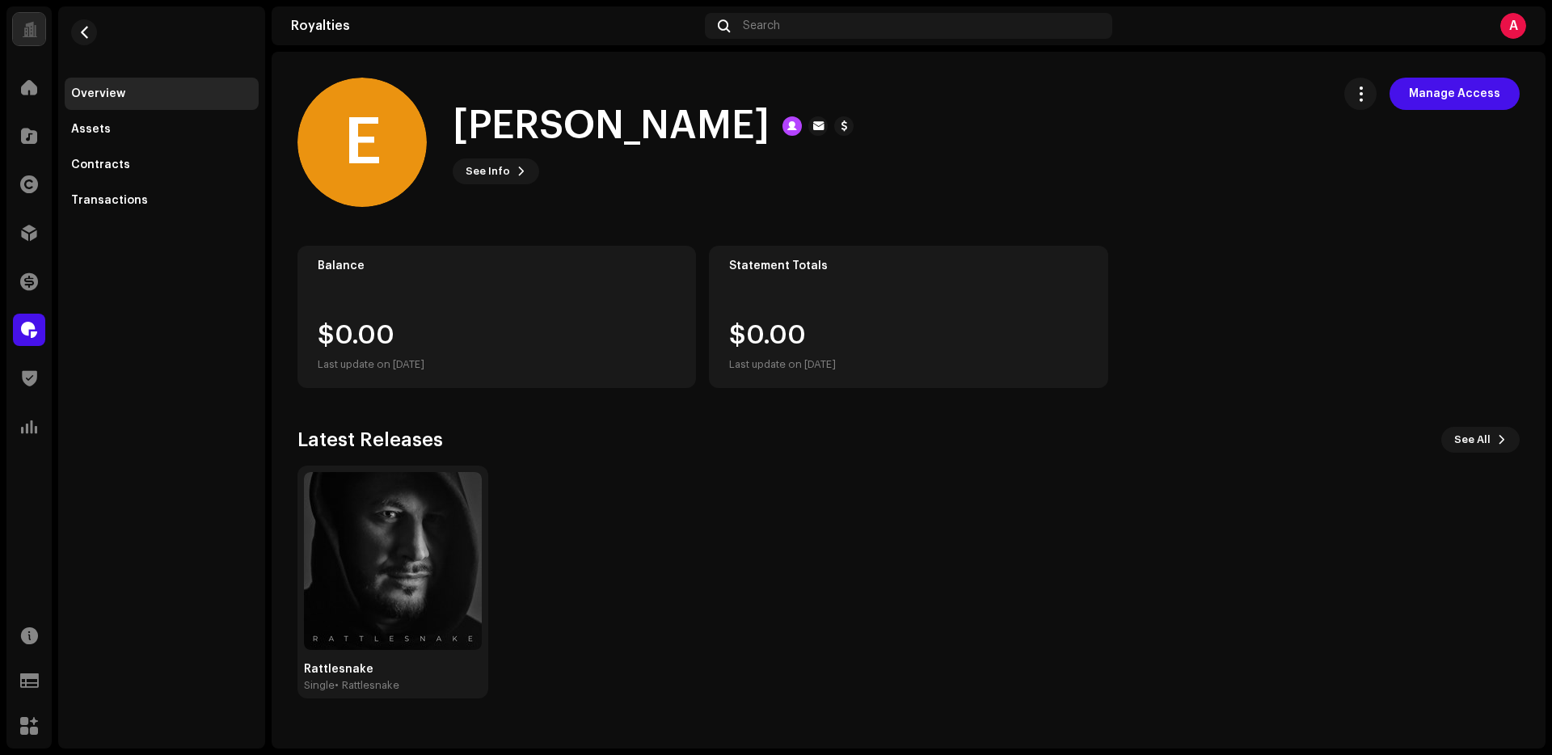
click at [796, 215] on div "E [PERSON_NAME] 756582 Type Portal Pay To Name [PERSON_NAME] Email [PERSON_NAME…" at bounding box center [776, 377] width 1552 height 755
drag, startPoint x: 30, startPoint y: 137, endPoint x: 62, endPoint y: 145, distance: 33.5
click at [30, 137] on span at bounding box center [29, 135] width 16 height 13
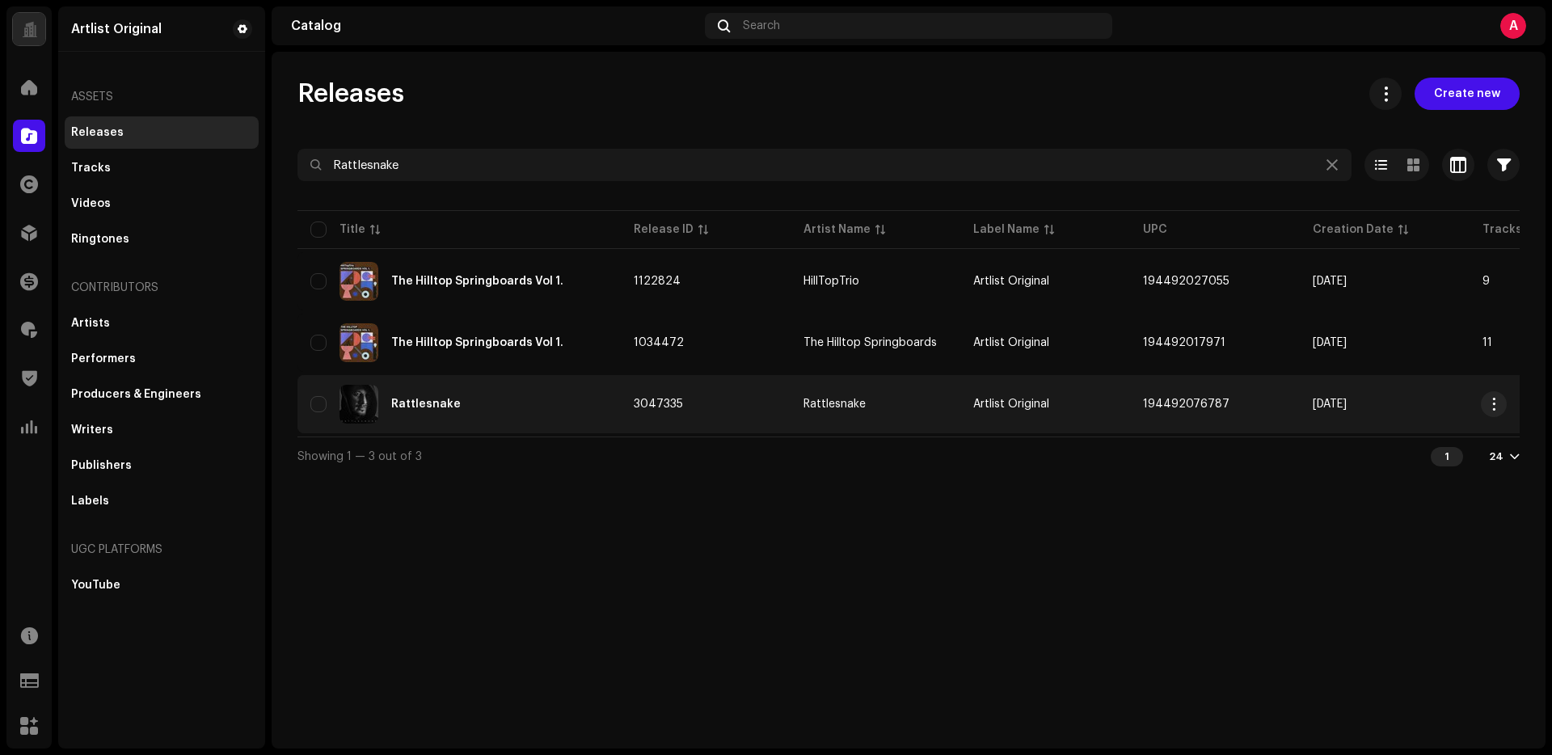
click at [426, 394] on div "Rattlesnake" at bounding box center [458, 404] width 297 height 39
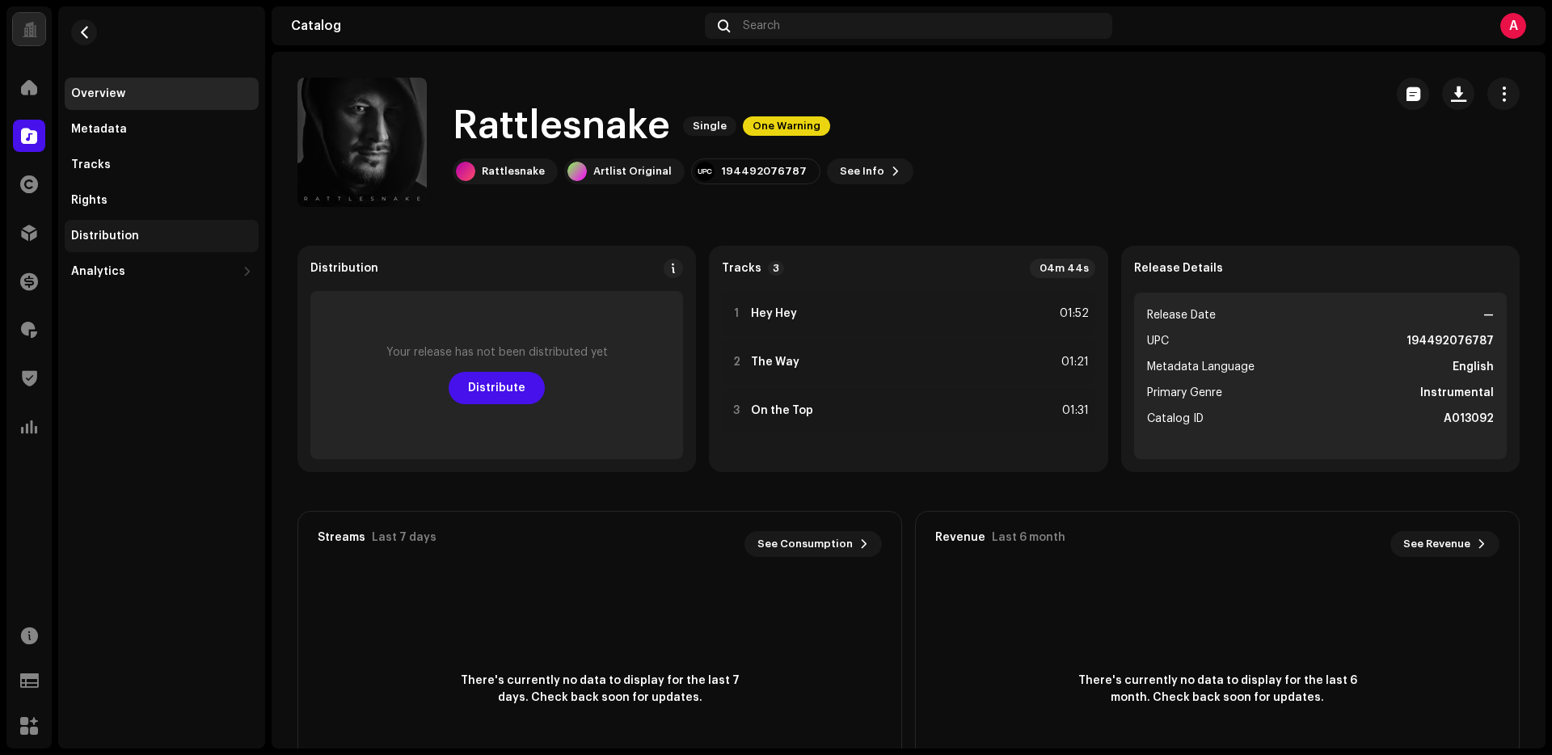
click at [126, 241] on div "Distribution" at bounding box center [105, 236] width 68 height 13
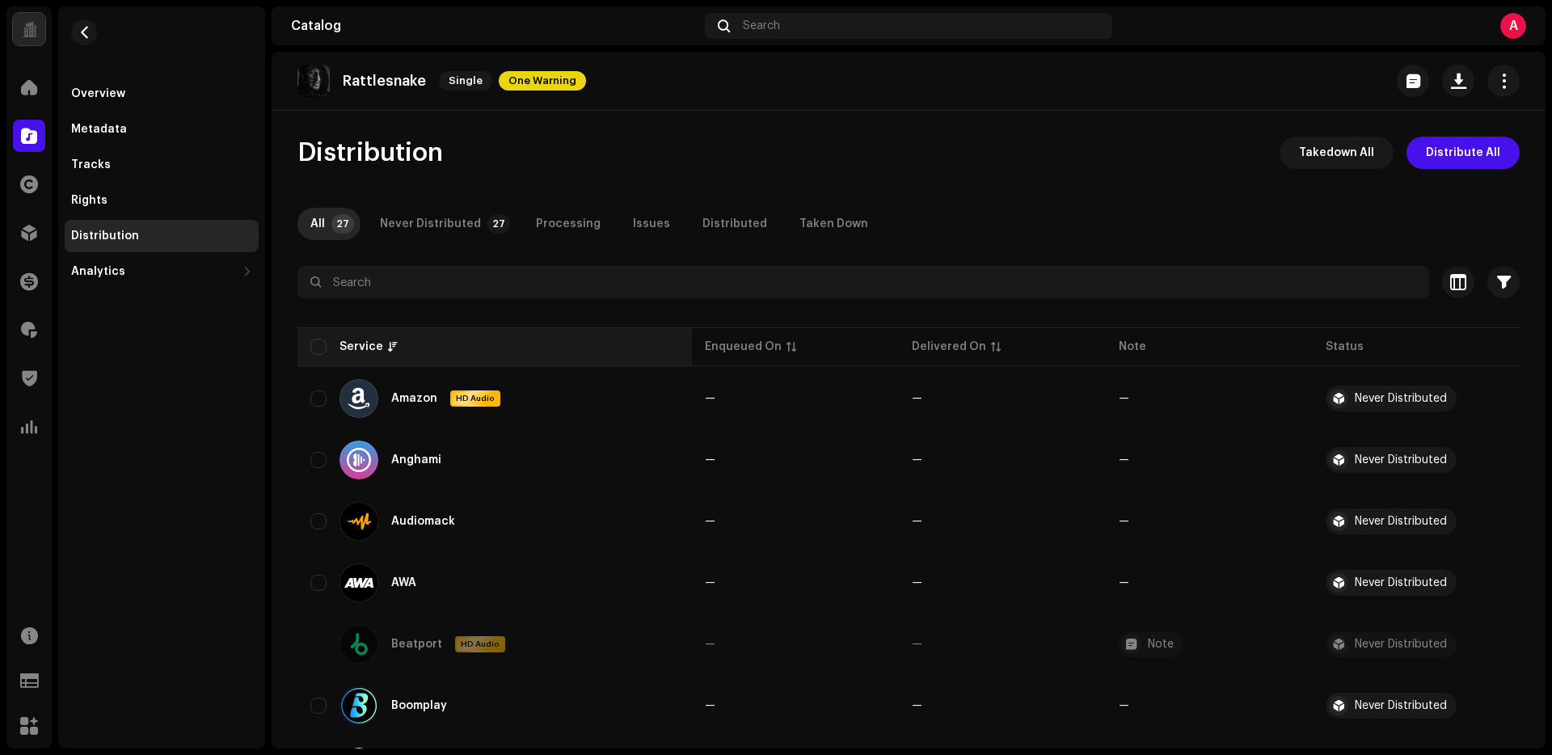
click at [332, 348] on div "Service" at bounding box center [494, 347] width 369 height 16
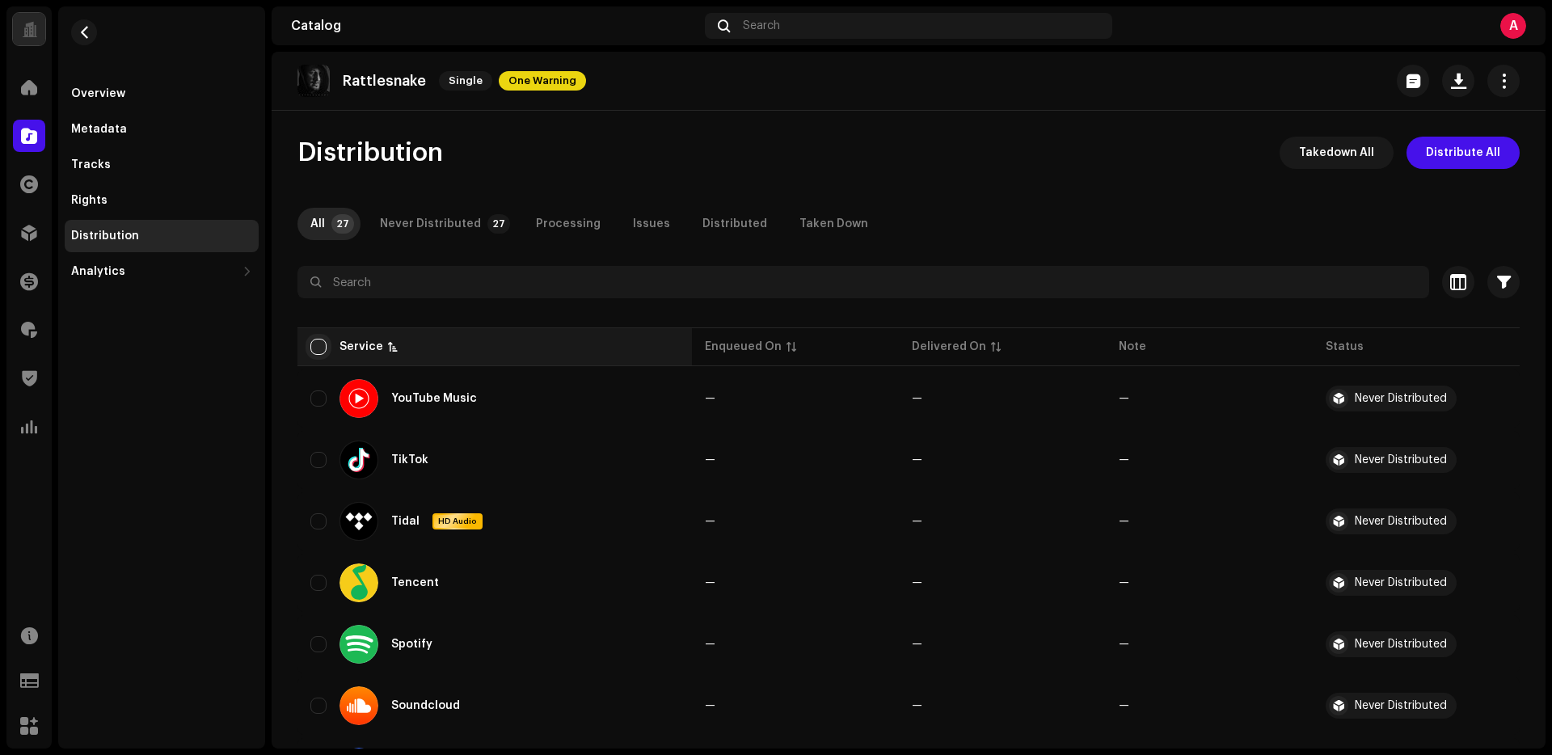
click at [322, 349] on input "checkbox" at bounding box center [318, 347] width 16 height 16
checkbox input "true"
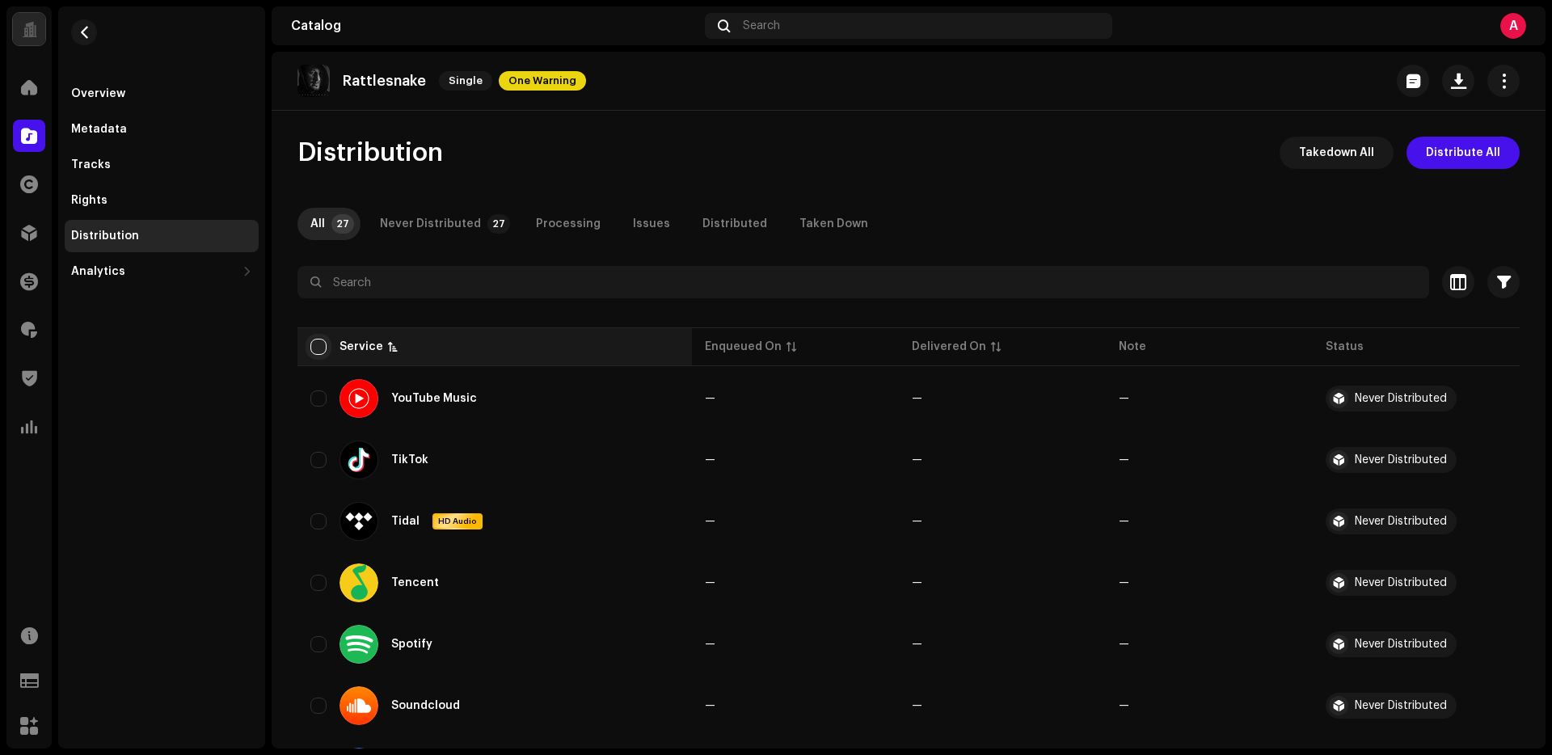
checkbox input "true"
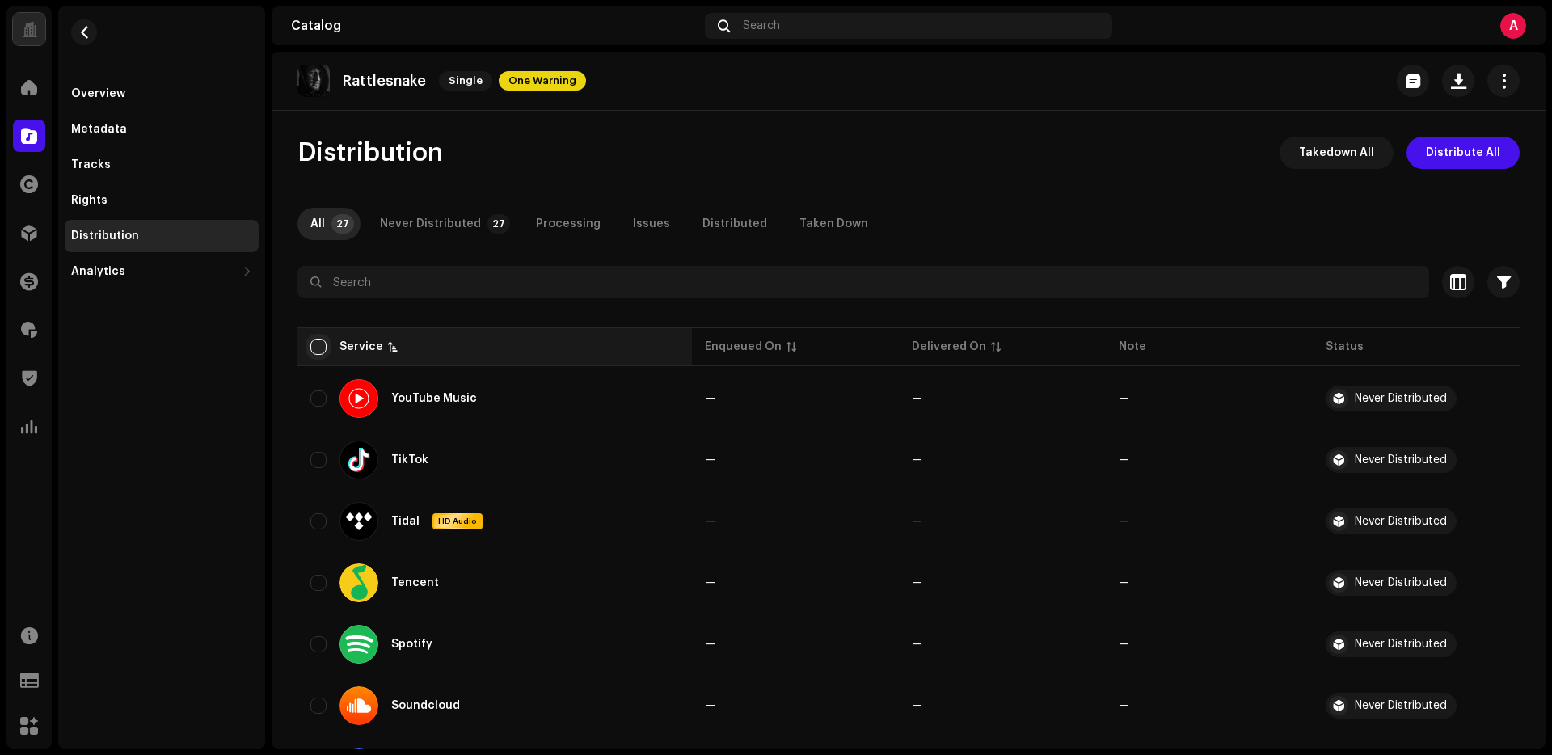
checkbox input "true"
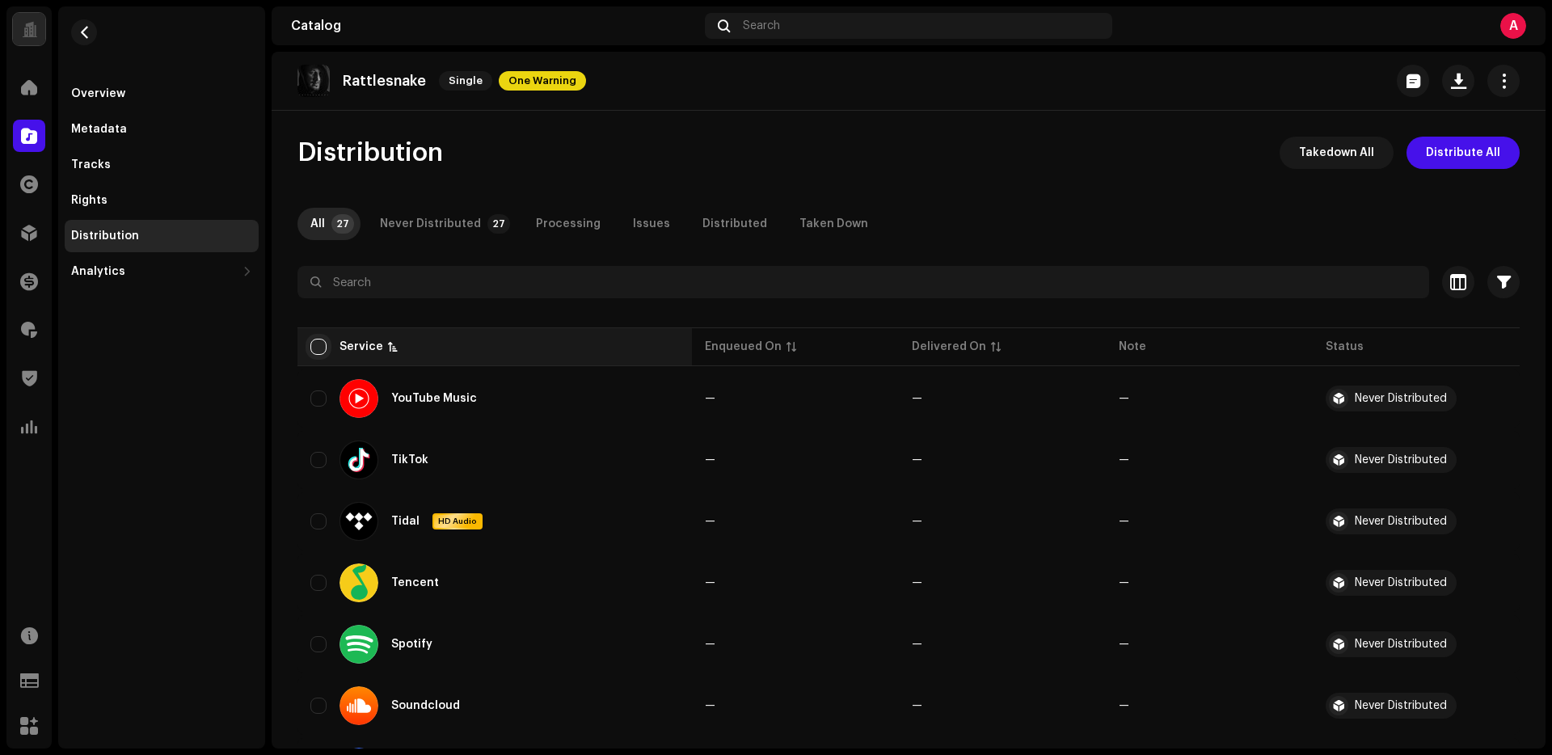
checkbox input "true"
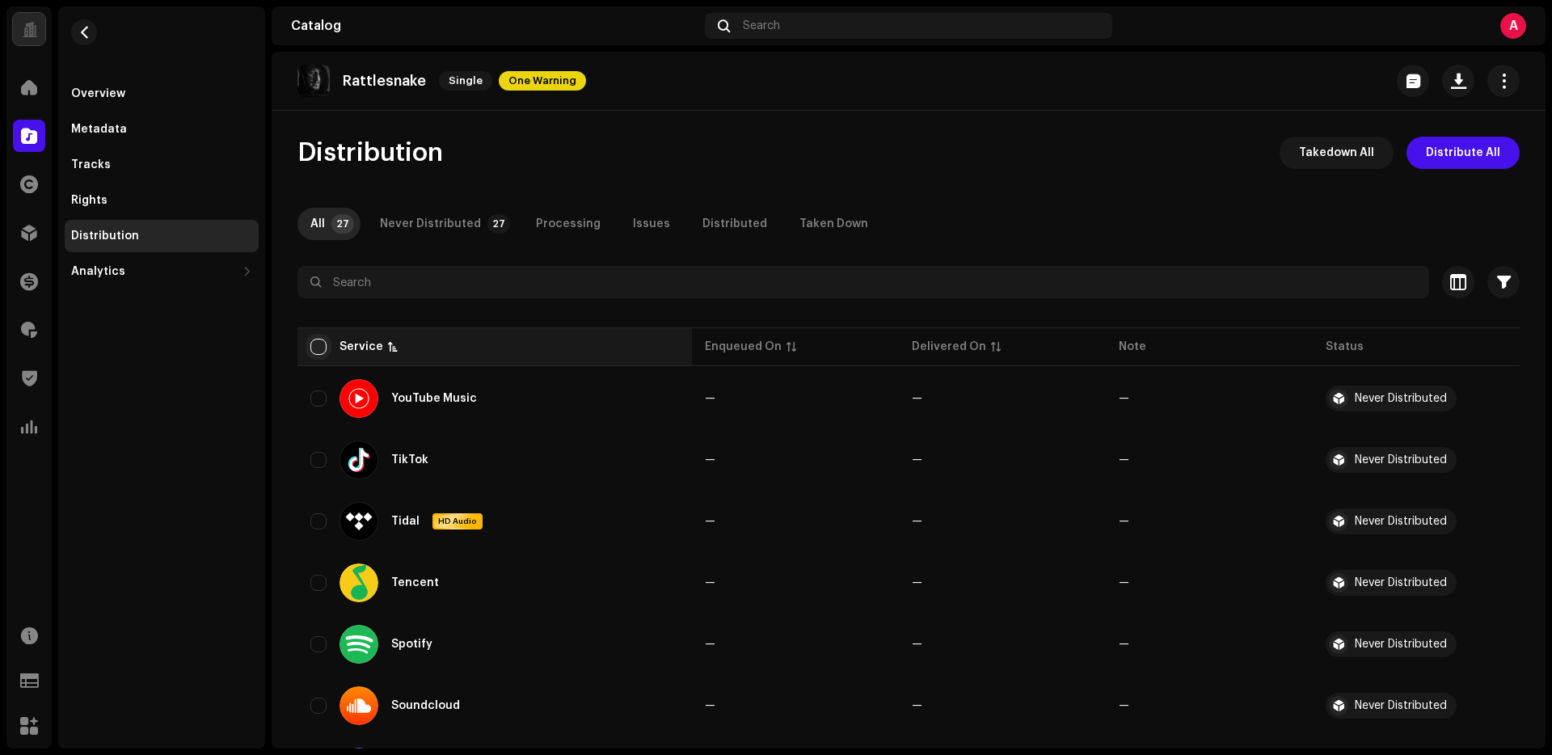
checkbox input "true"
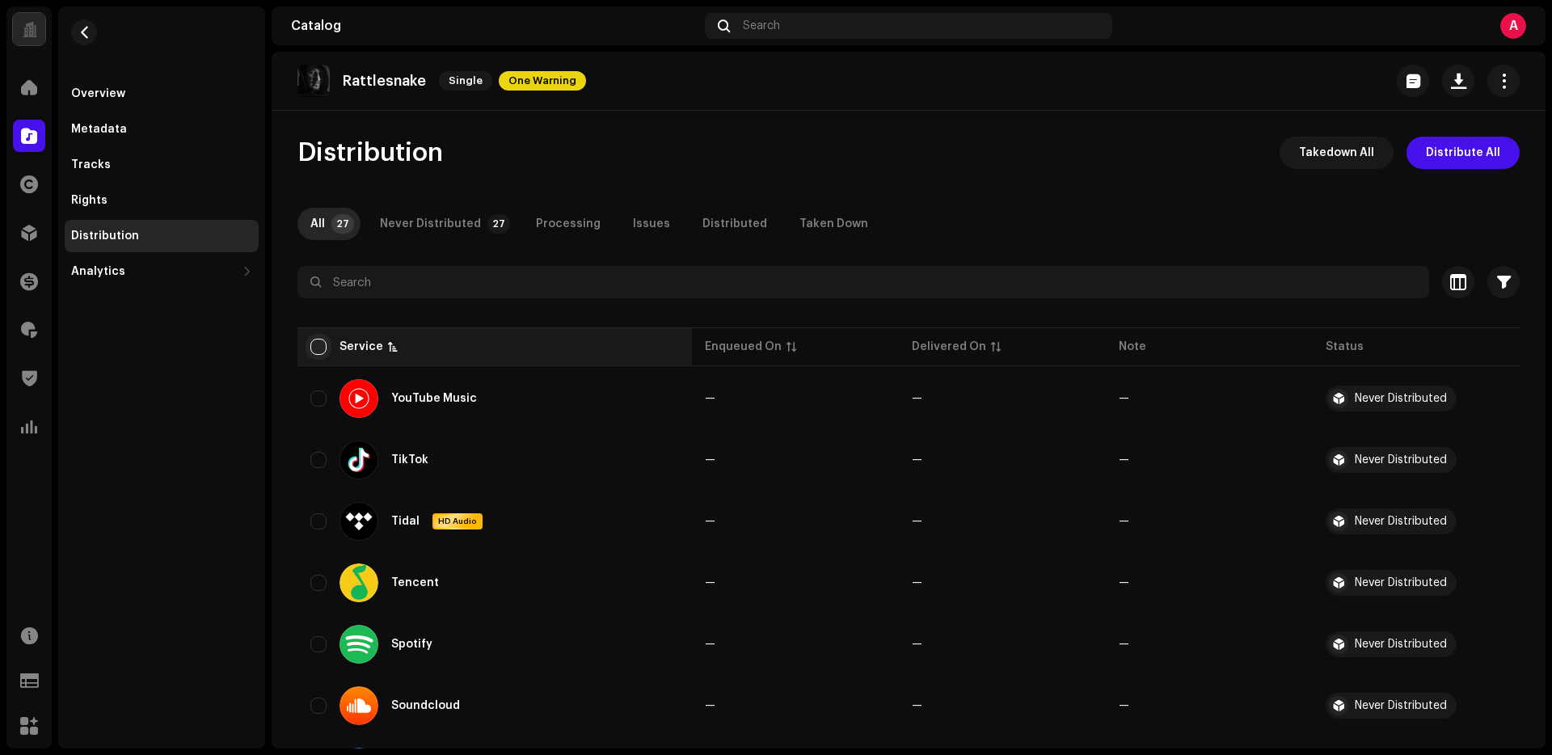
checkbox input "true"
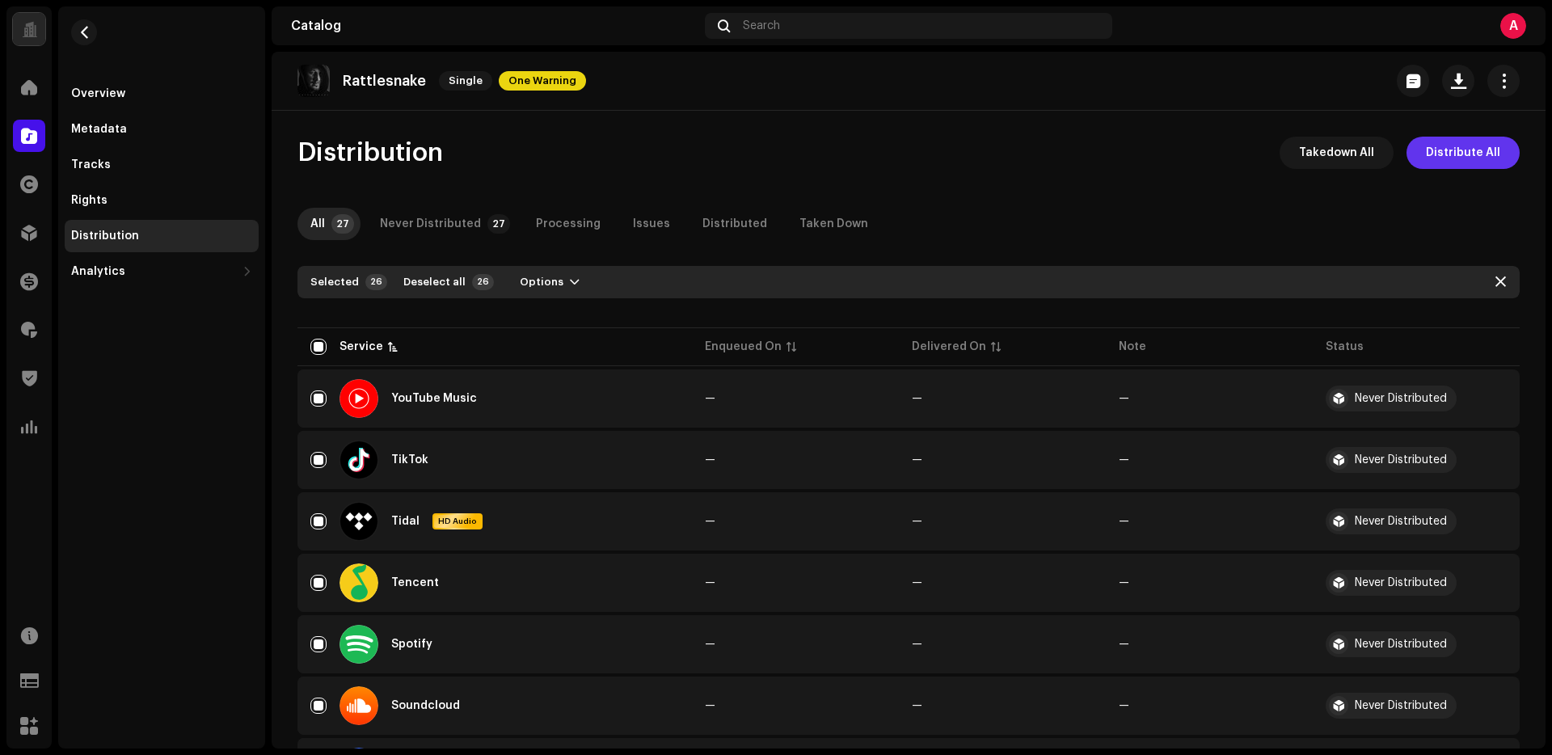
click at [1495, 154] on button "Distribute All" at bounding box center [1462, 153] width 113 height 32
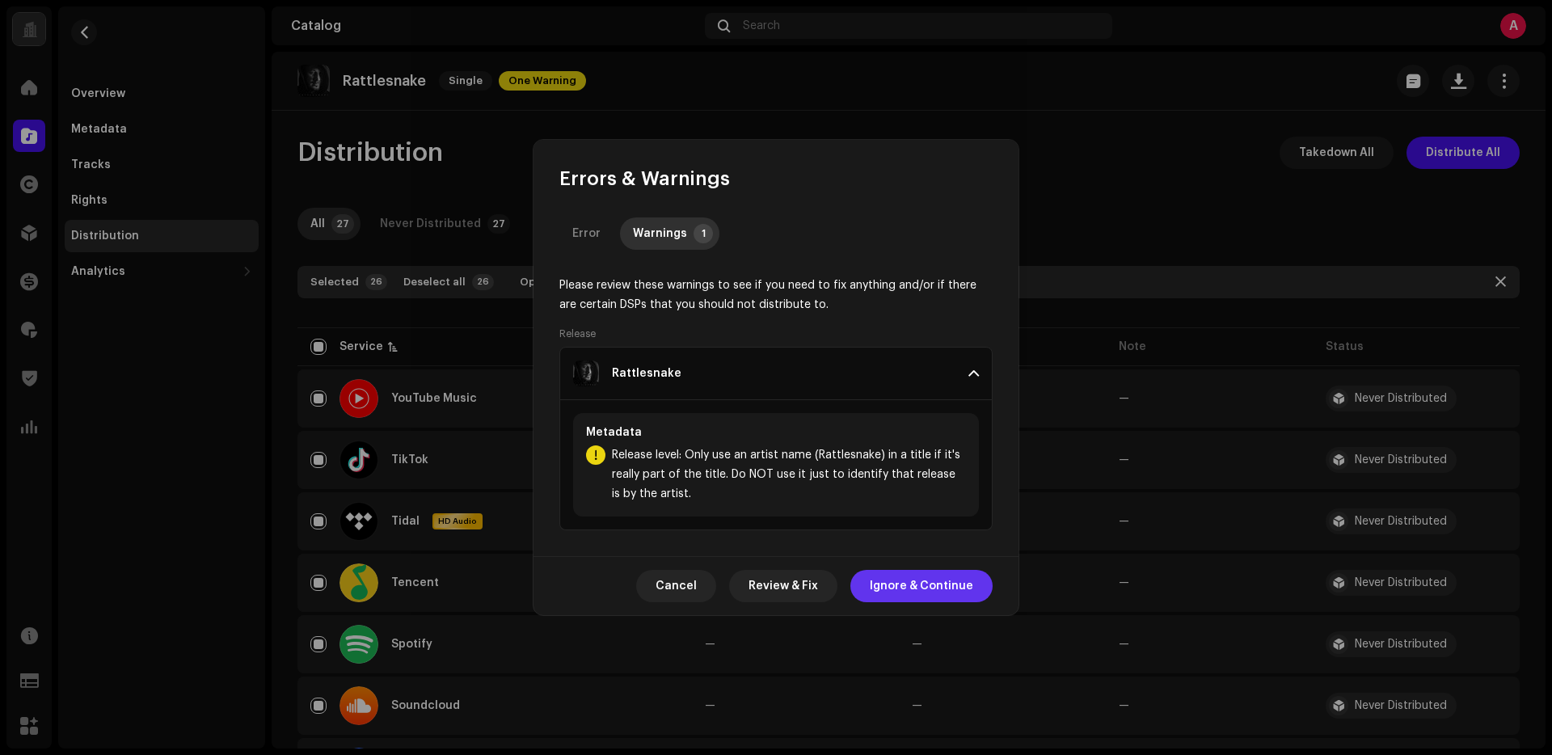
click at [949, 592] on span "Ignore & Continue" at bounding box center [921, 586] width 103 height 32
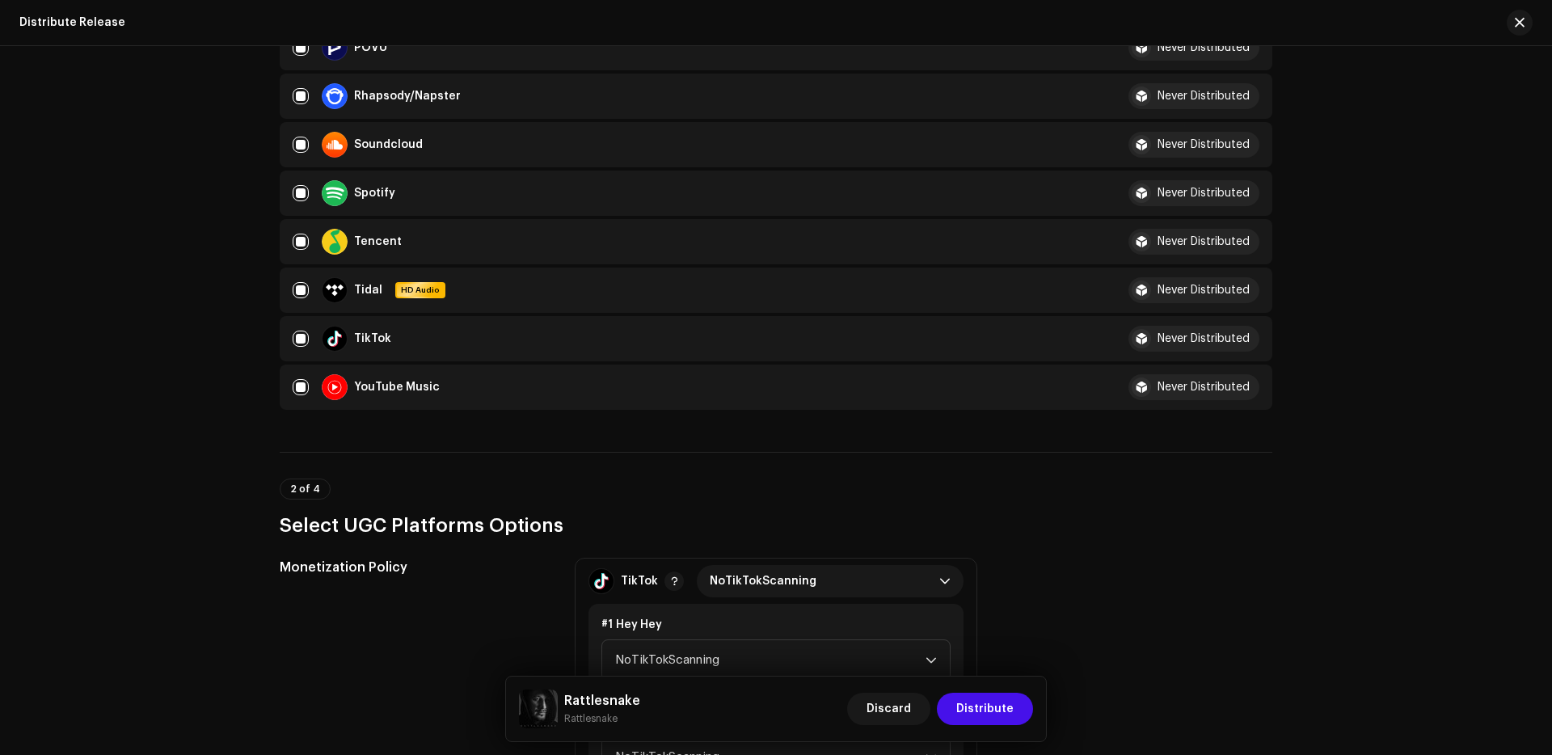
scroll to position [1278, 0]
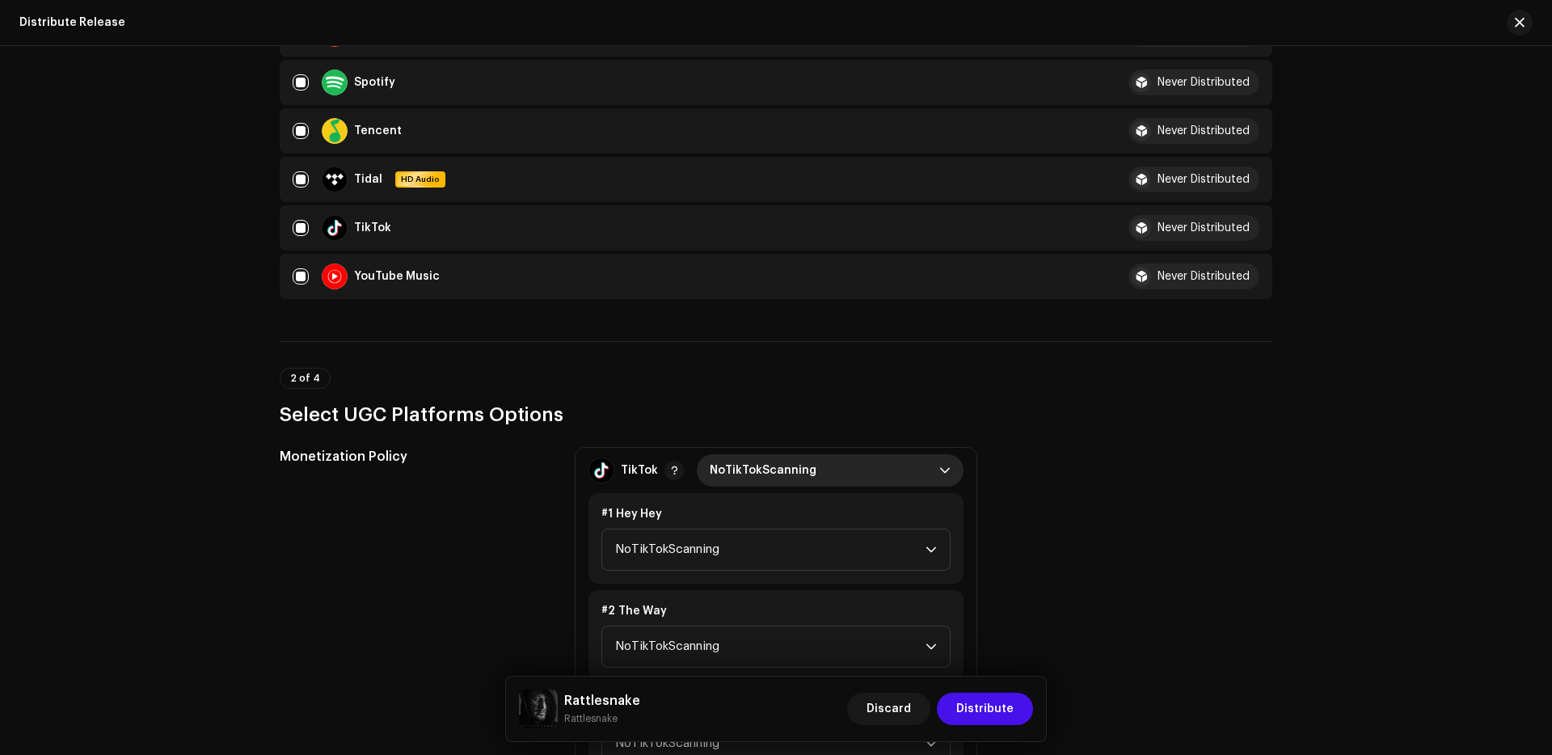
click at [861, 472] on span "NoTikTokScanning" at bounding box center [825, 470] width 230 height 32
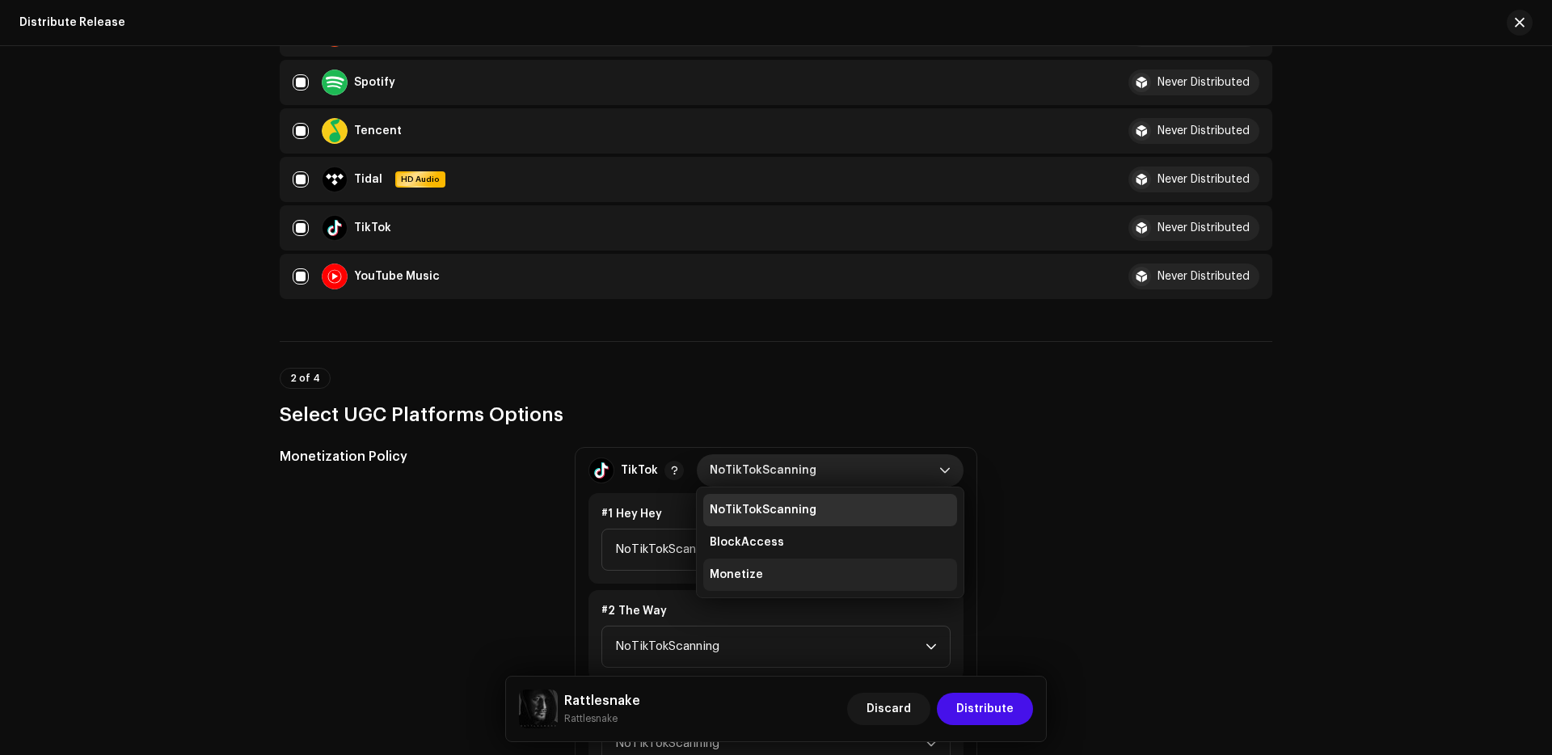
drag, startPoint x: 792, startPoint y: 568, endPoint x: 825, endPoint y: 561, distance: 33.9
click at [792, 567] on li "Monetize" at bounding box center [830, 574] width 254 height 32
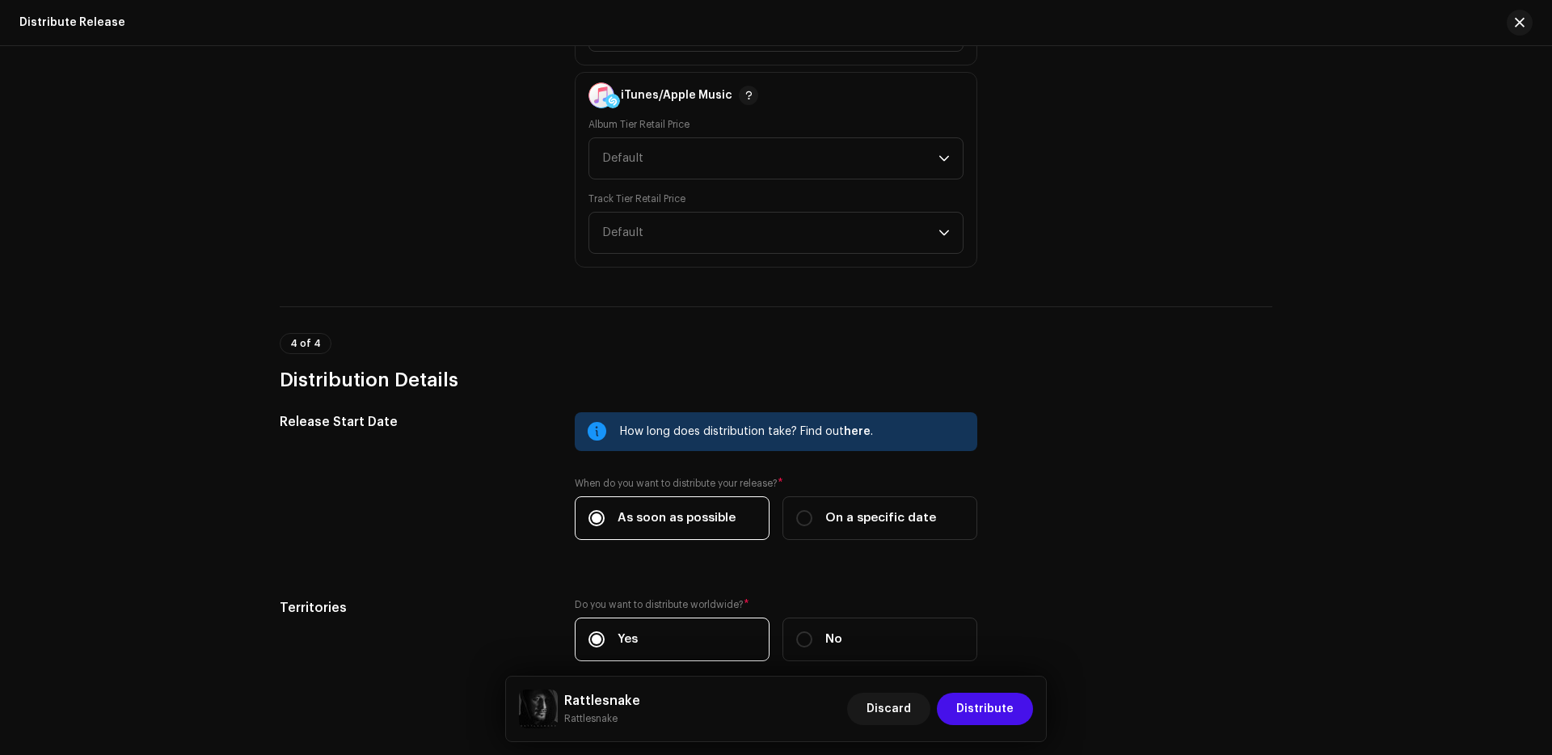
scroll to position [2425, 0]
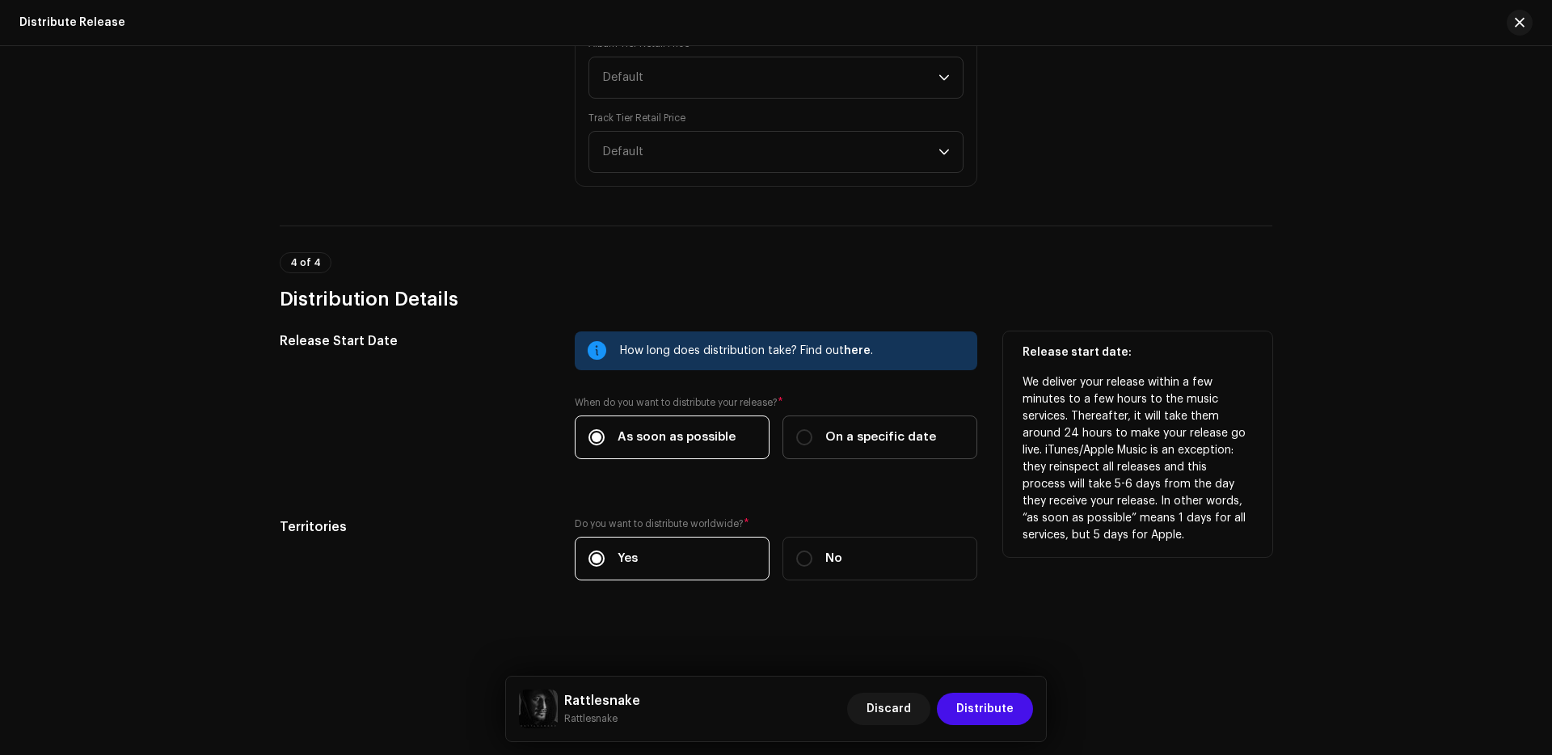
click at [850, 458] on label "On a specific date" at bounding box center [879, 437] width 195 height 44
click at [812, 445] on input "On a specific date" at bounding box center [804, 437] width 16 height 16
radio input "true"
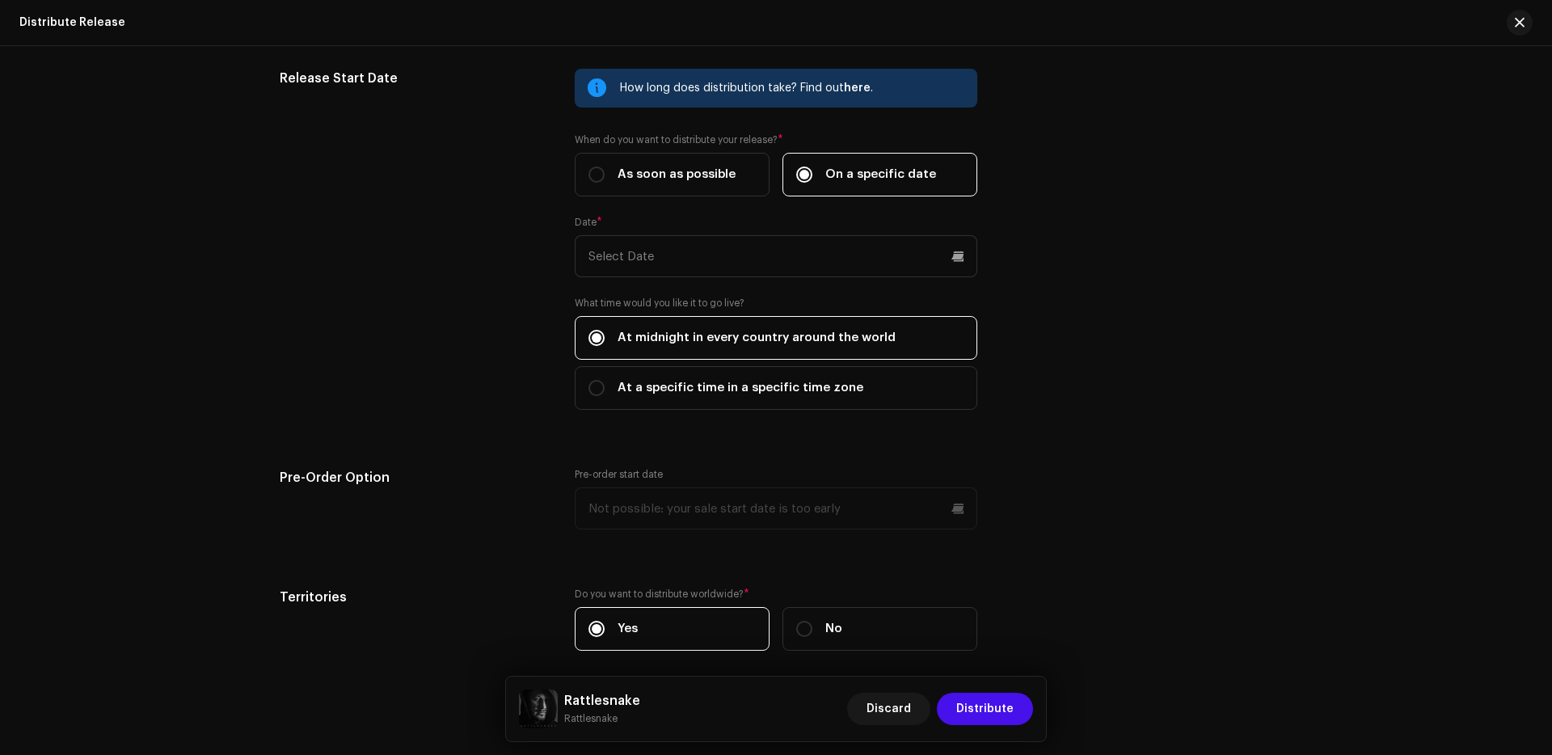
scroll to position [2758, 0]
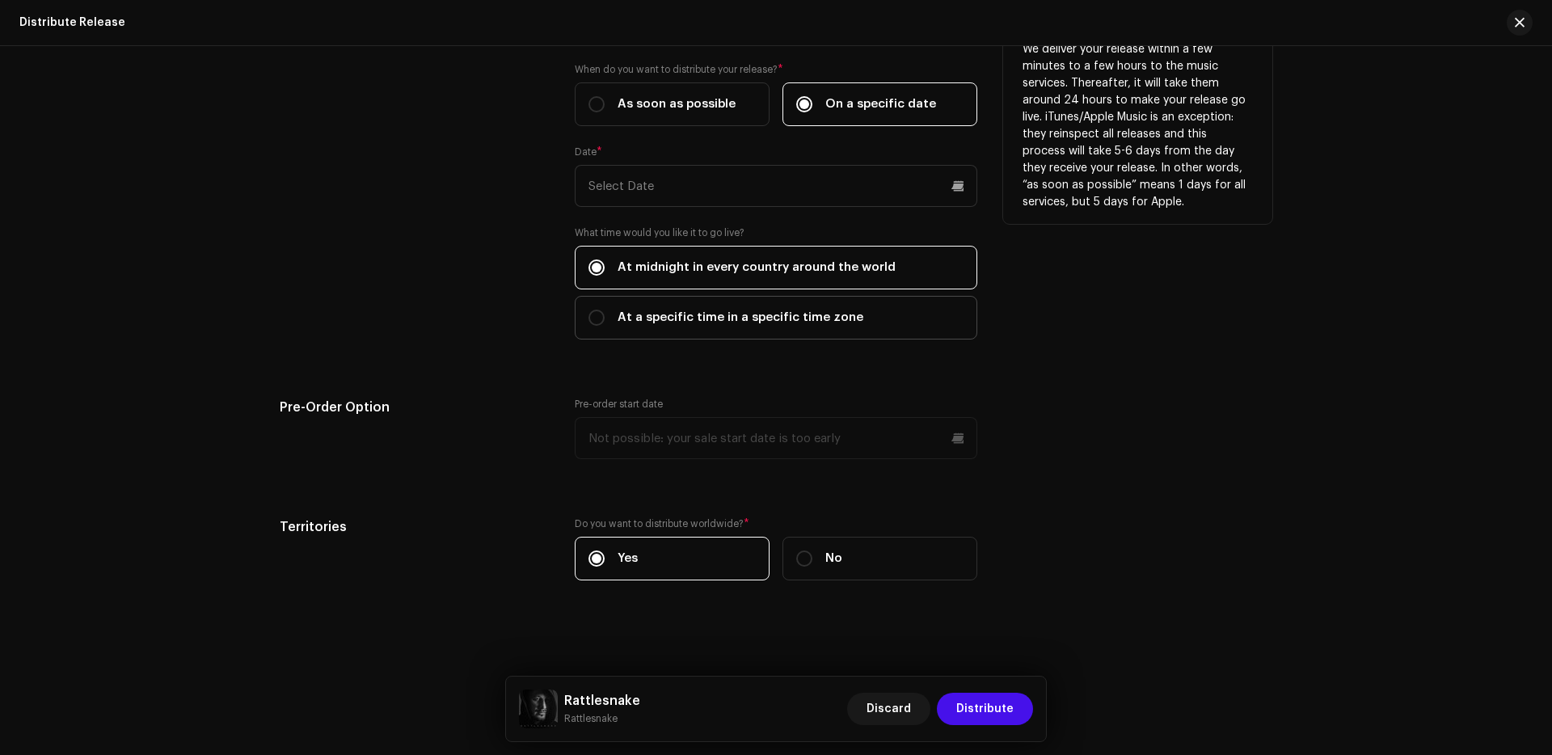
click at [853, 330] on label "At a specific time in a specific time zone" at bounding box center [776, 318] width 402 height 44
click at [604, 326] on input "At a specific time in a specific time zone" at bounding box center [596, 318] width 16 height 16
radio input "true"
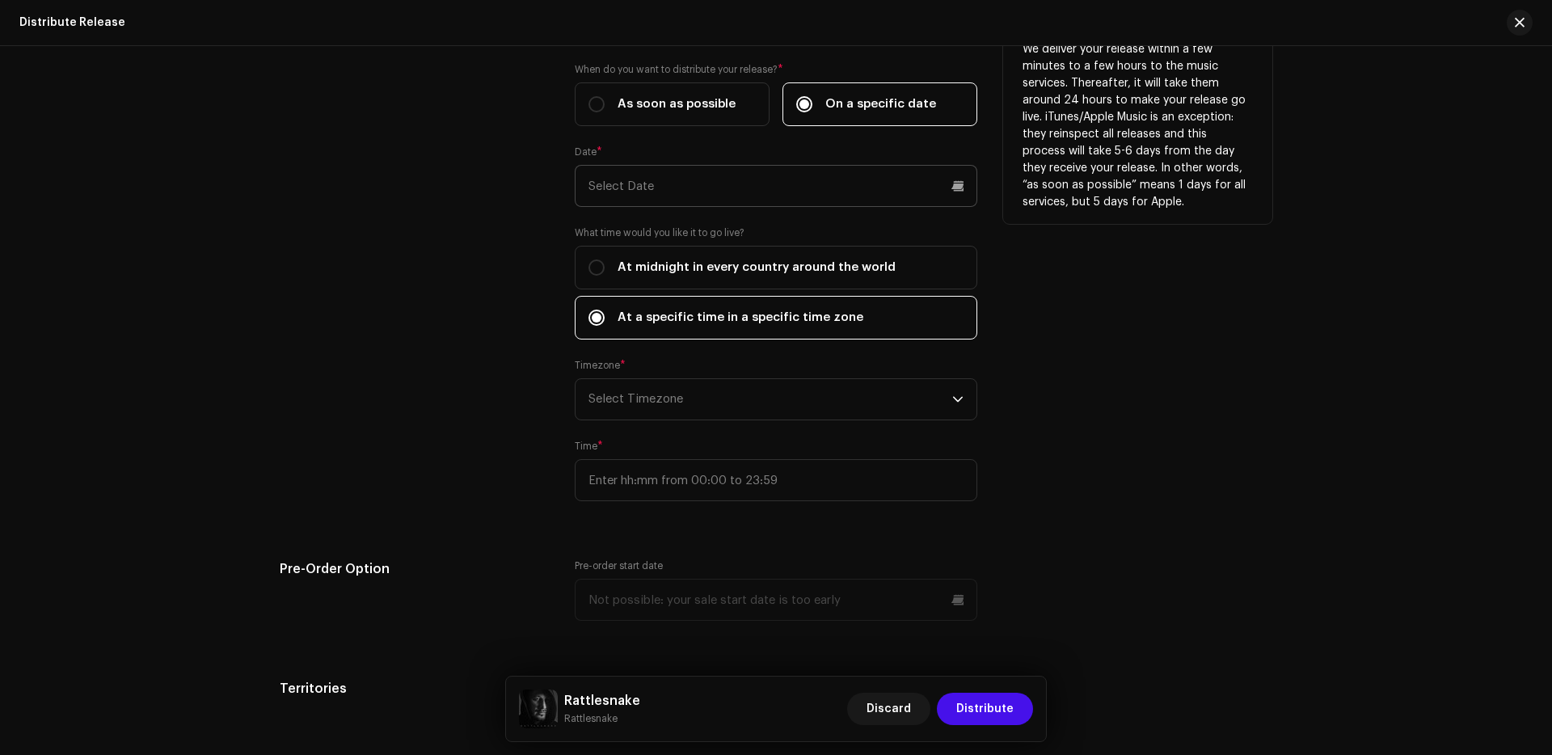
drag, startPoint x: 819, startPoint y: 223, endPoint x: 816, endPoint y: 205, distance: 18.1
click at [819, 223] on div "How long does distribution take? Find out here . When do you want to distribute…" at bounding box center [776, 259] width 402 height 522
click at [809, 264] on span "At midnight in every country around the world" at bounding box center [756, 268] width 278 height 18
click at [604, 264] on input "At midnight in every country around the world" at bounding box center [596, 267] width 16 height 16
radio input "true"
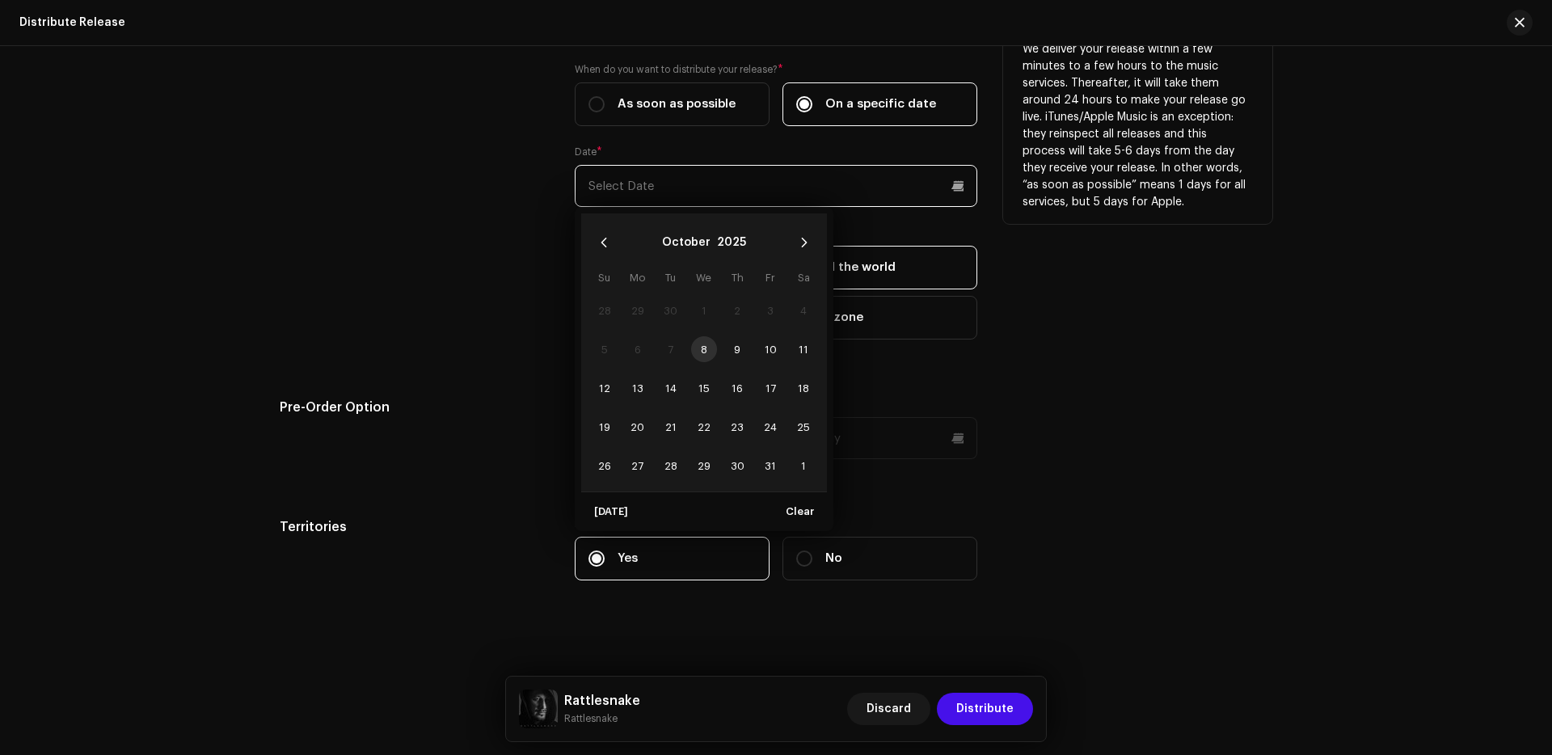
click at [815, 192] on input "text" at bounding box center [776, 186] width 402 height 42
click at [706, 460] on span "29" at bounding box center [704, 466] width 26 height 26
type input "[DATE]"
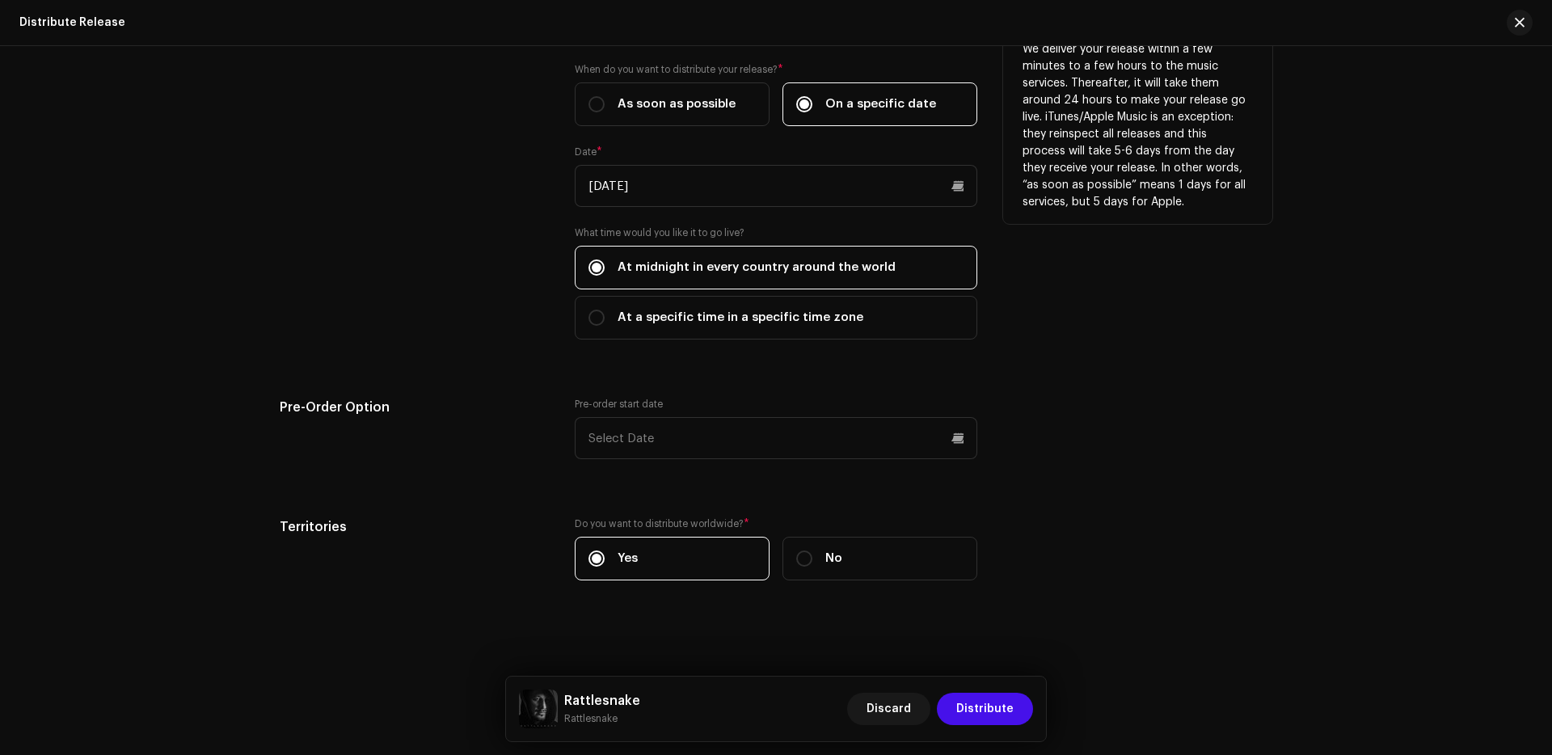
drag, startPoint x: 1162, startPoint y: 335, endPoint x: 1164, endPoint y: 347, distance: 12.2
click at [1162, 335] on div "Release start date: We deliver your release within a few minutes to a few hours…" at bounding box center [1137, 178] width 269 height 360
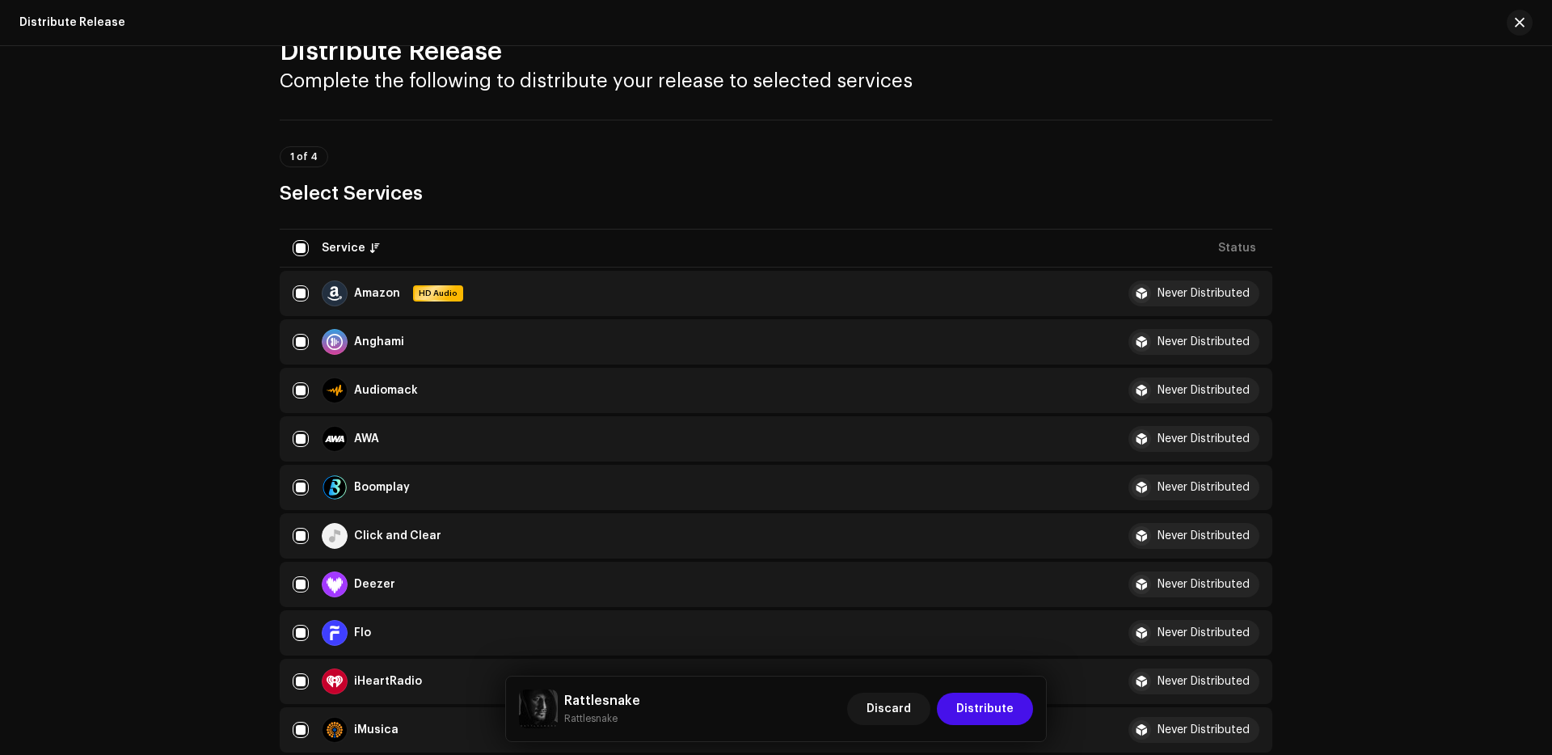
scroll to position [0, 0]
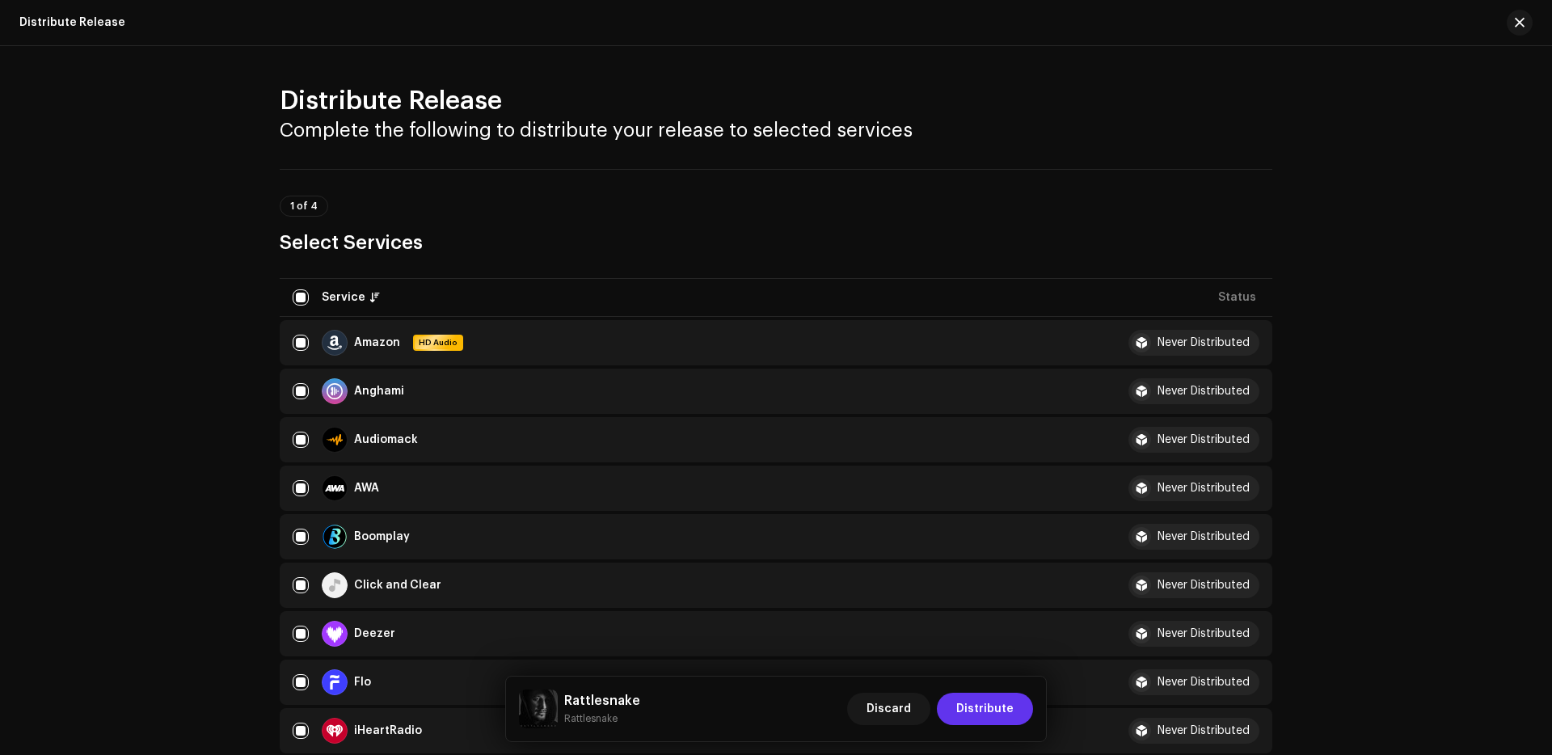
click at [985, 715] on span "Distribute" at bounding box center [984, 709] width 57 height 32
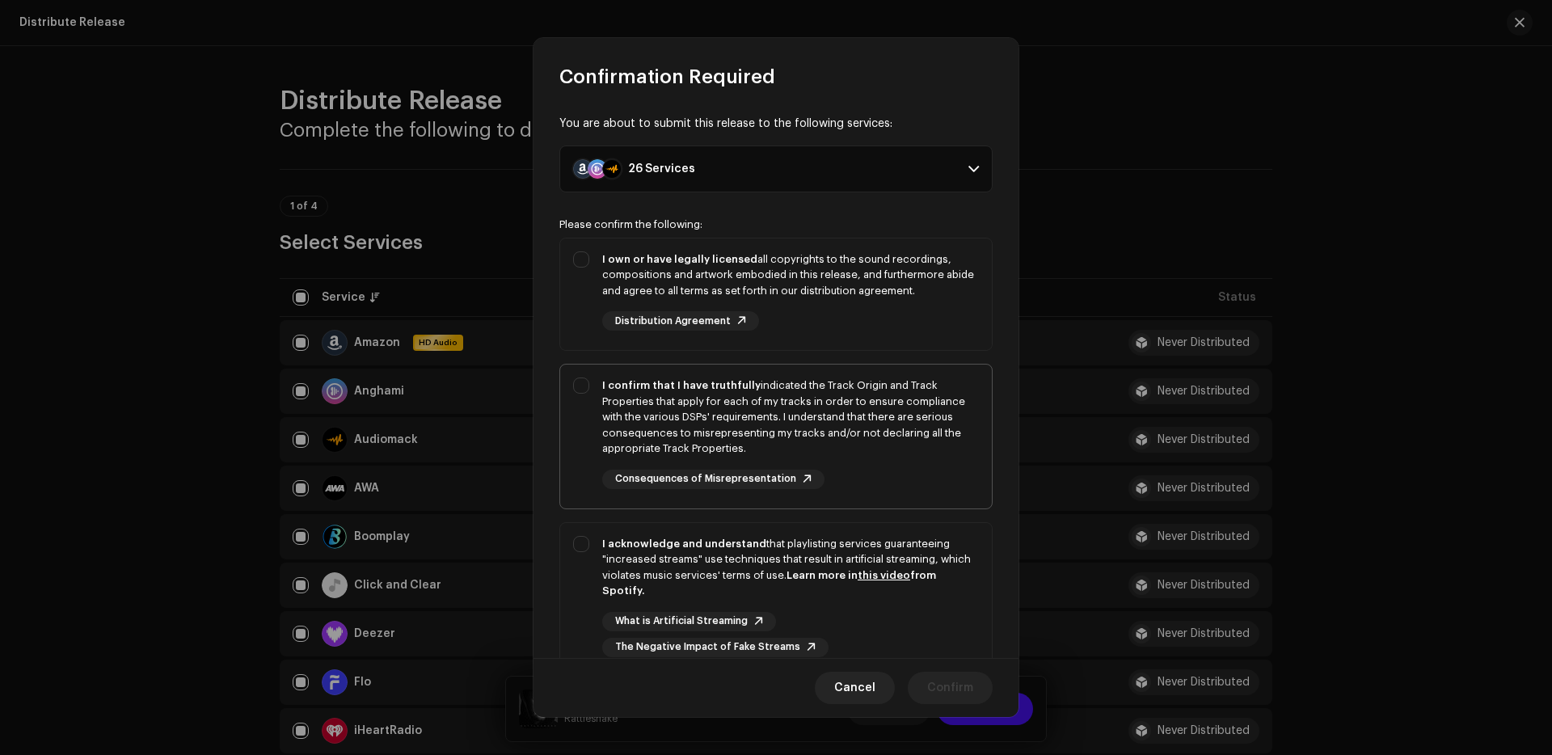
drag, startPoint x: 820, startPoint y: 324, endPoint x: 857, endPoint y: 411, distance: 94.9
click at [821, 325] on div "I own or have legally licensed all copyrights to the sound recordings, composit…" at bounding box center [790, 291] width 377 height 80
checkbox input "true"
click at [923, 457] on div "I confirm that I have truthfully indicated the Track Origin and Track Propertie…" at bounding box center [790, 433] width 377 height 112
checkbox input "true"
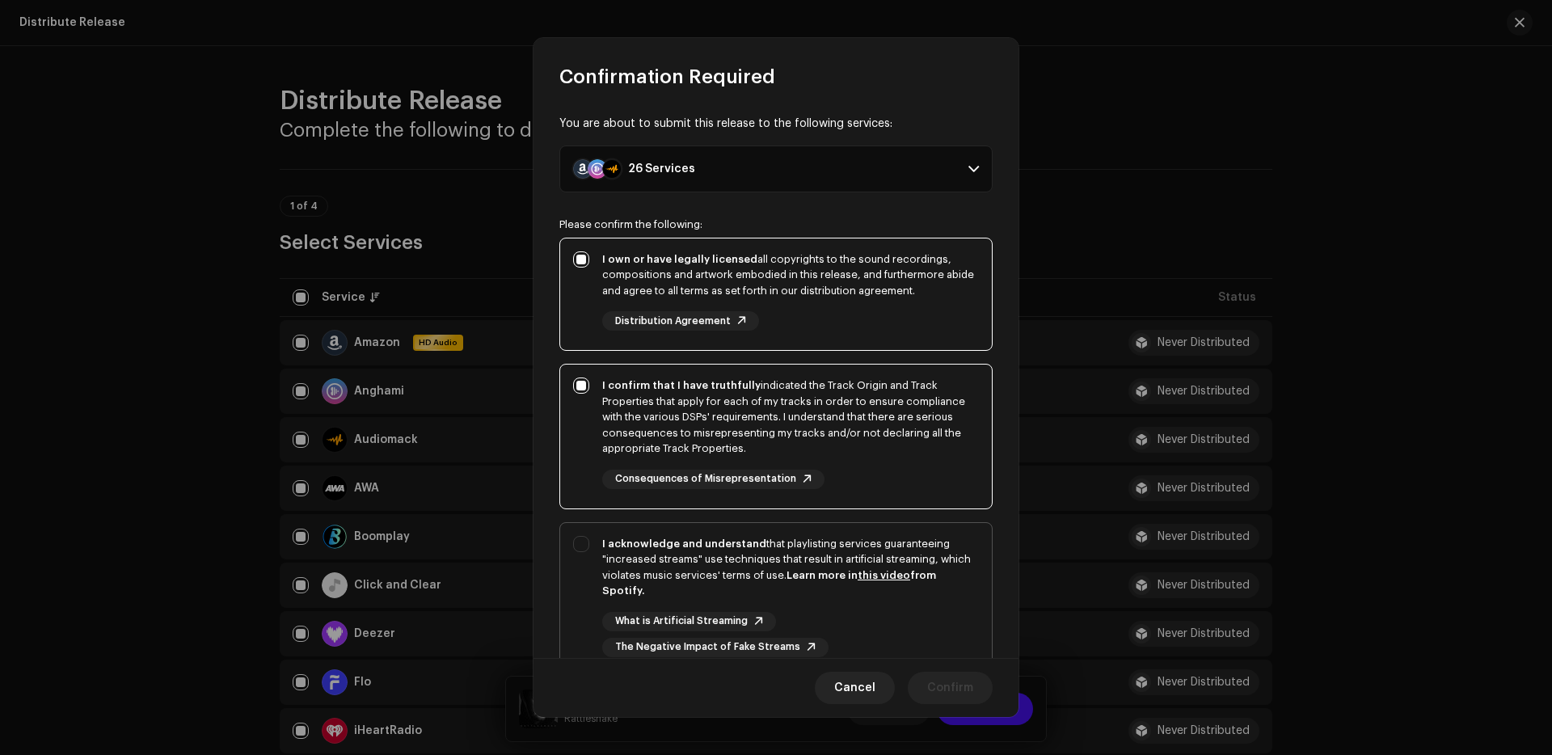
drag, startPoint x: 920, startPoint y: 584, endPoint x: 970, endPoint y: 647, distance: 80.0
click at [925, 586] on div "I acknowledge and understand that playlisting services guaranteeing "increased …" at bounding box center [790, 567] width 377 height 63
checkbox input "true"
click at [961, 687] on span "Confirm" at bounding box center [950, 688] width 46 height 32
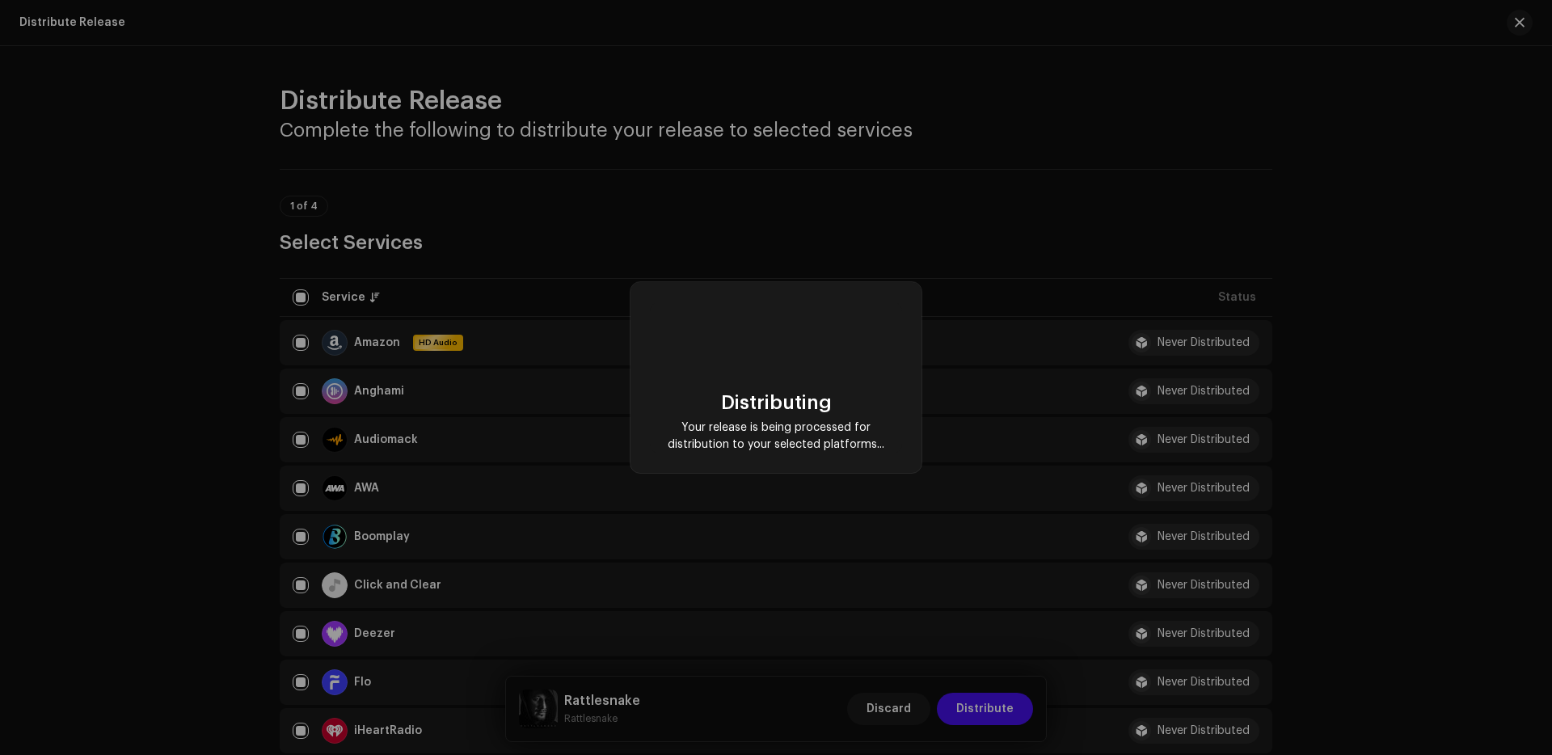
checkbox input "false"
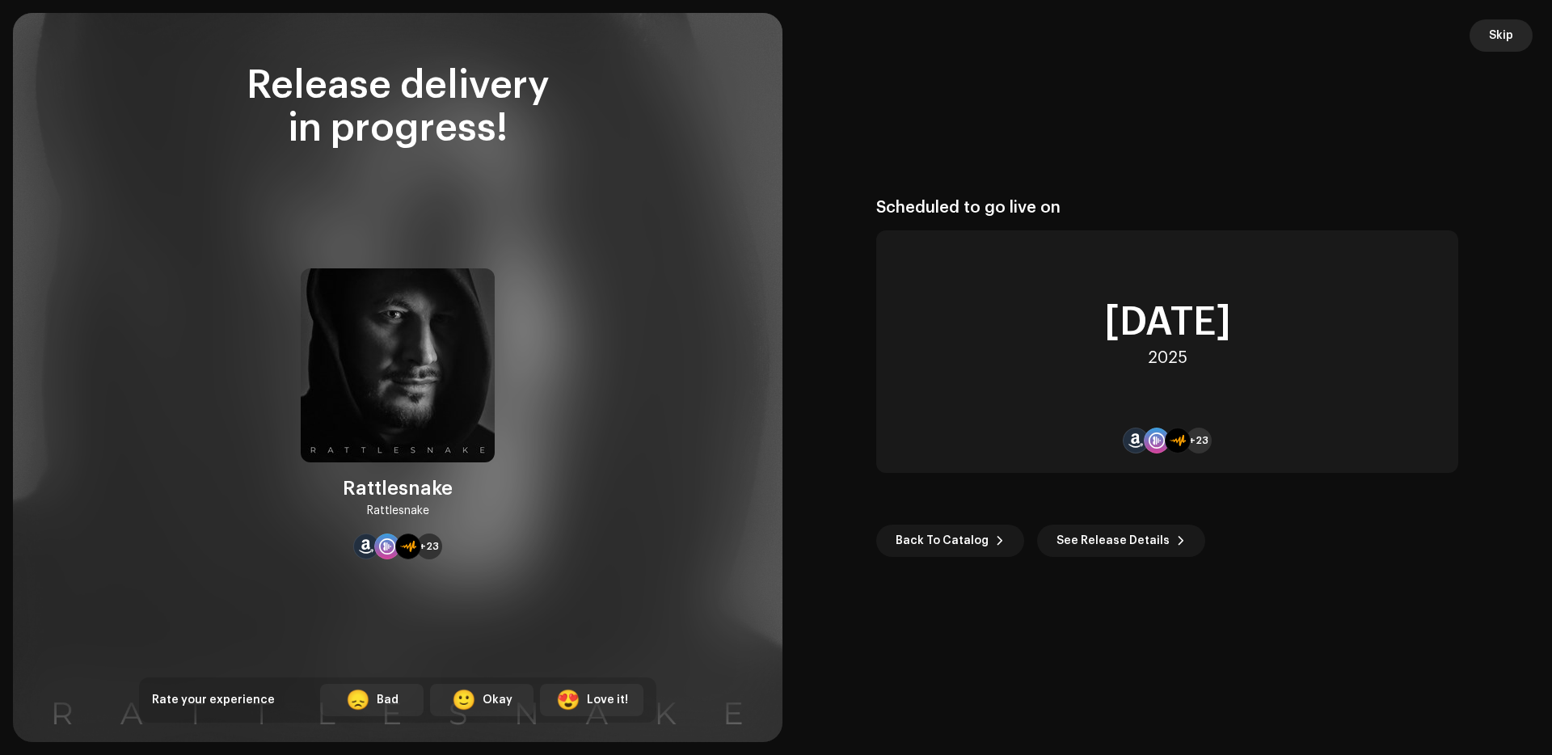
click at [1523, 45] on button "Skip" at bounding box center [1500, 35] width 63 height 32
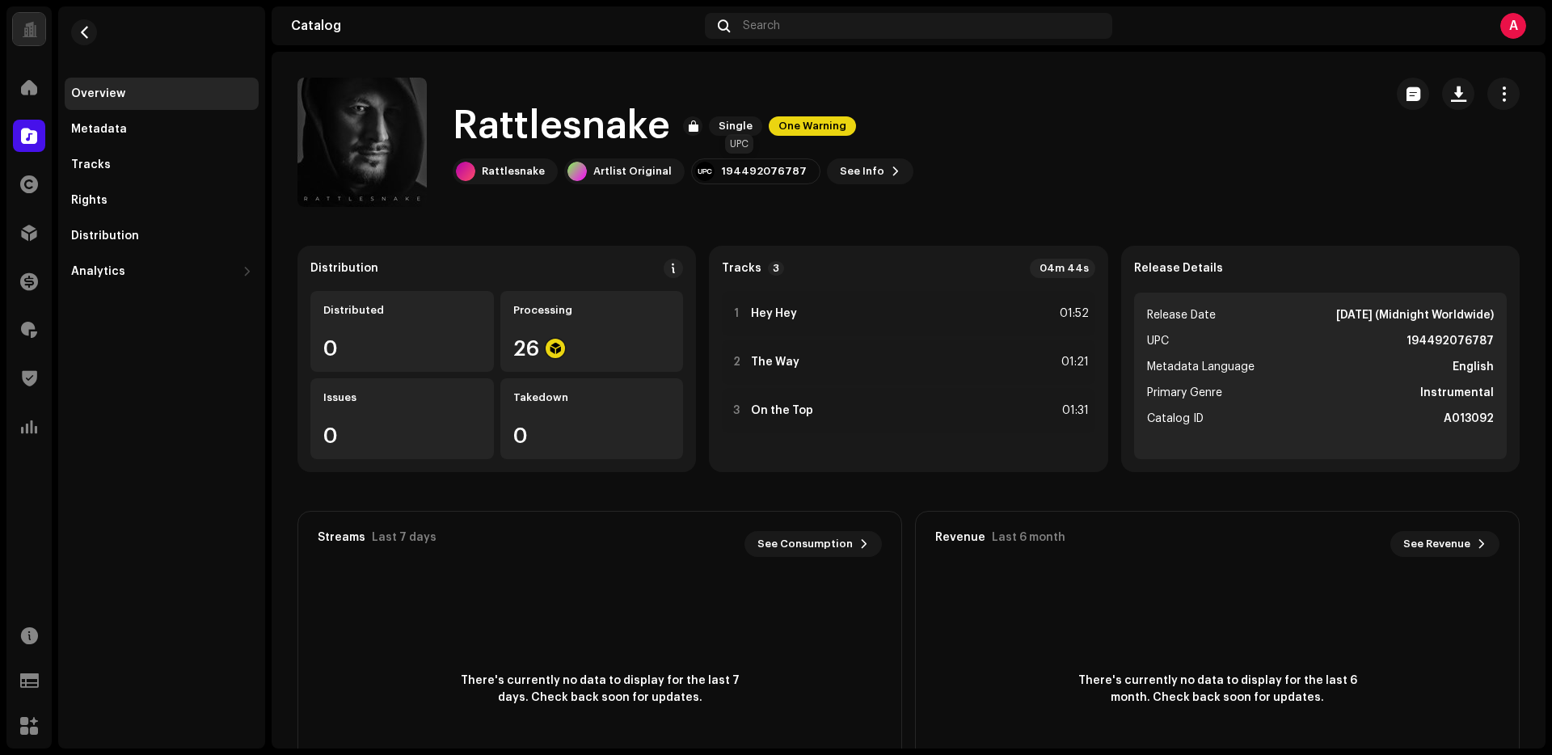
click at [765, 176] on div "194492076787" at bounding box center [764, 171] width 86 height 13
copy div "194492076787"
click at [325, 143] on re-a-cover at bounding box center [361, 142] width 129 height 129
click at [335, 144] on button "button" at bounding box center [343, 142] width 26 height 26
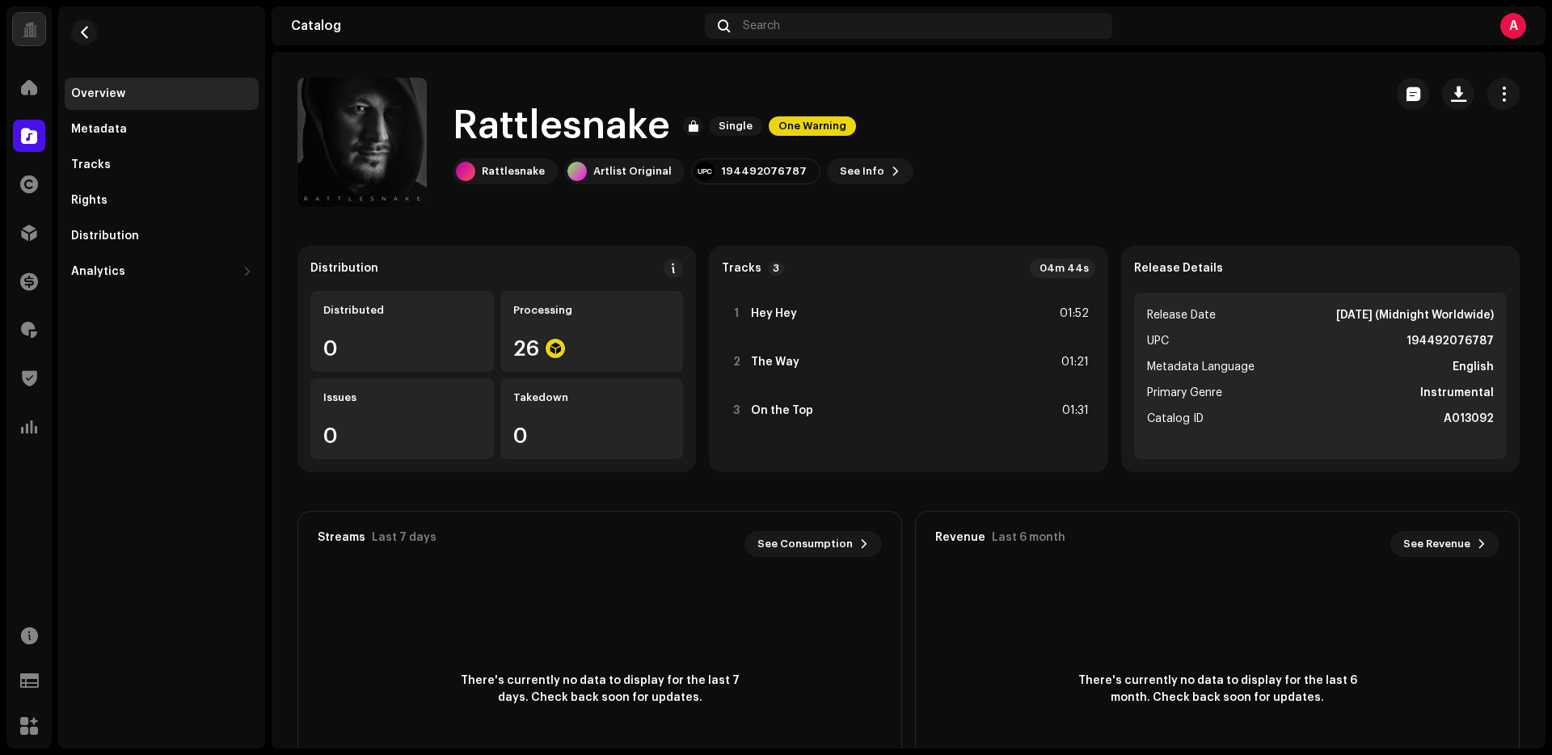
click at [509, 121] on h1 "Rattlesnake" at bounding box center [561, 126] width 217 height 52
copy div "Rattlesnake Single One Warning"
